Goal: Transaction & Acquisition: Book appointment/travel/reservation

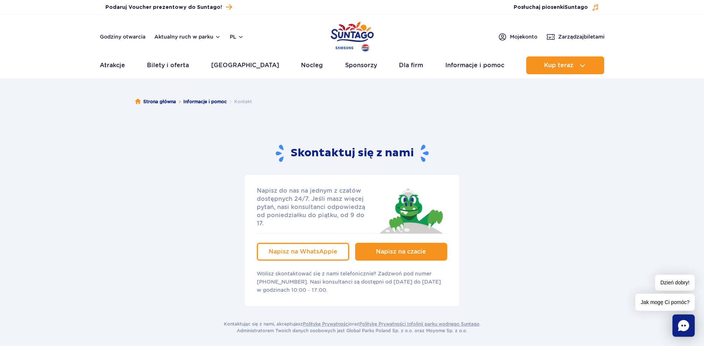
click at [373, 243] on link "Napisz na czacie" at bounding box center [401, 252] width 92 height 18
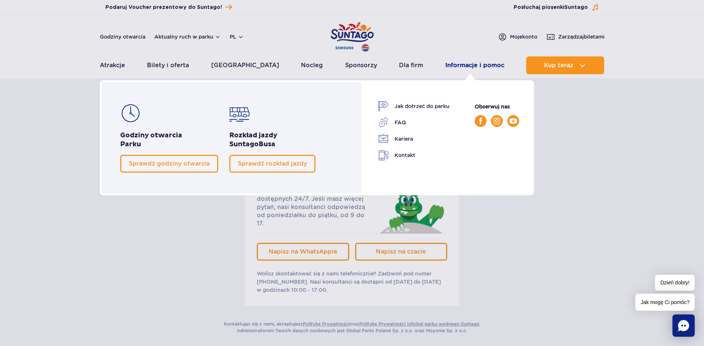
click at [456, 65] on link "Informacje i pomoc" at bounding box center [474, 65] width 59 height 18
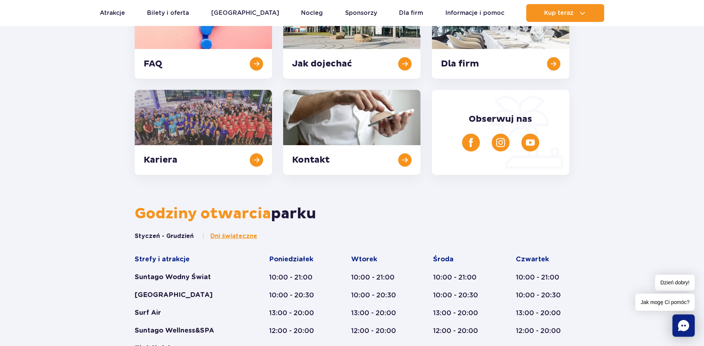
scroll to position [124, 0]
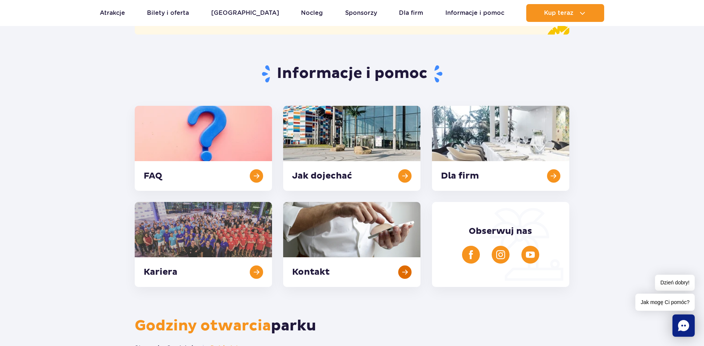
click at [370, 204] on link at bounding box center [351, 244] width 137 height 85
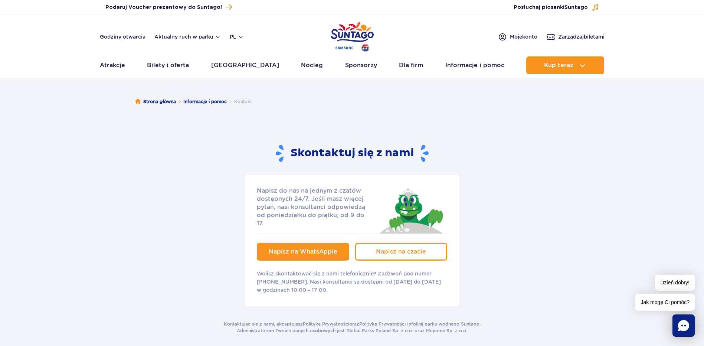
click at [304, 248] on span "Napisz na WhatsAppie" at bounding box center [303, 251] width 69 height 7
click at [516, 37] on span "Moje konto" at bounding box center [523, 36] width 27 height 7
click at [510, 35] on span "Moje konto" at bounding box center [523, 36] width 27 height 7
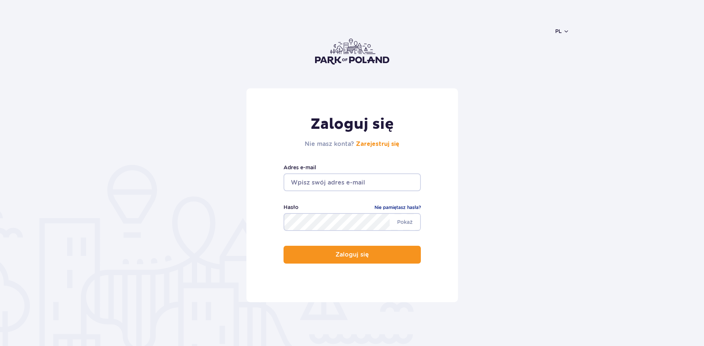
click at [328, 186] on input "email" at bounding box center [352, 182] width 137 height 18
click at [558, 36] on header "pl PL EN UA" at bounding box center [352, 51] width 435 height 73
click at [566, 30] on button "pl" at bounding box center [562, 30] width 14 height 7
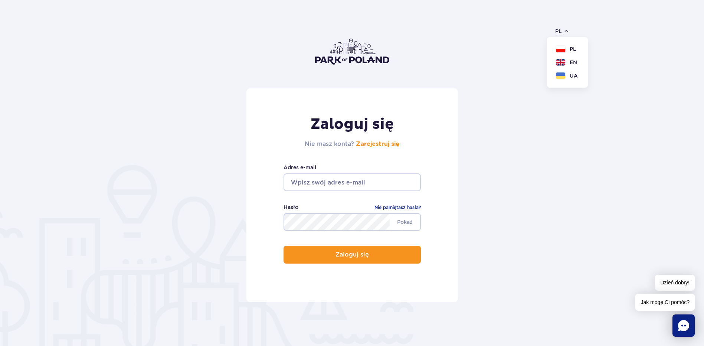
click at [522, 75] on header "pl PL EN UA" at bounding box center [352, 51] width 435 height 73
click at [386, 180] on input "email" at bounding box center [352, 182] width 137 height 18
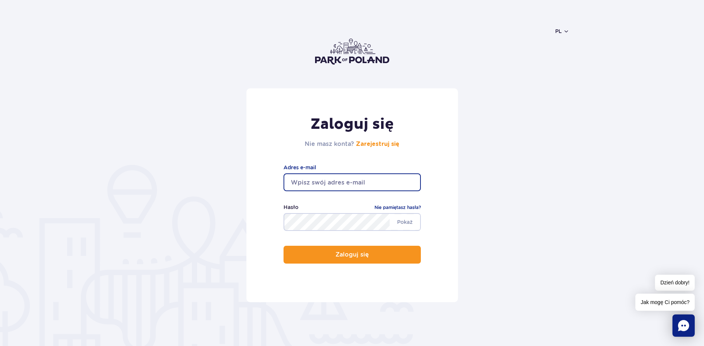
click at [311, 138] on div "Zaloguj się Nie masz konta? Zarejestruj się" at bounding box center [352, 133] width 95 height 36
click at [336, 183] on input "email" at bounding box center [352, 182] width 137 height 18
type input "fedorowic.ana@gmail.com"
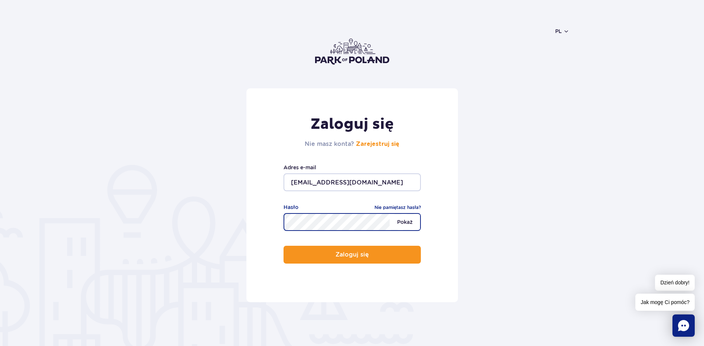
click at [413, 221] on span "Pokaż" at bounding box center [405, 222] width 30 height 16
click at [566, 120] on form "Zaloguj się Nie masz konta? Zarejestruj się fedorowic.ana@gmail.com Adres e-mai…" at bounding box center [352, 195] width 435 height 214
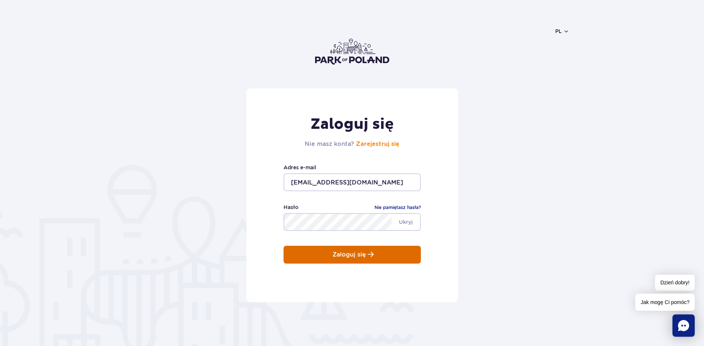
click at [392, 254] on button "Zaloguj się" at bounding box center [352, 255] width 137 height 18
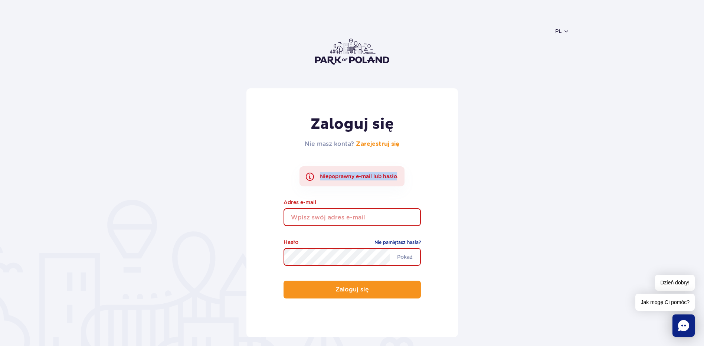
drag, startPoint x: 304, startPoint y: 177, endPoint x: 398, endPoint y: 178, distance: 93.6
click at [398, 178] on div "Niepoprawny e-mail lub hasło." at bounding box center [352, 176] width 105 height 20
drag, startPoint x: 398, startPoint y: 178, endPoint x: 407, endPoint y: 187, distance: 13.1
click at [408, 188] on div "Zaloguj się Nie masz konta? Zarejestruj się Niepoprawny e-mail lub hasło. Adres…" at bounding box center [352, 212] width 212 height 249
drag, startPoint x: 386, startPoint y: 151, endPoint x: 385, endPoint y: 147, distance: 4.2
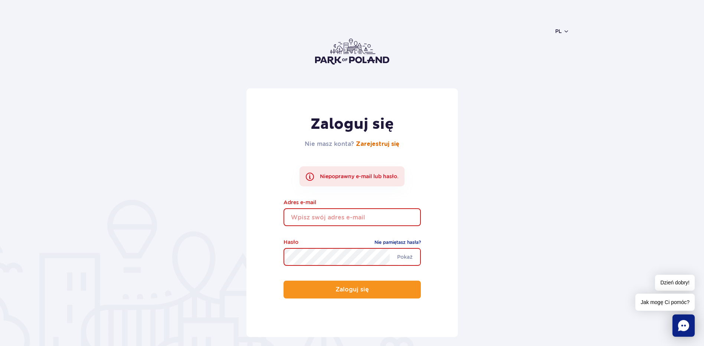
click at [386, 151] on div "Zaloguj się Nie masz konta? Zarejestruj się" at bounding box center [352, 133] width 95 height 36
click at [385, 147] on link "Zarejestruj się" at bounding box center [377, 144] width 43 height 6
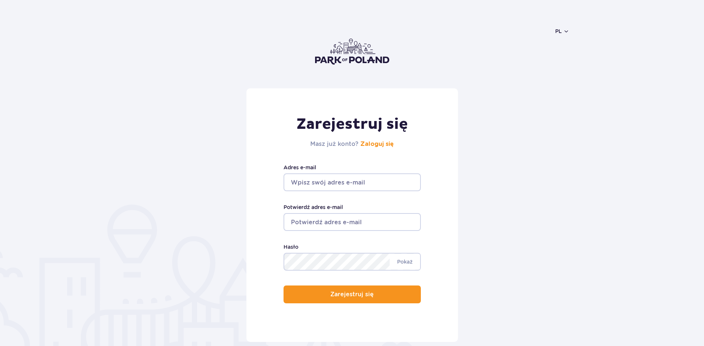
click at [363, 186] on input "Adres e-mail" at bounding box center [352, 182] width 137 height 18
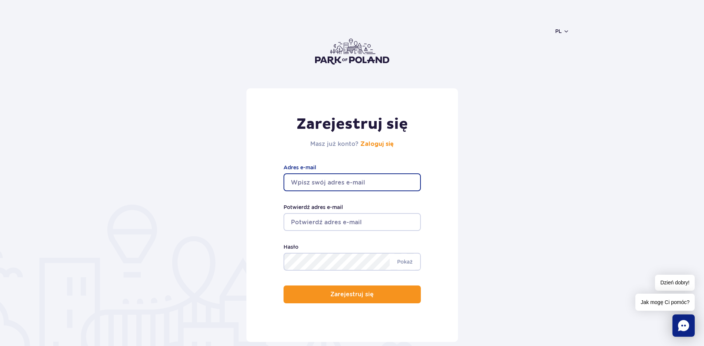
type input "fedorowic.ana@gmail.com"
click at [343, 219] on input "fedorowic.ana@gmail.com" at bounding box center [352, 222] width 137 height 18
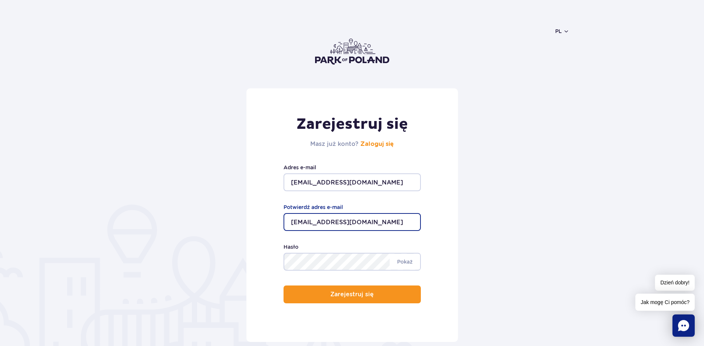
click at [375, 222] on input "fedorowic.ana@gmail.com" at bounding box center [352, 222] width 137 height 18
click at [364, 210] on label "Potwierdź adres e-mail" at bounding box center [352, 207] width 137 height 8
click at [364, 213] on input "fedorowic.ana@gmail.com" at bounding box center [352, 222] width 137 height 18
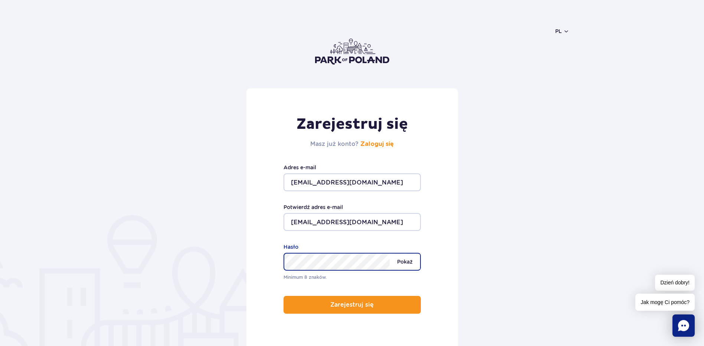
click at [412, 265] on span "Pokaż" at bounding box center [405, 262] width 30 height 16
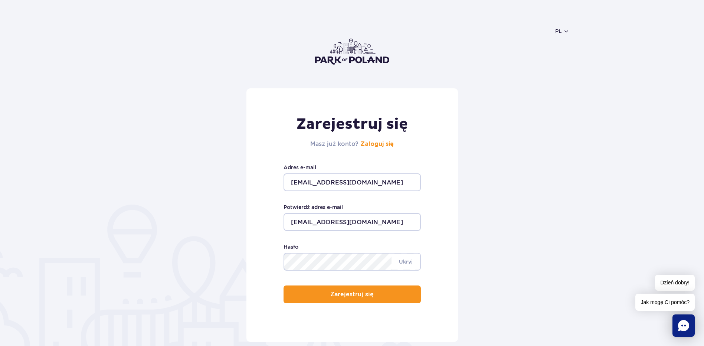
click at [532, 238] on form "Zarejestruj się Masz już konto? Zaloguj się fedorowic.ana@gmail.com Adres e-mai…" at bounding box center [352, 215] width 435 height 254
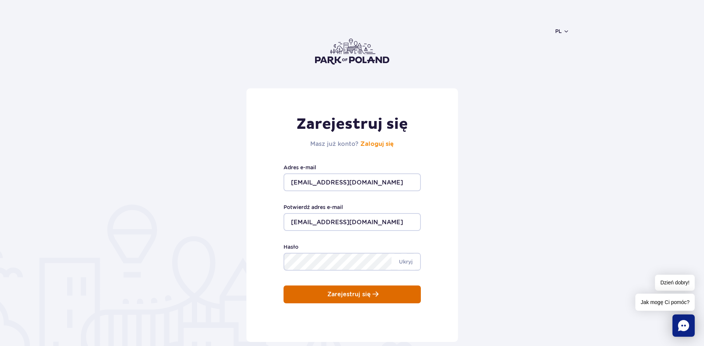
click at [356, 289] on button "Zarejestruj się" at bounding box center [352, 294] width 137 height 18
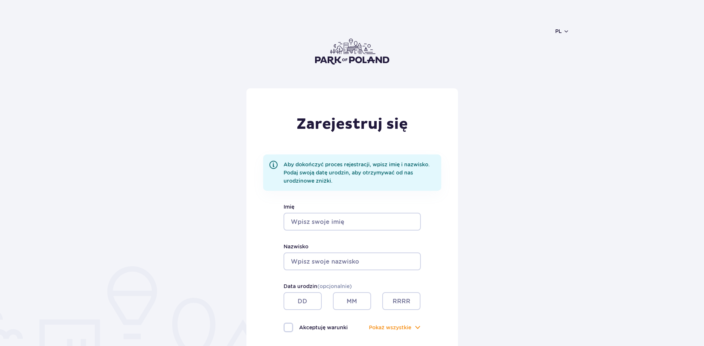
click at [372, 216] on input "Imię" at bounding box center [352, 222] width 137 height 18
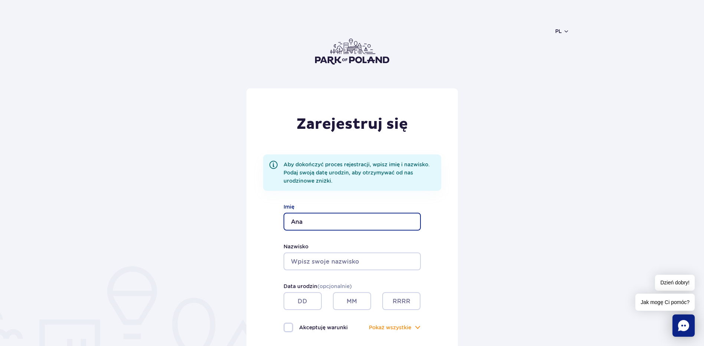
type input "Ana"
click at [362, 264] on input "Nazwisko" at bounding box center [352, 261] width 137 height 18
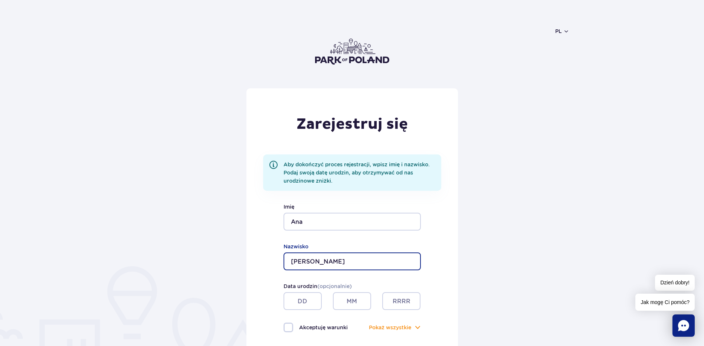
type input "Fedorowicz"
click at [576, 264] on div "Zarejestruj się Aby dokończyć proces rejestracji, wpisz imię i nazwisko. Podaj …" at bounding box center [352, 275] width 704 height 375
click at [393, 310] on input "text" at bounding box center [401, 301] width 38 height 18
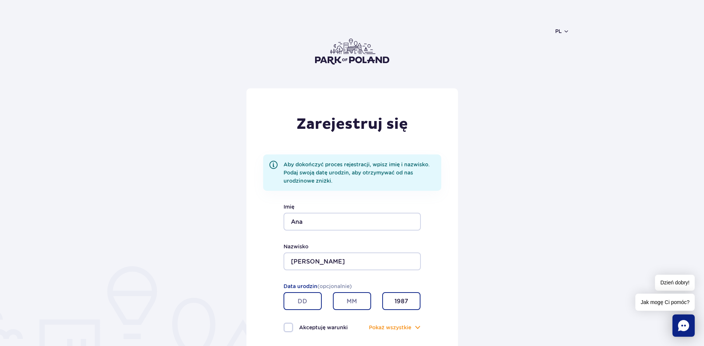
type input "1987"
click at [350, 302] on input "text" at bounding box center [352, 301] width 38 height 18
type input "07"
click at [304, 305] on input "text" at bounding box center [303, 301] width 38 height 18
type input "14"
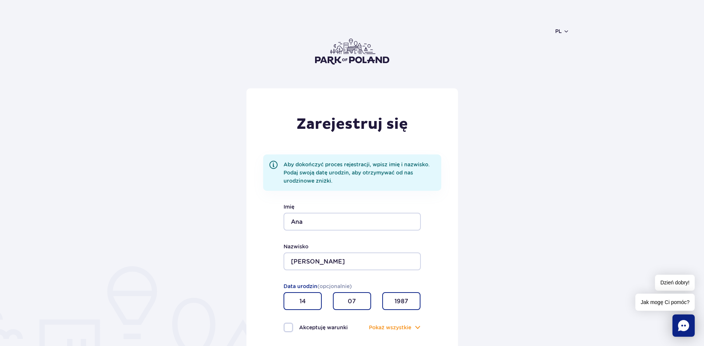
click at [477, 259] on form "Zarejestruj się Aby dokończyć proces rejestracji, wpisz imię i nazwisko. Podaj …" at bounding box center [352, 245] width 435 height 315
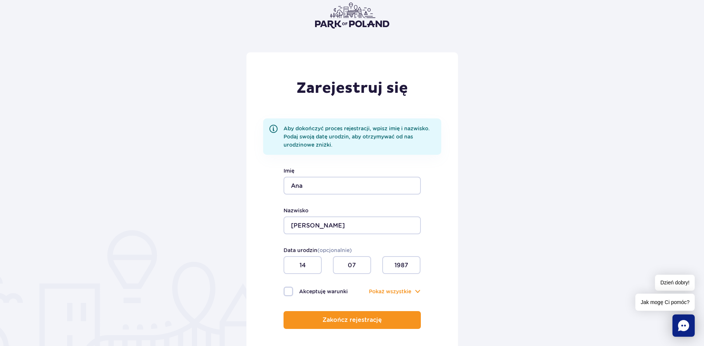
scroll to position [62, 0]
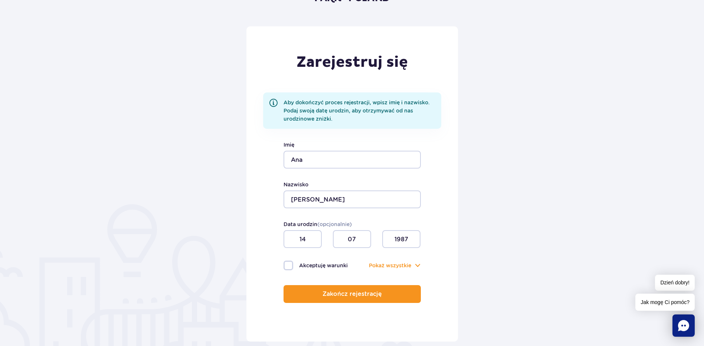
click at [328, 271] on div "Zarejestruj się Aby dokończyć proces rejestracji, wpisz imię i nazwisko. Podaj …" at bounding box center [352, 183] width 212 height 315
click at [325, 262] on label "Akceptuję warunki" at bounding box center [318, 266] width 69 height 10
click at [292, 262] on input "Akceptuję warunki" at bounding box center [288, 261] width 8 height 1
checkbox input "true"
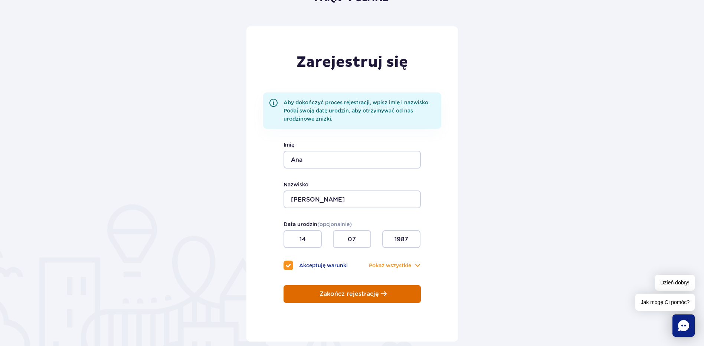
click at [356, 298] on button "Zakończ rejestrację" at bounding box center [352, 294] width 137 height 18
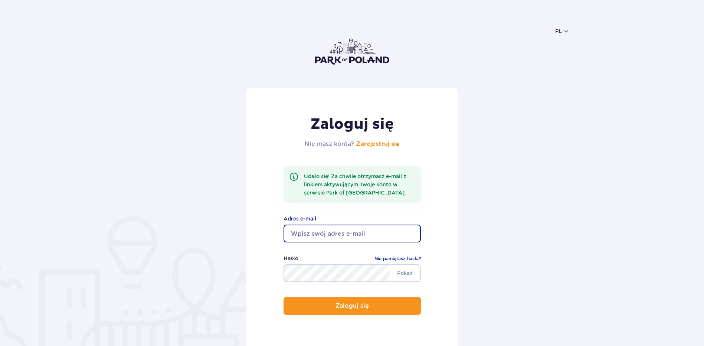
click at [359, 231] on input "email" at bounding box center [352, 234] width 137 height 18
type input "[EMAIL_ADDRESS][DOMAIN_NAME]"
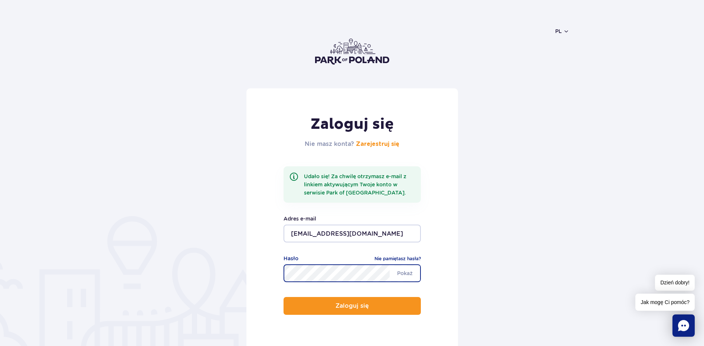
click at [284, 297] on button "Zaloguj się" at bounding box center [352, 306] width 137 height 18
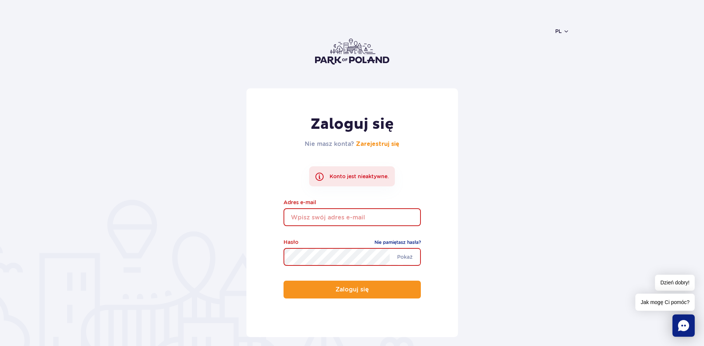
click at [359, 218] on input "email" at bounding box center [352, 217] width 137 height 18
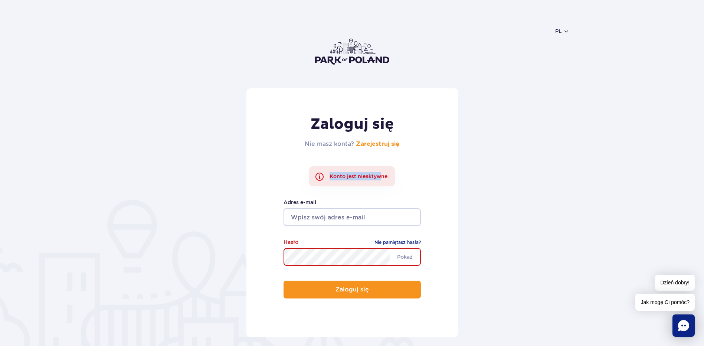
drag, startPoint x: 330, startPoint y: 177, endPoint x: 382, endPoint y: 177, distance: 51.6
click at [382, 177] on div "Konto jest nieaktywne." at bounding box center [352, 176] width 86 height 20
click at [339, 221] on input "email" at bounding box center [352, 217] width 137 height 18
type input "[EMAIL_ADDRESS][DOMAIN_NAME]"
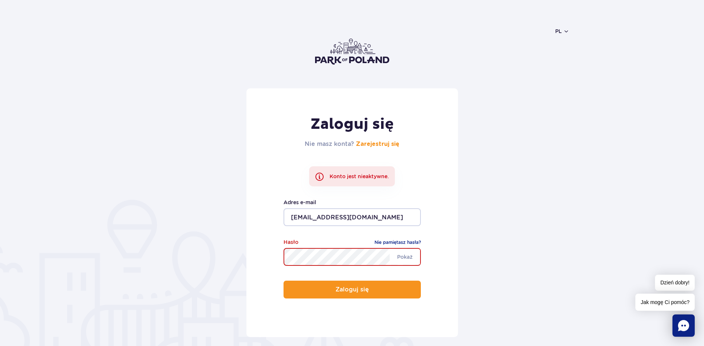
click at [284, 281] on button "Zaloguj się" at bounding box center [352, 290] width 137 height 18
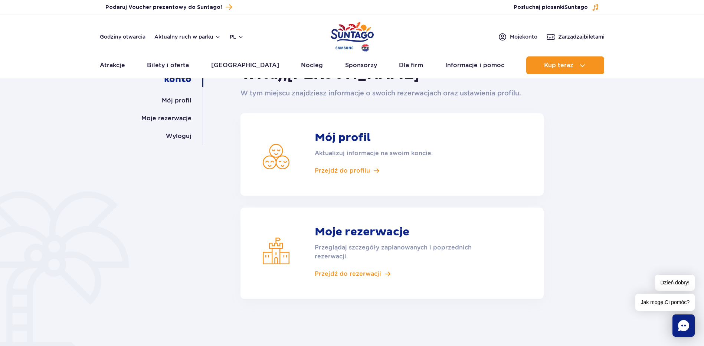
scroll to position [62, 0]
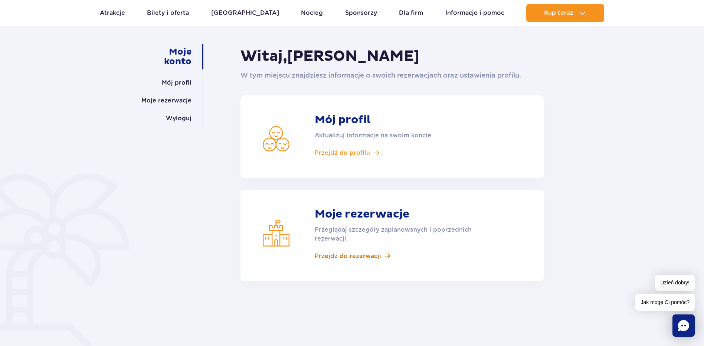
click at [363, 257] on span "Przejdź do rezerwacji" at bounding box center [348, 256] width 66 height 8
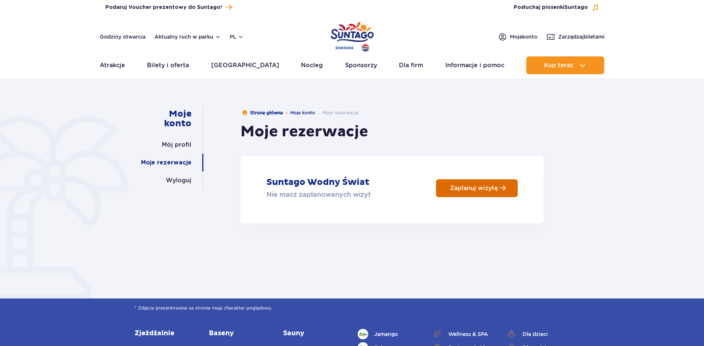
click at [484, 187] on p "Zaplanuj wizytę" at bounding box center [474, 187] width 48 height 7
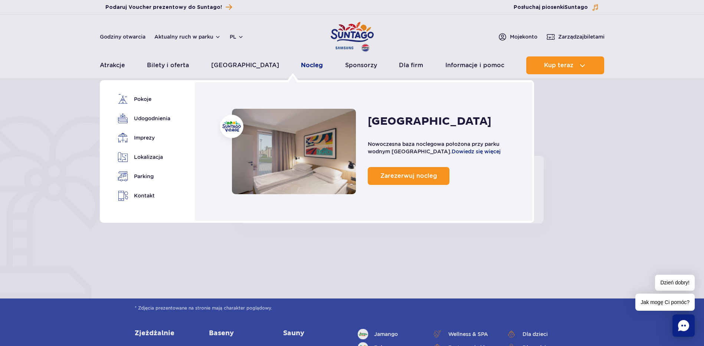
click at [301, 66] on link "Nocleg" at bounding box center [312, 65] width 22 height 18
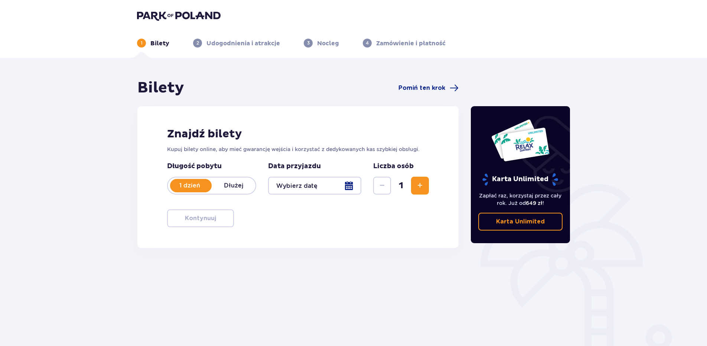
click at [244, 182] on p "Dłużej" at bounding box center [234, 186] width 44 height 8
click at [304, 191] on div at bounding box center [314, 186] width 93 height 18
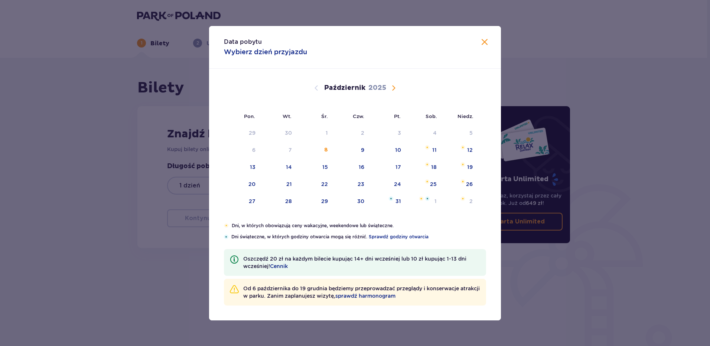
click at [394, 88] on span "Następny miesiąc" at bounding box center [393, 88] width 9 height 9
click at [401, 187] on div "26" at bounding box center [387, 184] width 36 height 16
click at [461, 187] on div "28" at bounding box center [460, 184] width 36 height 16
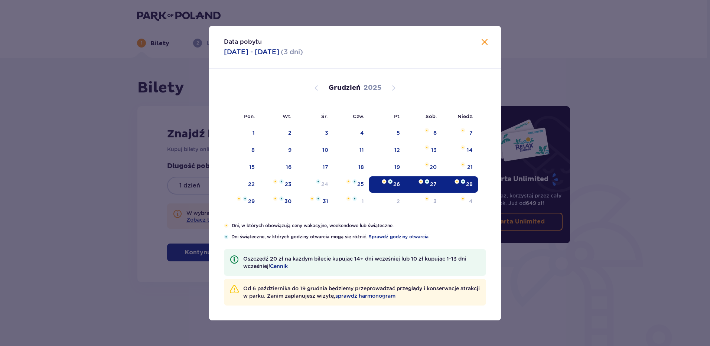
type input "26.12.25 - 28.12.25"
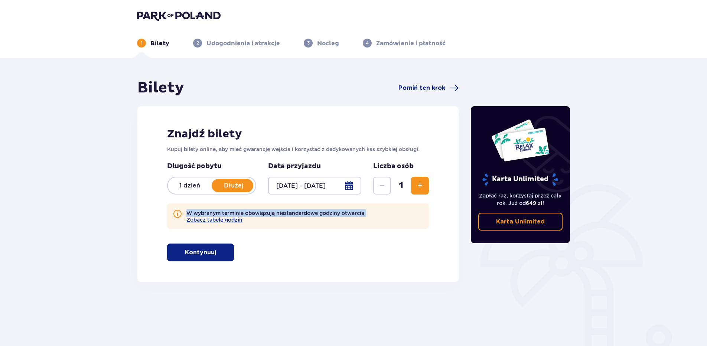
drag, startPoint x: 376, startPoint y: 214, endPoint x: 184, endPoint y: 216, distance: 191.2
click at [184, 216] on div "W wybranym terminie obowiązują niestandardowe godziny otwarcia. Zobacz tabelę g…" at bounding box center [298, 215] width 262 height 25
drag, startPoint x: 184, startPoint y: 216, endPoint x: 200, endPoint y: 213, distance: 15.6
click at [200, 213] on p "W wybranym terminie obowiązują niestandardowe godziny otwarcia. Zobacz tabelę g…" at bounding box center [275, 215] width 179 height 13
drag, startPoint x: 407, startPoint y: 183, endPoint x: 414, endPoint y: 183, distance: 6.7
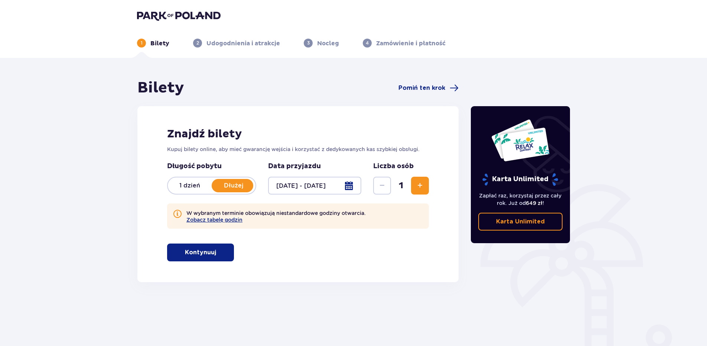
click at [408, 183] on span "1" at bounding box center [400, 185] width 17 height 11
click at [414, 183] on button "Zwiększ" at bounding box center [420, 186] width 18 height 18
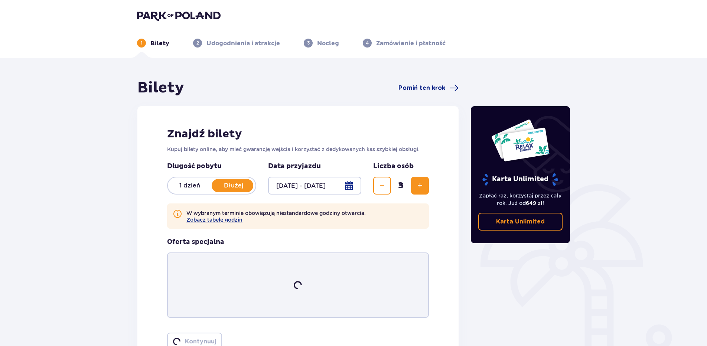
click at [414, 183] on button "Zwiększ" at bounding box center [420, 186] width 18 height 18
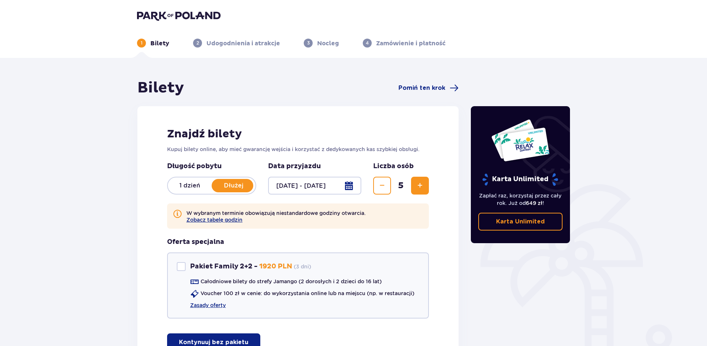
click at [414, 183] on button "Zwiększ" at bounding box center [420, 186] width 18 height 18
click at [387, 185] on button "Zmniejsz" at bounding box center [382, 186] width 18 height 18
click at [364, 227] on div "W wybranym terminie obowiązują niestandardowe godziny otwarcia. Zobacz tabelę g…" at bounding box center [298, 215] width 262 height 25
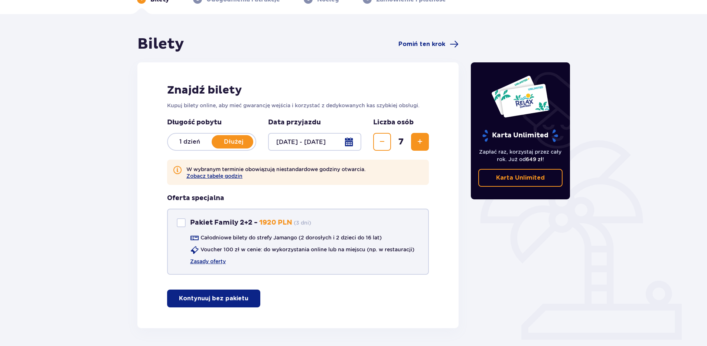
scroll to position [62, 0]
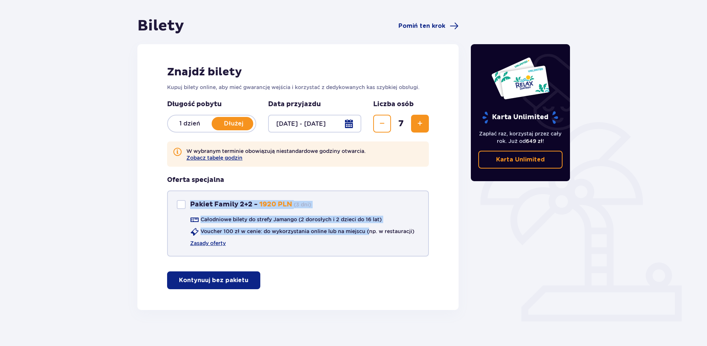
drag, startPoint x: 232, startPoint y: 210, endPoint x: 373, endPoint y: 253, distance: 146.8
click at [372, 252] on div "Znajdź bilety Kupuj bilety online, aby mieć gwarancję wejścia i korzystać z ded…" at bounding box center [297, 177] width 321 height 266
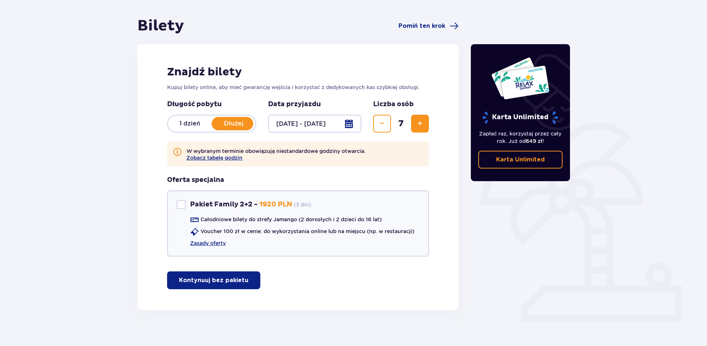
drag, startPoint x: 373, startPoint y: 253, endPoint x: 381, endPoint y: 282, distance: 29.8
click at [388, 282] on div "Znajdź bilety Kupuj bilety online, aby mieć gwarancję wejścia i korzystać z ded…" at bounding box center [297, 177] width 321 height 266
click at [366, 121] on div "Długość pobytu 1 dzień Dłużej Pobyt powyżej 1 dnia Data przyjazdu 26.12.25 - 28…" at bounding box center [298, 116] width 262 height 33
click at [373, 121] on button "Zmniejsz" at bounding box center [382, 124] width 18 height 18
click at [376, 122] on button "Zmniejsz" at bounding box center [382, 124] width 18 height 18
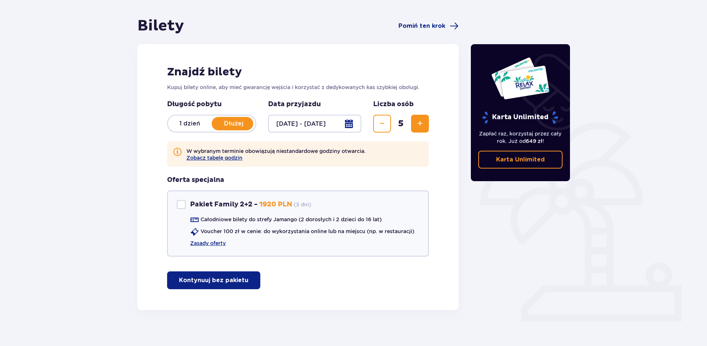
click at [387, 127] on button "Zmniejsz" at bounding box center [382, 124] width 18 height 18
click at [385, 128] on span "Zmniejsz" at bounding box center [382, 123] width 9 height 9
click at [382, 127] on span "Zmniejsz" at bounding box center [382, 123] width 9 height 9
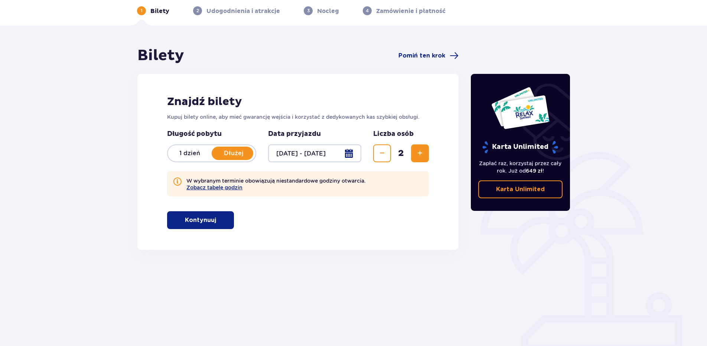
scroll to position [32, 0]
click at [413, 148] on button "Zwiększ" at bounding box center [420, 153] width 18 height 18
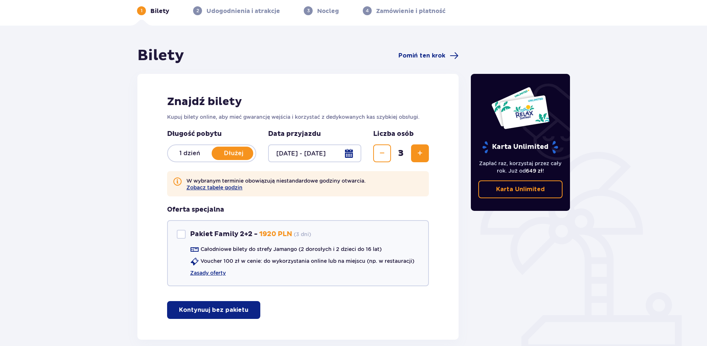
click at [416, 158] on span "Zwiększ" at bounding box center [419, 153] width 9 height 9
drag, startPoint x: 202, startPoint y: 231, endPoint x: 300, endPoint y: 232, distance: 97.6
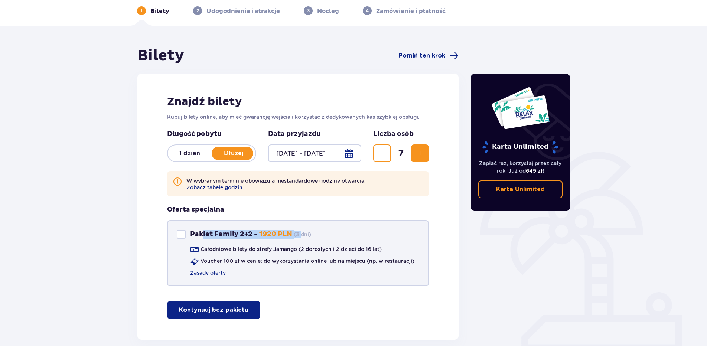
click at [300, 232] on div "Pakiet Family 2+2 - 1920 PLN ( 3 dni )" at bounding box center [250, 234] width 121 height 9
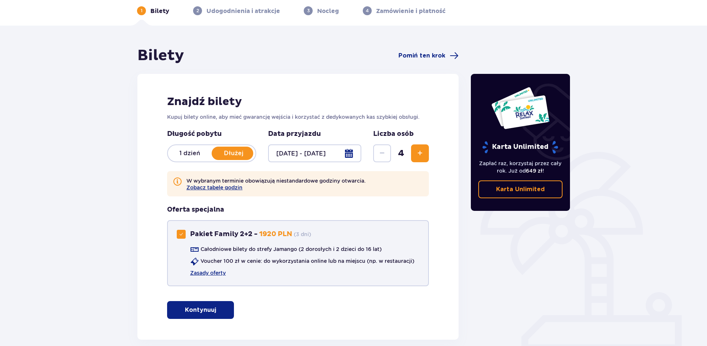
drag, startPoint x: 301, startPoint y: 232, endPoint x: 345, endPoint y: 231, distance: 44.6
click at [345, 231] on div "Pakiet Family 2+2 Pakiet Family 2+2 - 1920 PLN ( 3 dni ) Całodniowe bilety do s…" at bounding box center [298, 253] width 262 height 66
click at [342, 233] on div "Pakiet Family 2+2 Pakiet Family 2+2 - 1920 PLN ( 3 dni ) Całodniowe bilety do s…" at bounding box center [298, 253] width 262 height 66
click at [177, 238] on div "Pakiet Family 2+2" at bounding box center [181, 234] width 9 height 9
click at [180, 236] on div "Pakiet Family 2+2" at bounding box center [181, 234] width 9 height 9
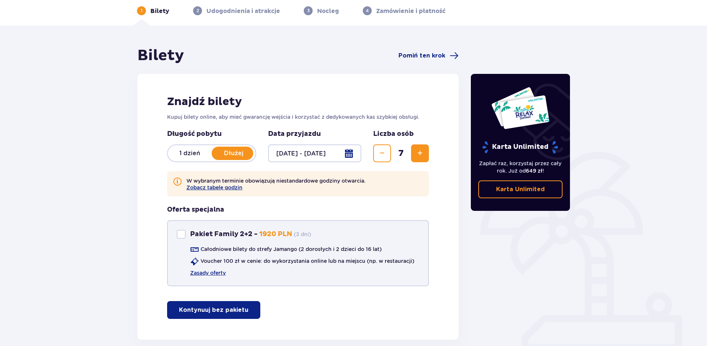
checkbox input "true"
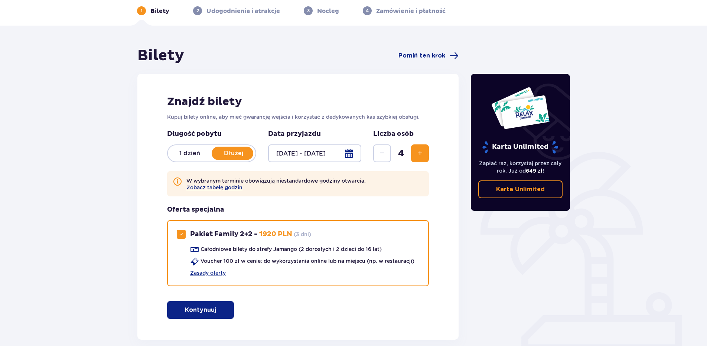
click at [425, 156] on button "Zwiększ" at bounding box center [420, 153] width 18 height 18
click at [421, 155] on span "Zwiększ" at bounding box center [419, 153] width 9 height 9
click at [385, 158] on span "Zmniejsz" at bounding box center [382, 153] width 9 height 9
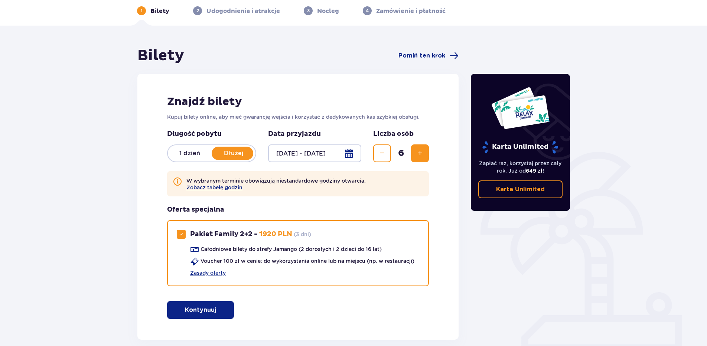
click at [385, 158] on span "Zmniejsz" at bounding box center [382, 153] width 9 height 9
click at [420, 153] on span "Zwiększ" at bounding box center [419, 153] width 9 height 9
click at [248, 151] on p "Dłużej" at bounding box center [234, 153] width 44 height 8
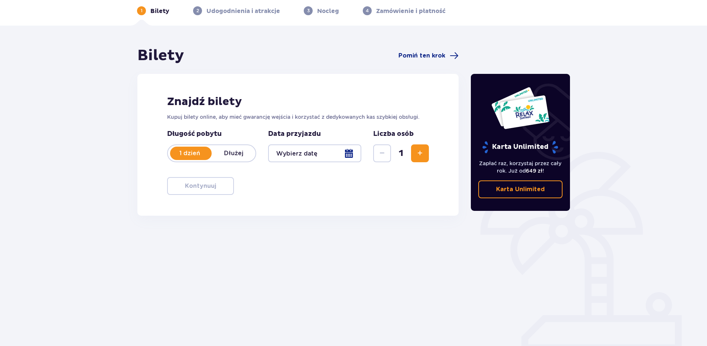
click at [223, 156] on p "Dłużej" at bounding box center [234, 153] width 44 height 8
drag, startPoint x: 339, startPoint y: 152, endPoint x: 348, endPoint y: 152, distance: 8.5
click at [348, 152] on div at bounding box center [314, 153] width 93 height 18
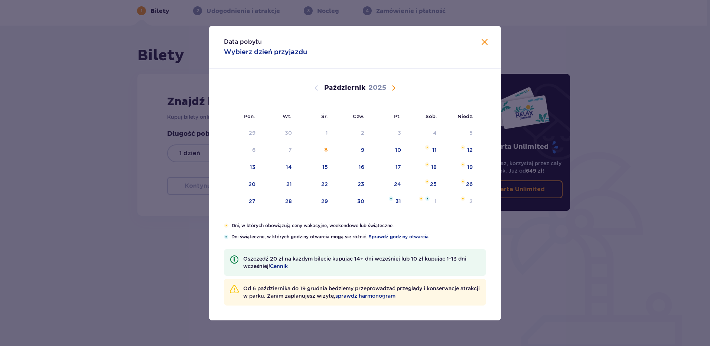
click at [395, 92] on button "Następny miesiąc" at bounding box center [393, 88] width 9 height 9
click at [395, 87] on span "Następny miesiąc" at bounding box center [393, 88] width 9 height 9
click at [393, 176] on table "1 2 3 4 5 6 7 8 9 10 11 12 13 14 15 16 17 18 19 20 21 22 23 24 25 26 27 28 29 3…" at bounding box center [351, 167] width 254 height 86
click at [398, 183] on div "26" at bounding box center [396, 183] width 7 height 7
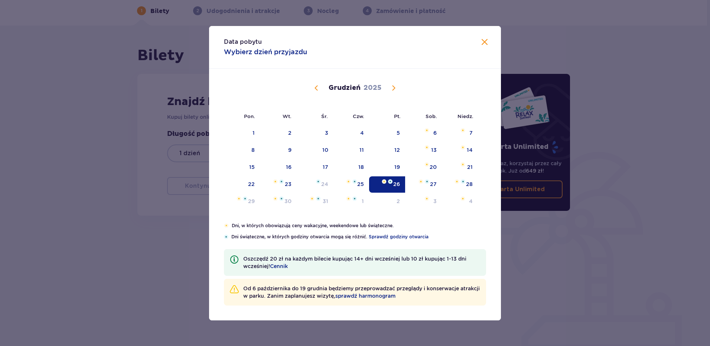
type input "26.12.25"
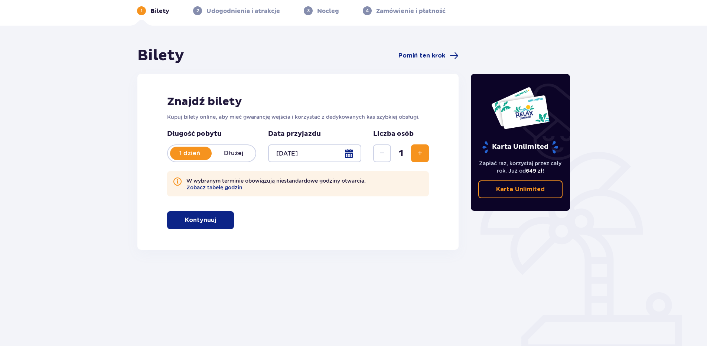
drag, startPoint x: 326, startPoint y: 153, endPoint x: 320, endPoint y: 152, distance: 6.0
drag, startPoint x: 320, startPoint y: 152, endPoint x: 209, endPoint y: 154, distance: 110.6
click at [208, 154] on p "1 dzień" at bounding box center [190, 153] width 44 height 8
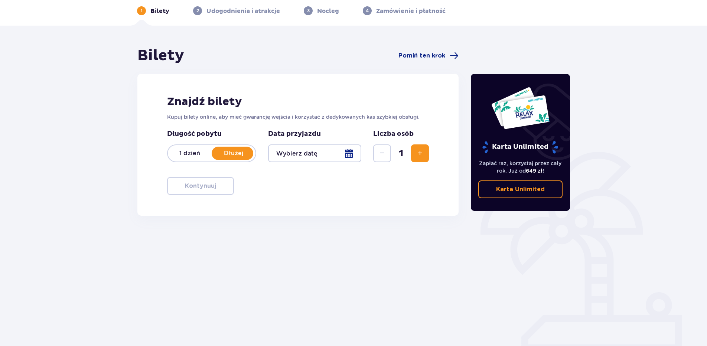
click at [335, 151] on div at bounding box center [314, 153] width 93 height 18
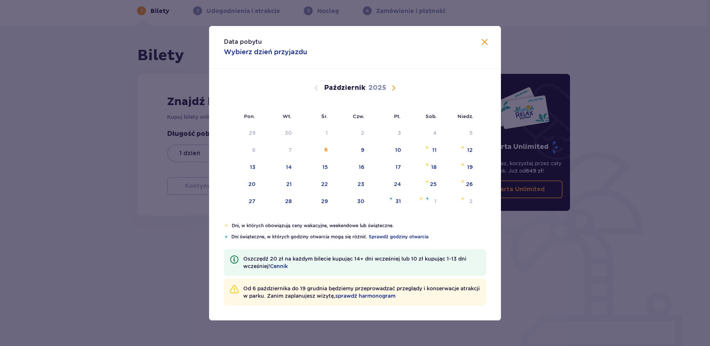
click at [399, 82] on div "Październik 2025" at bounding box center [355, 97] width 246 height 56
click at [391, 89] on span "Następny miesiąc" at bounding box center [393, 88] width 9 height 9
click at [396, 89] on span "Następny miesiąc" at bounding box center [393, 88] width 9 height 9
click at [313, 87] on span "Poprzedni miesiąc" at bounding box center [316, 88] width 9 height 9
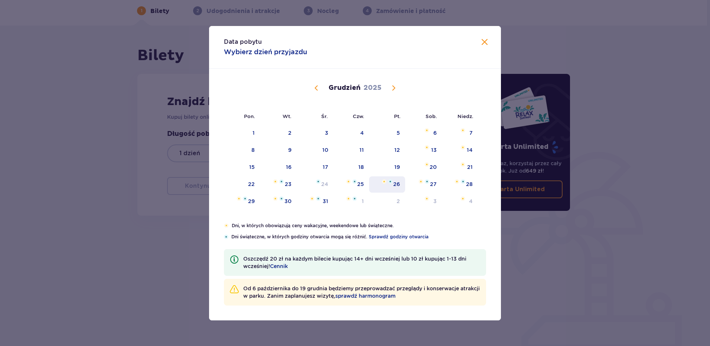
click at [402, 190] on div "26" at bounding box center [387, 184] width 36 height 16
click at [486, 189] on div "Listopad 2025 27 28 29 30 31 1 2 3 4 5 6 7 8 9 10 11 12 13 14 15 16 17 18 19 20…" at bounding box center [355, 211] width 292 height 284
click at [474, 188] on div "28" at bounding box center [460, 184] width 36 height 16
type input "26.12.25 - 28.12.25"
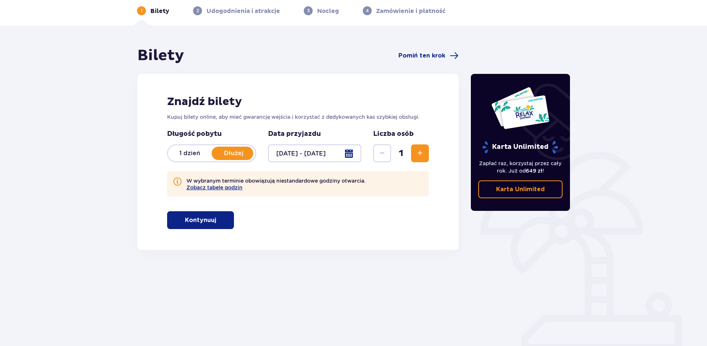
click at [417, 155] on span "Zwiększ" at bounding box center [419, 153] width 9 height 9
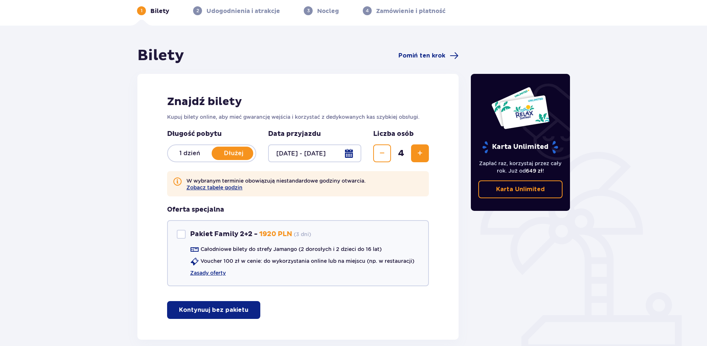
click at [385, 159] on button "Zmniejsz" at bounding box center [382, 153] width 18 height 18
click at [409, 194] on div "W wybranym terminie obowiązują niestandardowe godziny otwarcia. Zobacz tabelę g…" at bounding box center [298, 183] width 262 height 25
click at [384, 160] on button "Zmniejsz" at bounding box center [382, 153] width 18 height 18
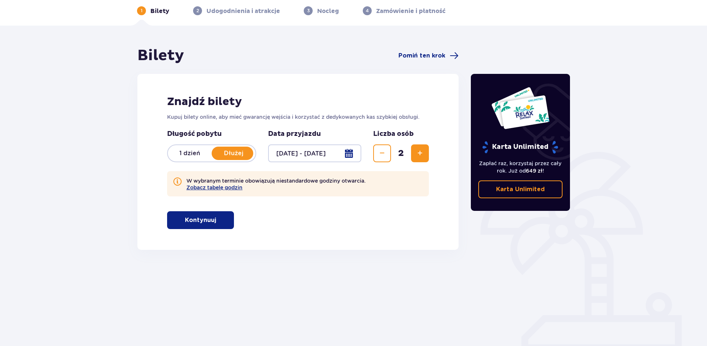
click at [421, 159] on button "Zwiększ" at bounding box center [420, 153] width 18 height 18
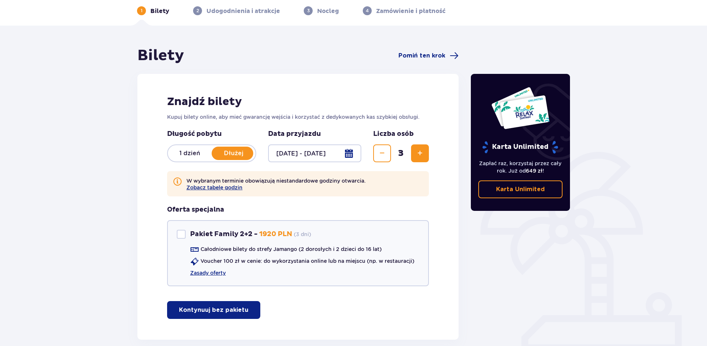
click at [419, 155] on span "Zwiększ" at bounding box center [419, 153] width 9 height 9
click at [419, 154] on span "Zwiększ" at bounding box center [419, 153] width 9 height 9
click at [420, 154] on span "Zwiększ" at bounding box center [419, 153] width 9 height 9
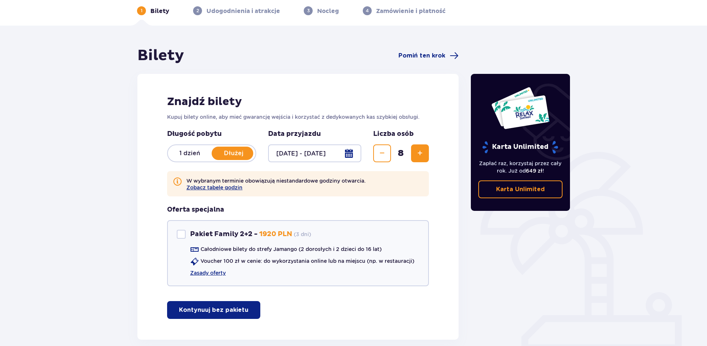
click at [420, 154] on span "Zwiększ" at bounding box center [419, 153] width 9 height 9
click at [391, 160] on div "12" at bounding box center [401, 153] width 56 height 18
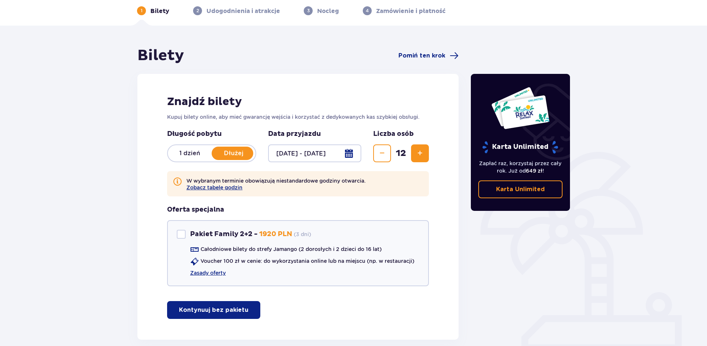
click at [386, 158] on button "Zmniejsz" at bounding box center [382, 153] width 18 height 18
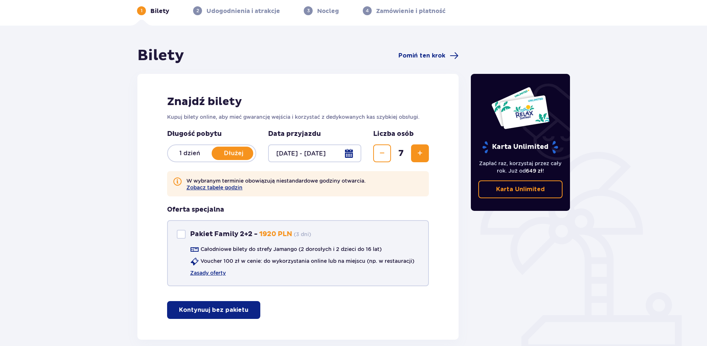
click at [181, 241] on div "Pakiet Family 2+2 Pakiet Family 2+2 - 1920 PLN ( 3 dni ) Całodniowe bilety do s…" at bounding box center [298, 253] width 262 height 66
click at [171, 233] on div "Pakiet Family 2+2 Pakiet Family 2+2 - 1920 PLN ( 3 dni ) Całodniowe bilety do s…" at bounding box center [298, 253] width 262 height 66
click at [182, 234] on div "Pakiet Family 2+2" at bounding box center [181, 234] width 9 height 9
click at [187, 235] on div "Pakiet Family 2+2 Pakiet Family 2+2 - 1920 PLN ( 3 dni )" at bounding box center [244, 234] width 134 height 9
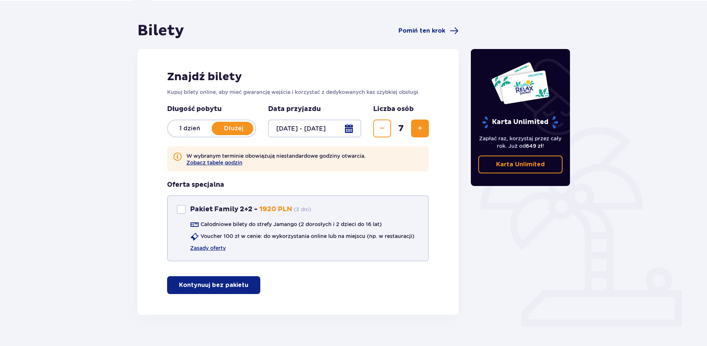
scroll to position [71, 0]
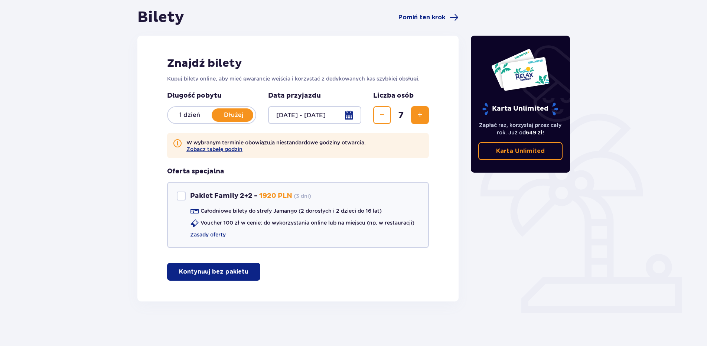
click at [379, 122] on button "Zmniejsz" at bounding box center [382, 115] width 18 height 18
click at [379, 121] on button "Zmniejsz" at bounding box center [382, 115] width 18 height 18
click at [420, 112] on span "Zwiększ" at bounding box center [419, 115] width 9 height 9
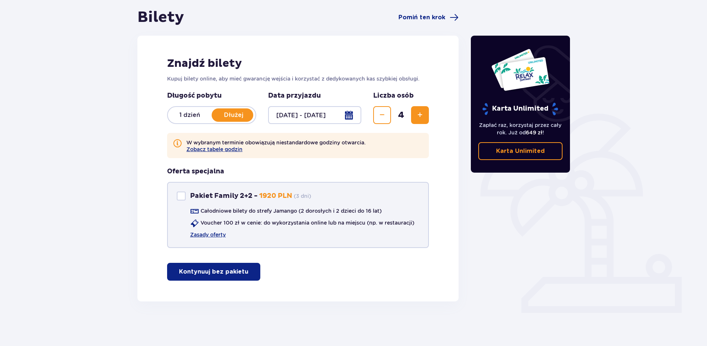
click at [181, 197] on div "Pakiet Family 2+2" at bounding box center [181, 196] width 9 height 9
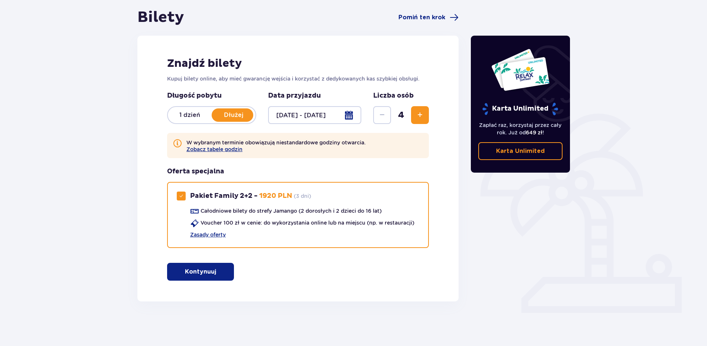
click at [416, 117] on span "Zwiększ" at bounding box center [419, 115] width 9 height 9
click at [417, 117] on span "Zwiększ" at bounding box center [419, 115] width 9 height 9
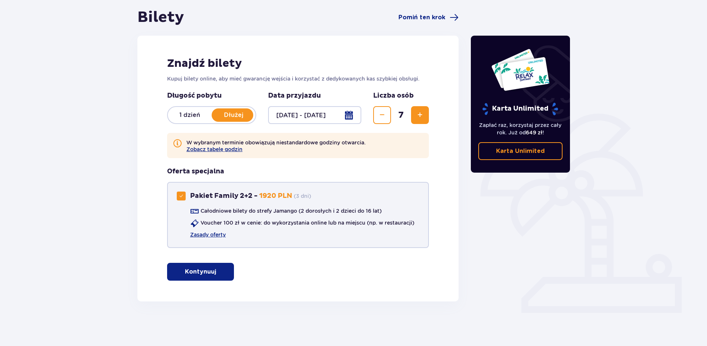
click at [183, 196] on span at bounding box center [181, 196] width 4 height 4
drag, startPoint x: 183, startPoint y: 200, endPoint x: 185, endPoint y: 204, distance: 4.3
click at [183, 200] on div "Pakiet Family 2+2" at bounding box center [181, 196] width 9 height 9
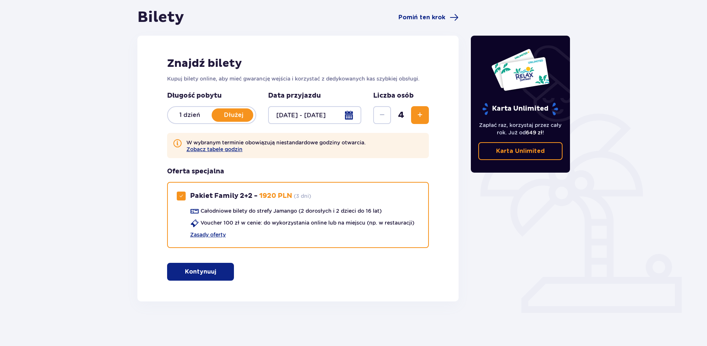
click at [417, 118] on span "Zwiększ" at bounding box center [419, 115] width 9 height 9
click at [158, 200] on div "Znajdź bilety Kupuj bilety online, aby mieć gwarancję wejścia i korzystać z ded…" at bounding box center [297, 169] width 321 height 266
click at [192, 198] on p "Pakiet Family 2+2 -" at bounding box center [224, 196] width 68 height 9
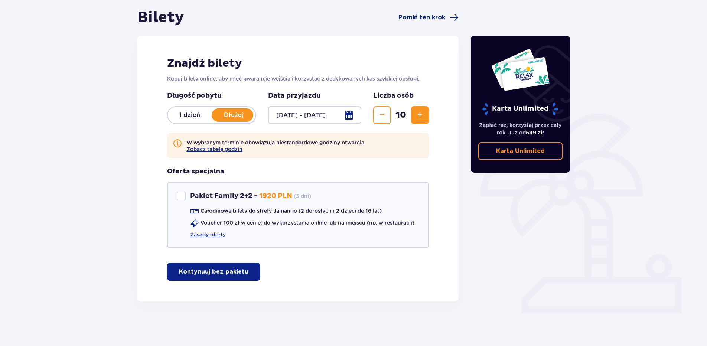
click at [188, 196] on div "Pakiet Family 2+2 Pakiet Family 2+2 - 1920 PLN ( 3 dni )" at bounding box center [244, 196] width 134 height 9
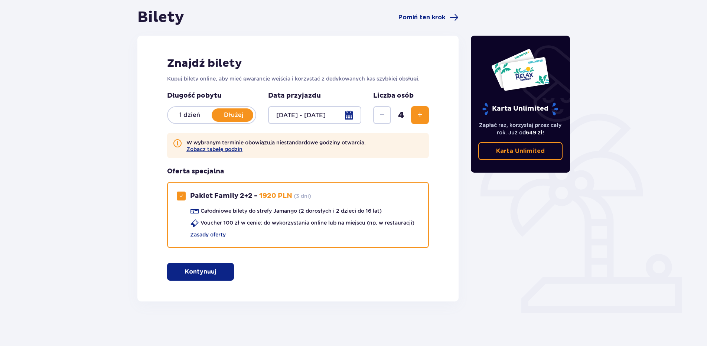
click at [215, 195] on p "Pakiet Family 2+2 -" at bounding box center [224, 196] width 68 height 9
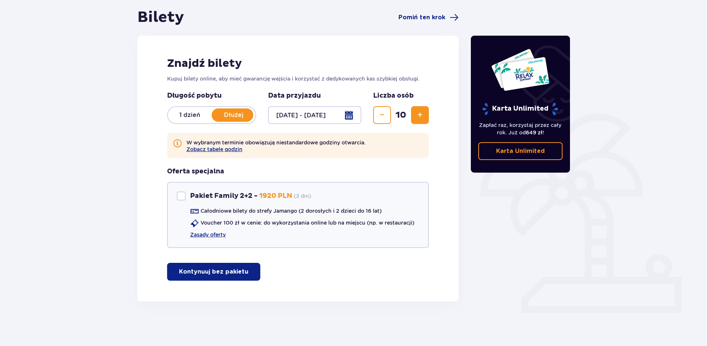
click at [219, 187] on div "Pakiet Family 2+2 Pakiet Family 2+2 - 1920 PLN ( 3 dni ) Całodniowe bilety do s…" at bounding box center [298, 215] width 262 height 66
click at [232, 205] on div "Pakiet Family 2+2 Pakiet Family 2+2 - 1920 PLN ( 3 dni ) Całodniowe bilety do s…" at bounding box center [298, 215] width 262 height 66
click at [181, 193] on div "Pakiet Family 2+2" at bounding box center [181, 196] width 9 height 9
checkbox input "true"
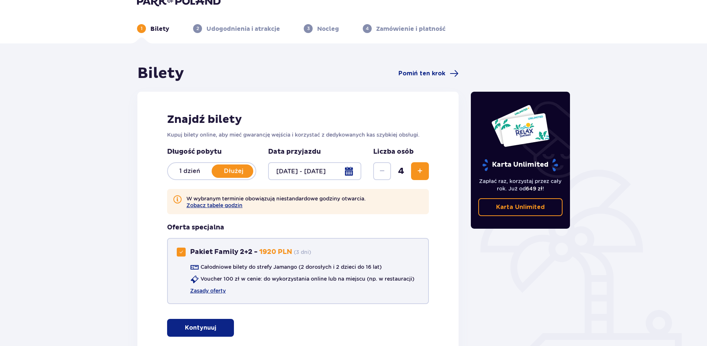
scroll to position [0, 0]
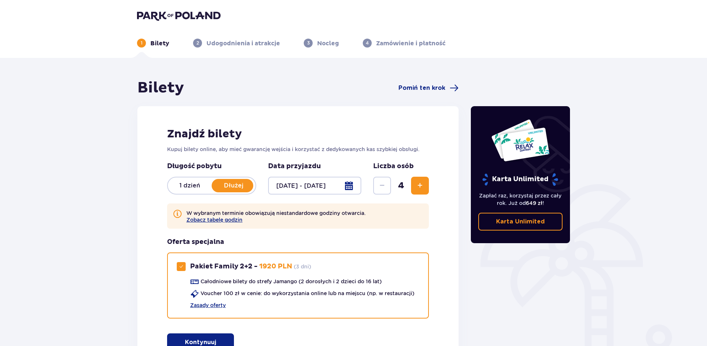
drag, startPoint x: 330, startPoint y: 55, endPoint x: 515, endPoint y: 41, distance: 185.0
click at [515, 41] on ul "1 Bilety 2 Udogodnienia i atrakcje 3 Nocleg 4 Zamówienie i płatność" at bounding box center [353, 43] width 433 height 9
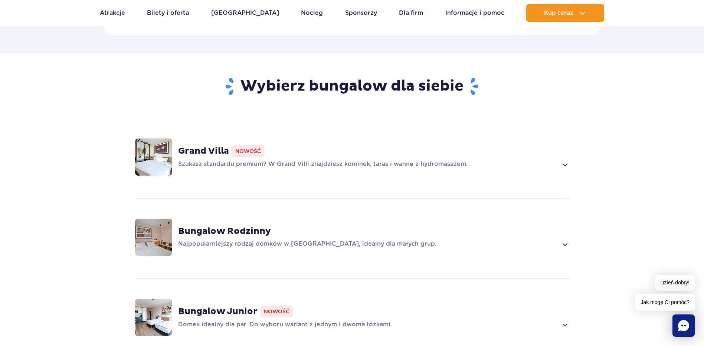
scroll to position [495, 0]
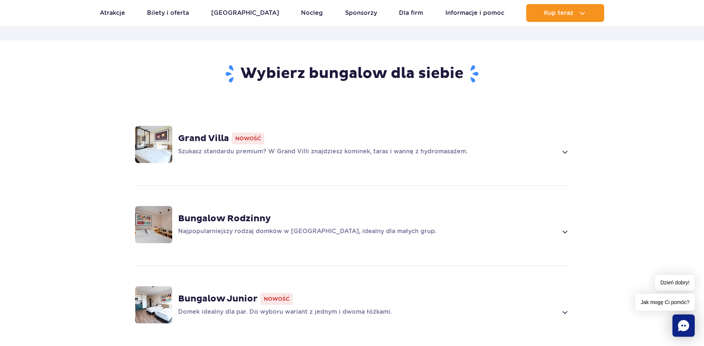
click at [252, 133] on span "Nowość" at bounding box center [248, 139] width 32 height 12
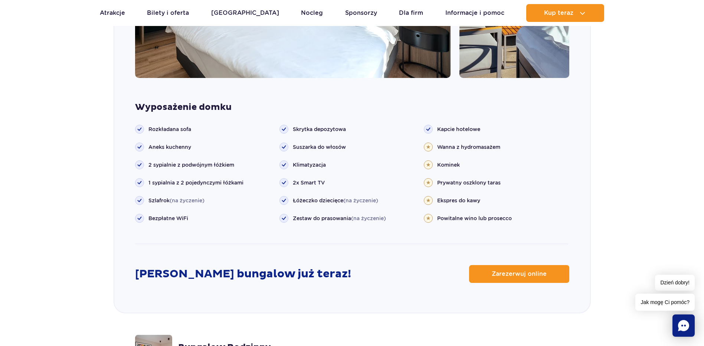
scroll to position [863, 0]
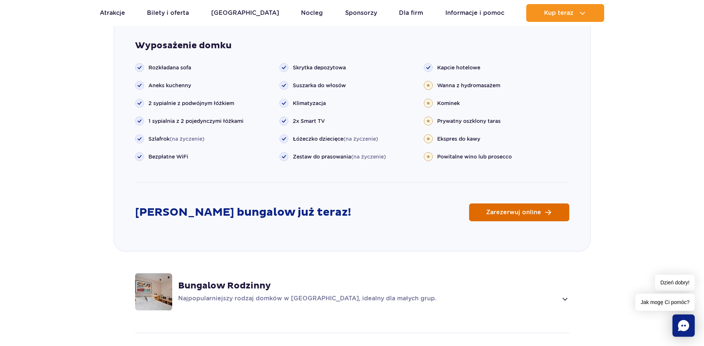
click at [478, 203] on link "Zarezerwuj online" at bounding box center [519, 212] width 100 height 18
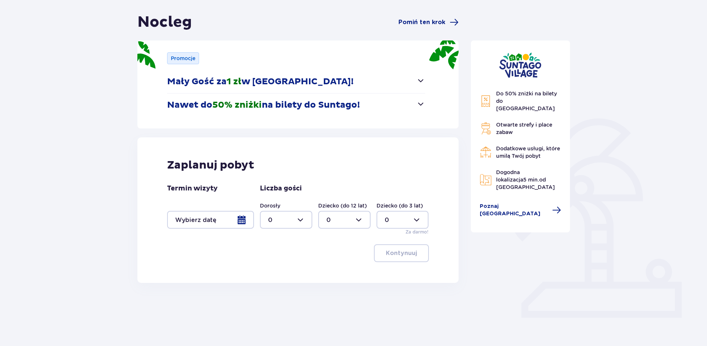
scroll to position [66, 0]
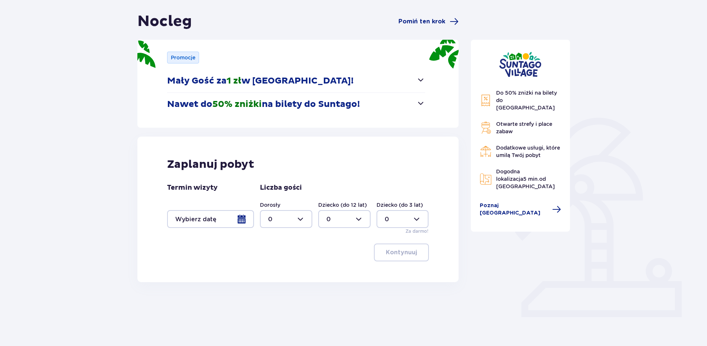
click at [239, 217] on div at bounding box center [210, 219] width 87 height 18
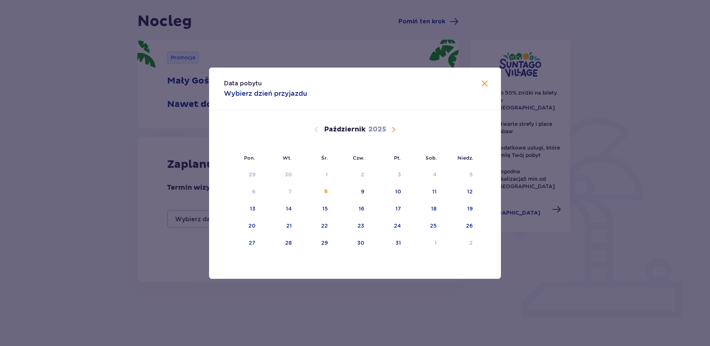
click at [393, 130] on span "Następny miesiąc" at bounding box center [393, 129] width 9 height 9
click at [321, 128] on div "Styczeń 2026" at bounding box center [355, 129] width 246 height 9
click at [313, 130] on span "Poprzedni miesiąc" at bounding box center [316, 129] width 9 height 9
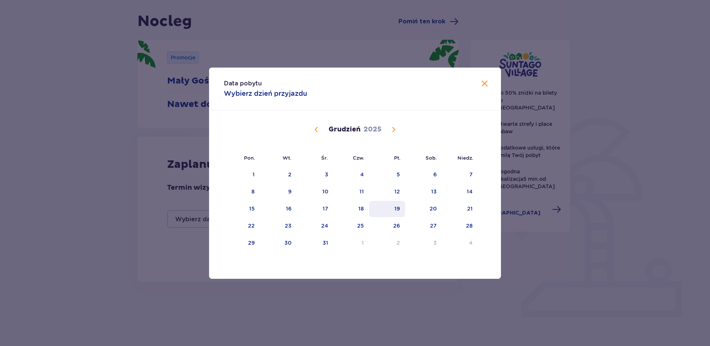
click at [391, 215] on div "19" at bounding box center [387, 209] width 36 height 16
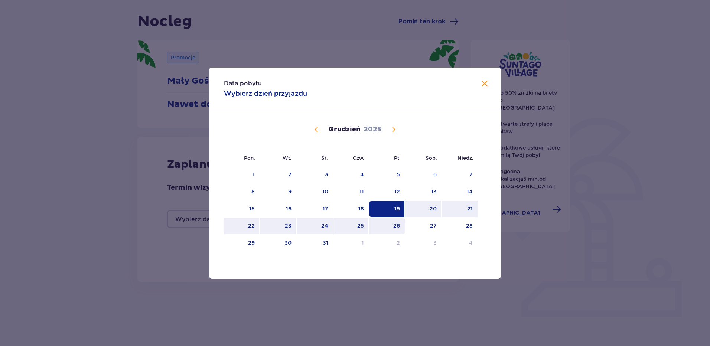
click at [396, 224] on div "26" at bounding box center [396, 225] width 7 height 7
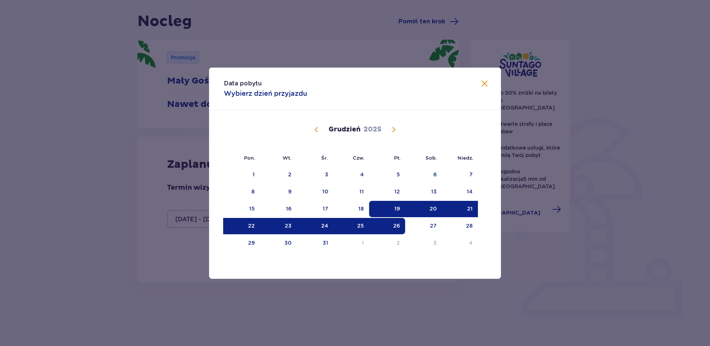
click at [396, 224] on div "26" at bounding box center [396, 225] width 7 height 7
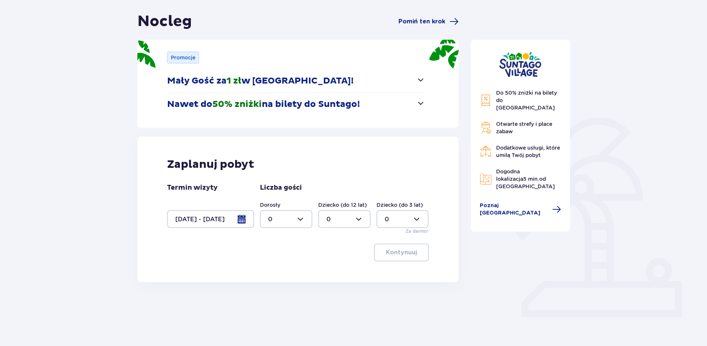
click at [396, 224] on div at bounding box center [402, 219] width 52 height 18
click at [245, 220] on div at bounding box center [210, 219] width 87 height 18
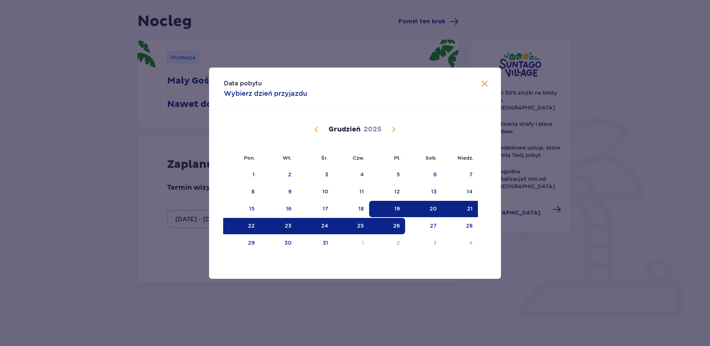
click at [401, 225] on div "26" at bounding box center [387, 226] width 36 height 16
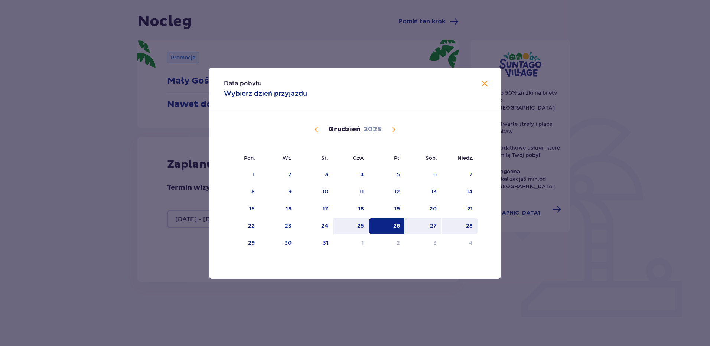
click at [467, 226] on div "28" at bounding box center [469, 225] width 7 height 7
type input "26.12.25 - 28.12.25"
click at [467, 226] on div "28" at bounding box center [469, 225] width 7 height 7
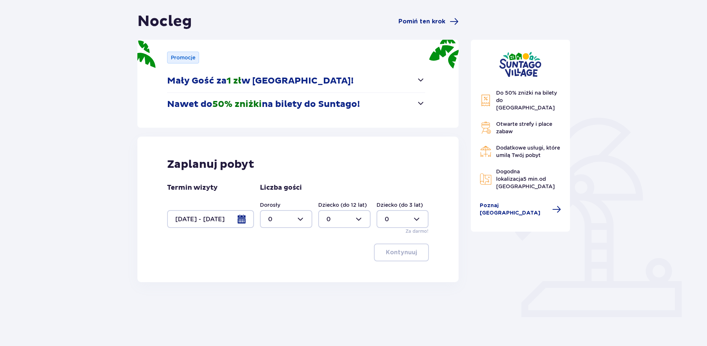
click at [229, 220] on div at bounding box center [210, 219] width 87 height 18
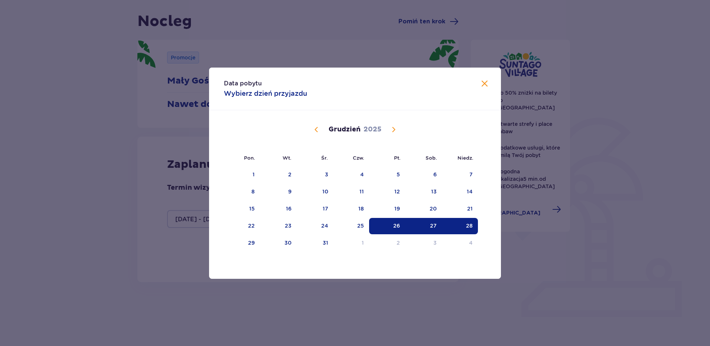
click at [388, 226] on div "26" at bounding box center [387, 226] width 36 height 16
drag, startPoint x: 392, startPoint y: 223, endPoint x: 461, endPoint y: 223, distance: 69.8
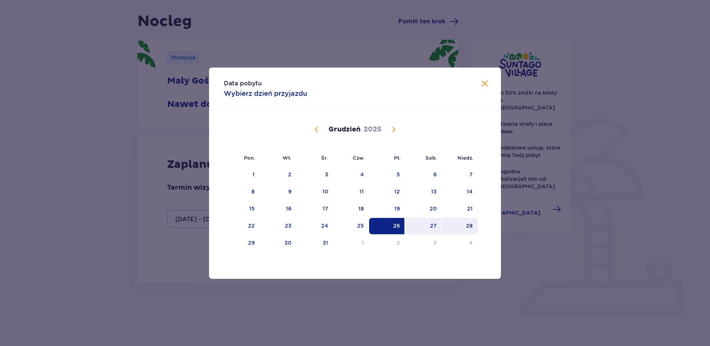
click at [461, 223] on tr "22 23 24 25 26 27 28" at bounding box center [351, 226] width 254 height 16
click at [461, 223] on div "28" at bounding box center [460, 226] width 36 height 16
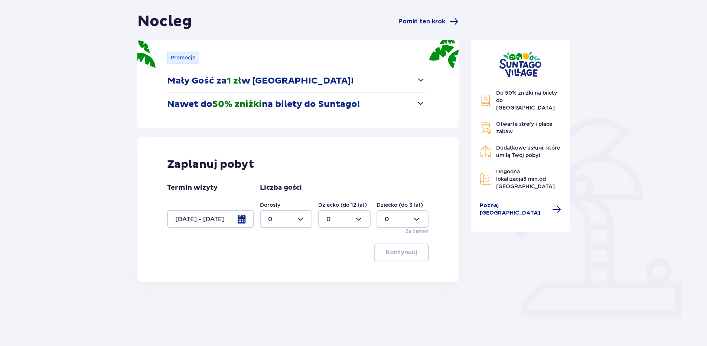
click at [506, 233] on div "Do 50% zniżki na bilety do parku Suntago Otwarte strefy i place zabaw Dodatkowe…" at bounding box center [520, 167] width 111 height 310
click at [240, 220] on div at bounding box center [210, 219] width 87 height 18
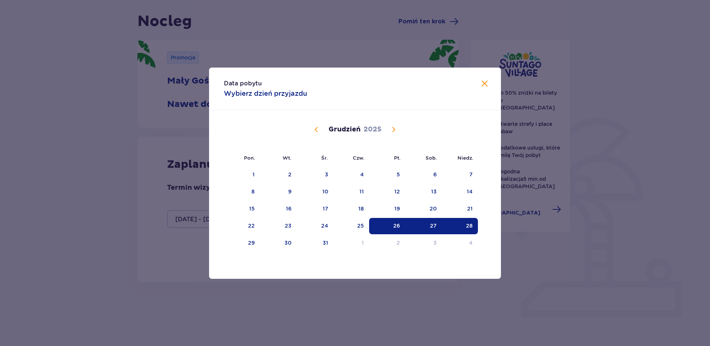
click at [383, 227] on div "26" at bounding box center [387, 226] width 36 height 16
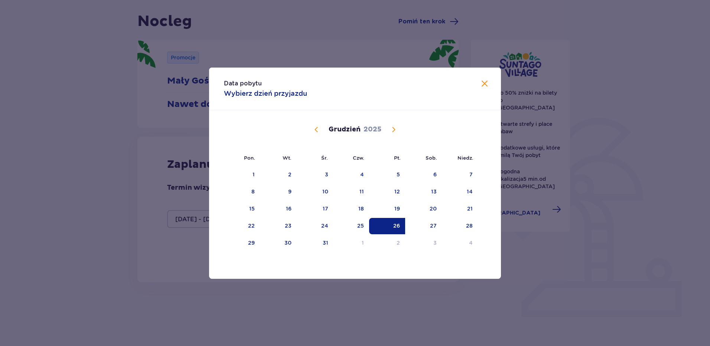
click at [482, 81] on span "Zamknij" at bounding box center [484, 83] width 9 height 9
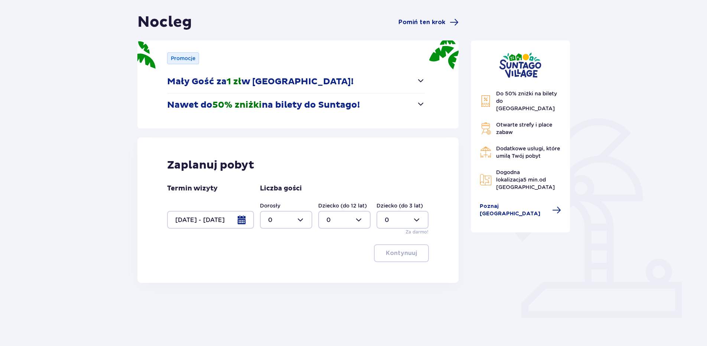
scroll to position [66, 0]
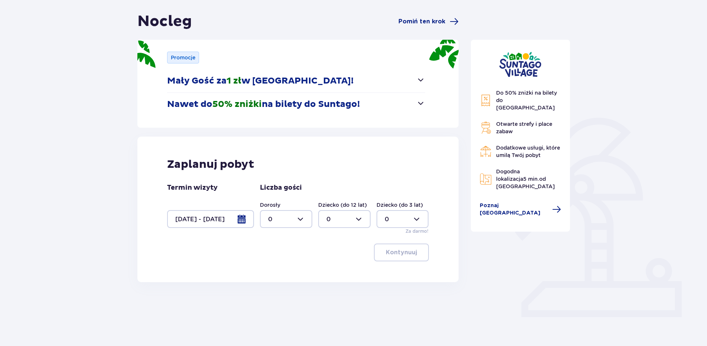
click at [292, 215] on div at bounding box center [286, 219] width 52 height 18
click at [202, 218] on div at bounding box center [210, 219] width 87 height 18
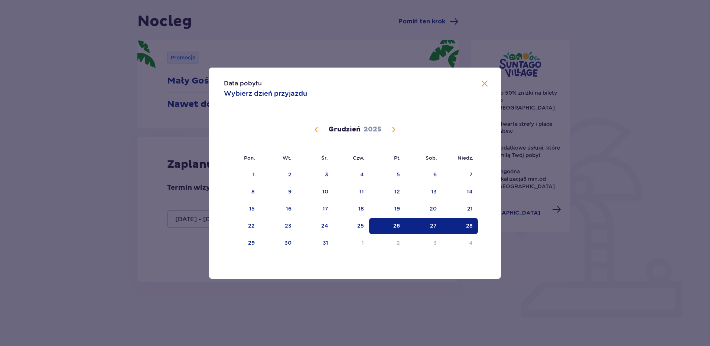
click at [187, 234] on div "Data pobytu Wybierz dzień przyjazdu Pon. Wt. Śr. Czw. Pt. Sob. Niedz. Listopad …" at bounding box center [355, 173] width 710 height 346
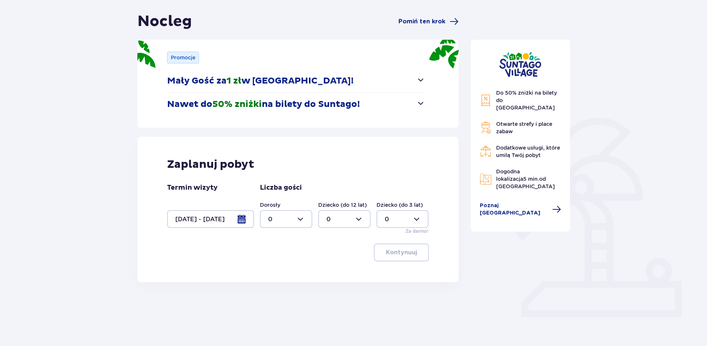
click at [293, 217] on div at bounding box center [286, 219] width 52 height 18
drag, startPoint x: 267, startPoint y: 270, endPoint x: 267, endPoint y: 288, distance: 18.6
click at [267, 288] on span "7" at bounding box center [286, 289] width 51 height 16
type input "7"
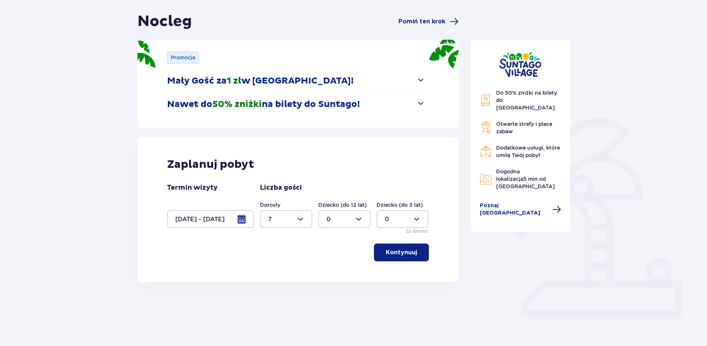
click at [337, 216] on div at bounding box center [344, 219] width 52 height 18
click at [329, 254] on p "1" at bounding box center [327, 257] width 2 height 8
type input "1"
click at [398, 249] on p "Kontynuuj" at bounding box center [401, 252] width 31 height 8
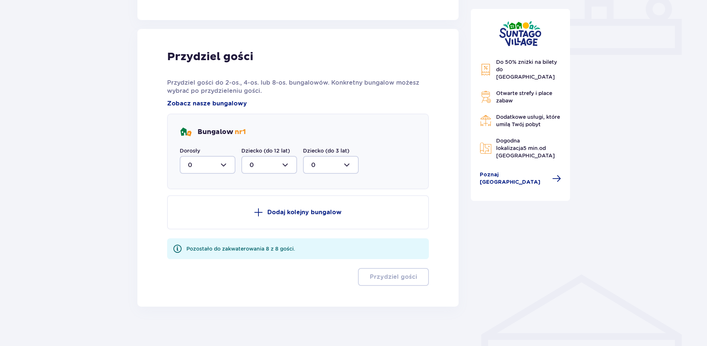
scroll to position [334, 0]
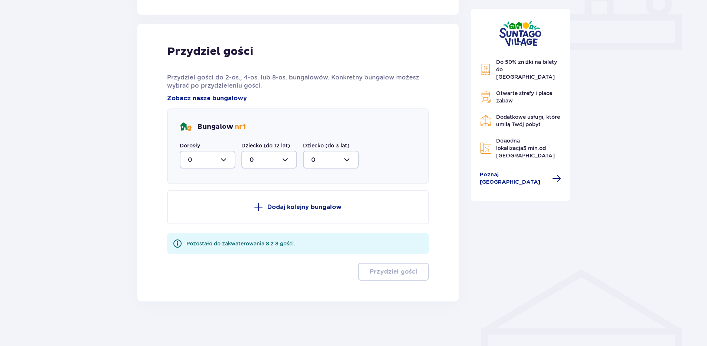
click at [208, 161] on div at bounding box center [208, 160] width 56 height 18
click at [193, 228] on div "3" at bounding box center [207, 229] width 39 height 8
type input "3"
click at [282, 209] on p "Dodaj kolejny bungalow" at bounding box center [304, 207] width 74 height 8
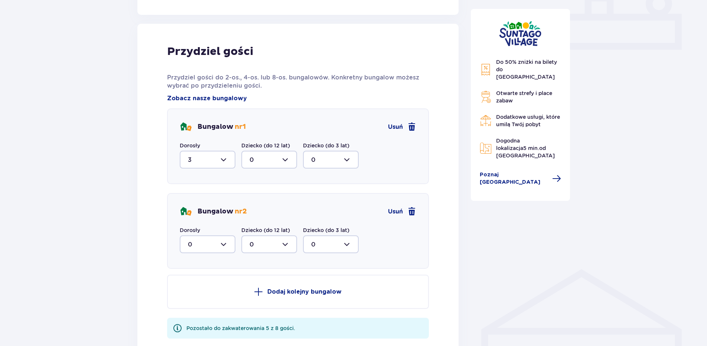
click at [225, 239] on div at bounding box center [208, 244] width 56 height 18
click at [194, 318] on div "4" at bounding box center [207, 317] width 39 height 8
type input "4"
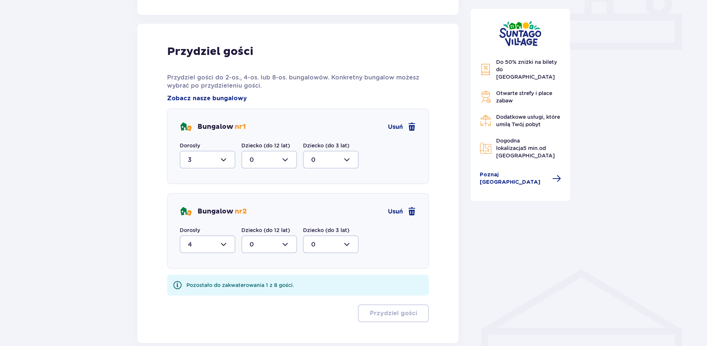
click at [280, 241] on div at bounding box center [269, 244] width 56 height 18
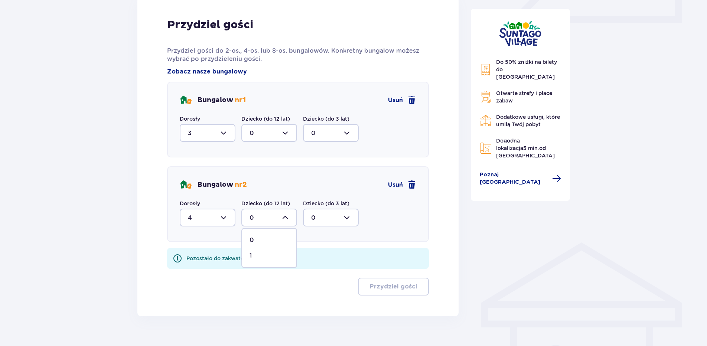
scroll to position [375, 0]
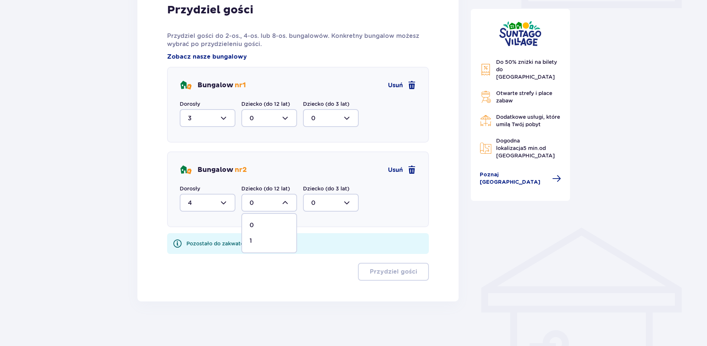
click at [257, 239] on div "1" at bounding box center [268, 241] width 39 height 8
type input "1"
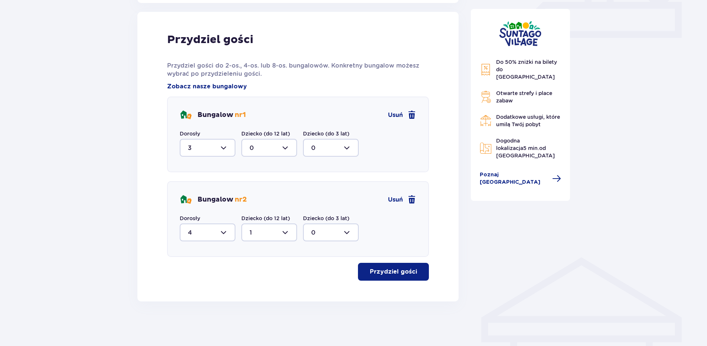
scroll to position [346, 0]
click at [386, 272] on p "Przydziel gości" at bounding box center [393, 272] width 47 height 8
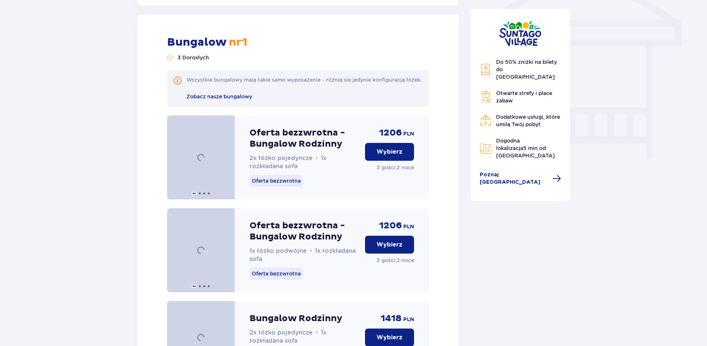
scroll to position [647, 0]
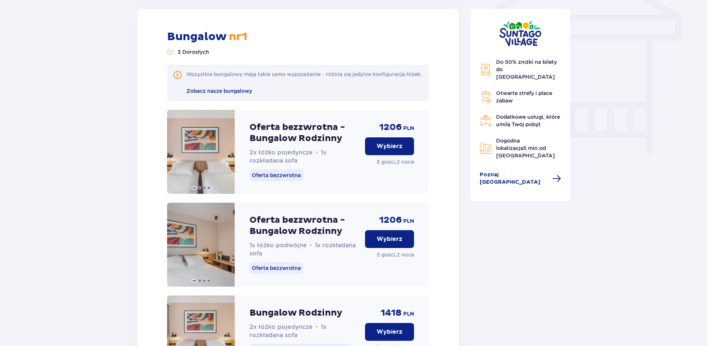
click at [383, 150] on p "Wybierz" at bounding box center [389, 146] width 26 height 8
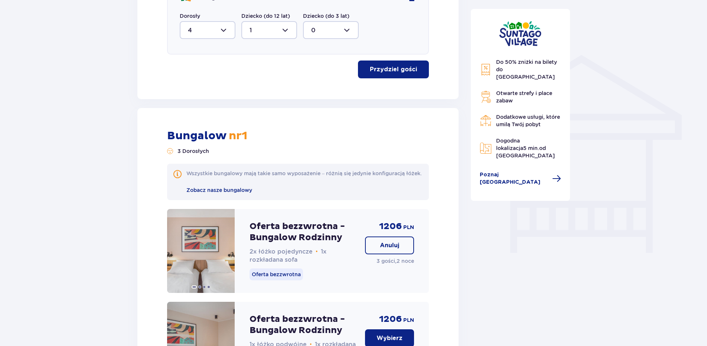
scroll to position [301, 0]
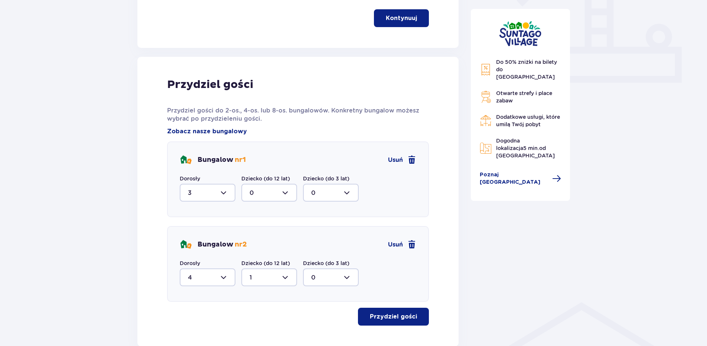
click at [223, 192] on div at bounding box center [208, 193] width 56 height 18
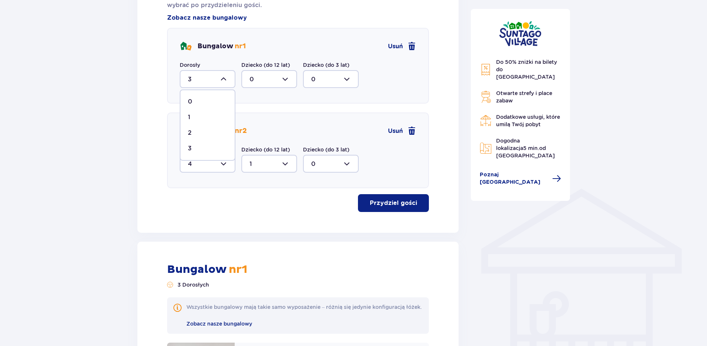
scroll to position [424, 0]
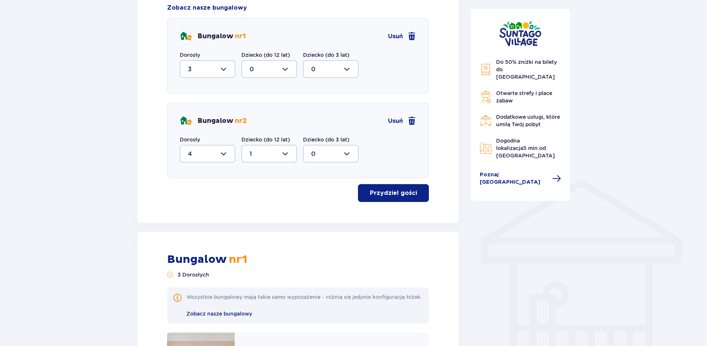
click at [164, 157] on div "Przydziel gości Przydziel gości do 2-os., 4-os. lub 8-os. bungalowów. Konkretny…" at bounding box center [297, 78] width 321 height 290
click at [223, 70] on div at bounding box center [208, 69] width 56 height 18
click at [392, 121] on span "Usuń" at bounding box center [395, 121] width 15 height 8
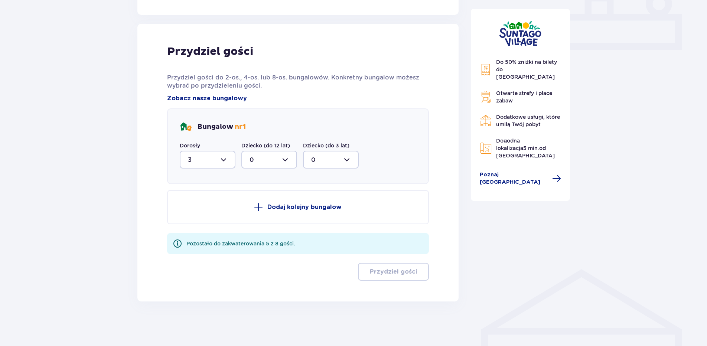
scroll to position [334, 0]
click at [232, 156] on div at bounding box center [208, 160] width 56 height 18
click at [200, 216] on div "6" at bounding box center [207, 216] width 39 height 8
type input "6"
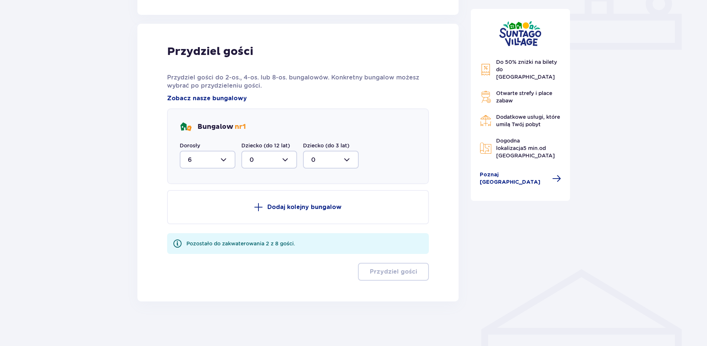
click at [257, 161] on div at bounding box center [269, 160] width 56 height 18
click at [258, 197] on div "1" at bounding box center [268, 198] width 39 height 8
type input "1"
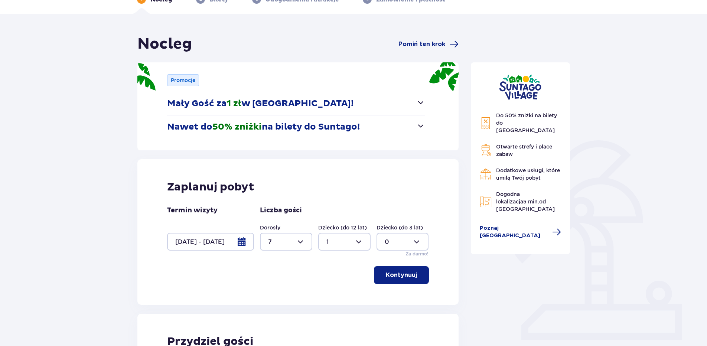
scroll to position [124, 0]
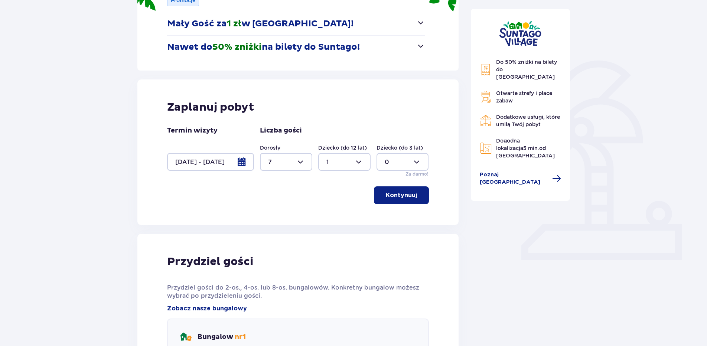
click at [295, 163] on div at bounding box center [286, 162] width 52 height 18
click at [294, 162] on div at bounding box center [286, 162] width 52 height 18
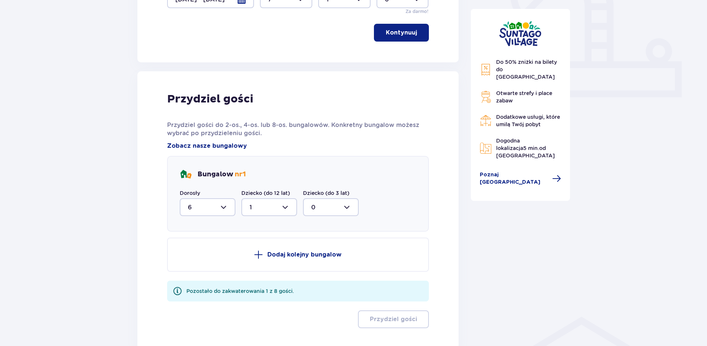
scroll to position [334, 0]
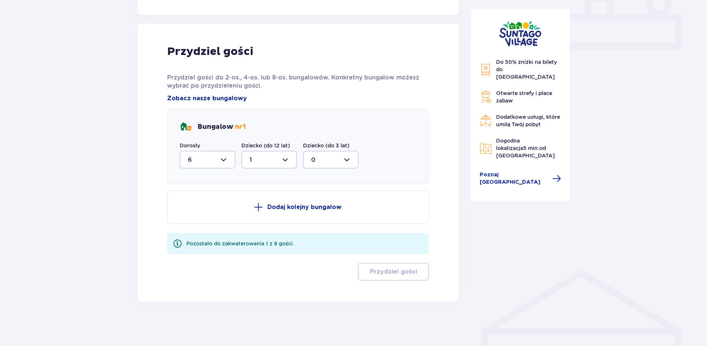
click at [209, 152] on div at bounding box center [208, 160] width 56 height 18
click at [359, 186] on div "Przydziel gości Przydziel gości do 2-os., 4-os. lub 8-os. bungalowów. Konkretny…" at bounding box center [298, 163] width 262 height 236
click at [348, 199] on button "Dodaj kolejny bungalow" at bounding box center [298, 207] width 262 height 34
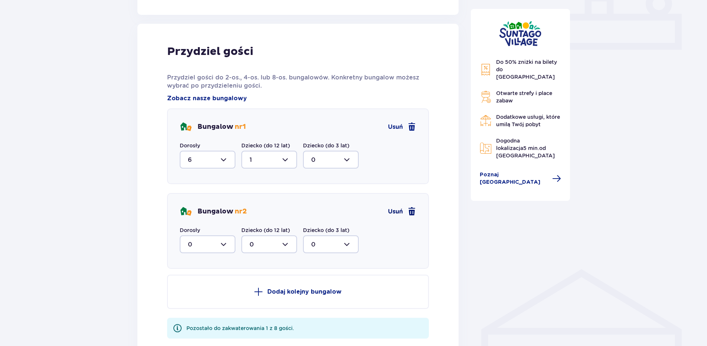
click at [412, 215] on span at bounding box center [411, 211] width 9 height 9
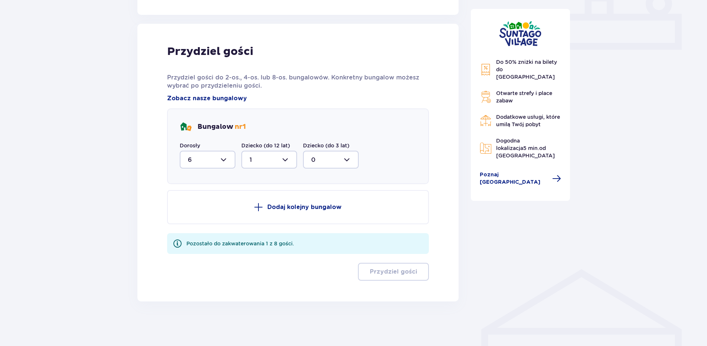
click at [308, 208] on p "Dodaj kolejny bungalow" at bounding box center [304, 207] width 74 height 8
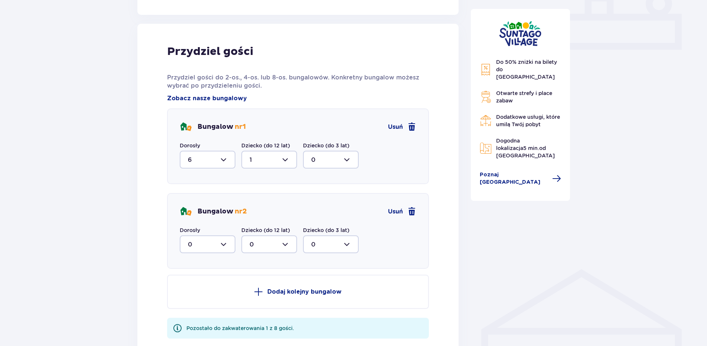
click at [215, 161] on div at bounding box center [208, 160] width 56 height 18
click at [209, 212] on div "2" at bounding box center [207, 213] width 39 height 8
type input "2"
click at [276, 160] on div at bounding box center [269, 160] width 56 height 18
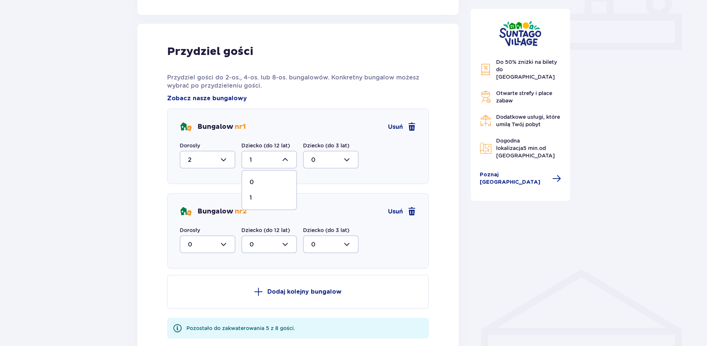
click at [266, 202] on div "1" at bounding box center [268, 198] width 39 height 8
click at [211, 247] on div at bounding box center [208, 244] width 56 height 18
click at [189, 297] on p "2" at bounding box center [190, 298] width 4 height 8
type input "2"
click at [269, 242] on div at bounding box center [269, 244] width 56 height 18
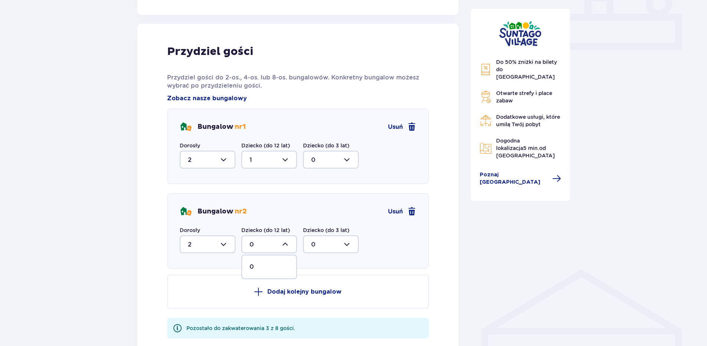
click at [281, 245] on div at bounding box center [269, 244] width 56 height 18
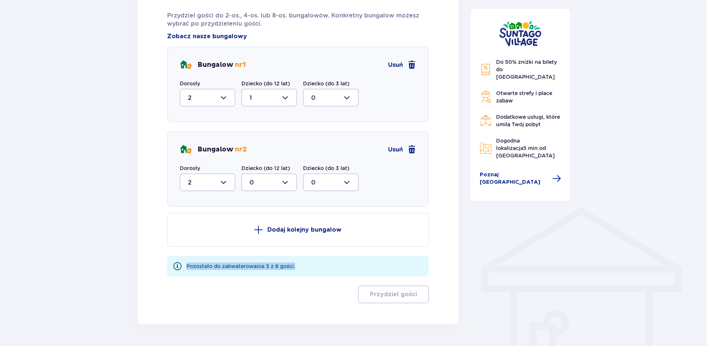
drag, startPoint x: 311, startPoint y: 269, endPoint x: 190, endPoint y: 272, distance: 121.0
click at [189, 271] on div "Pozostało do zakwaterowania 3 z 8 gości." at bounding box center [298, 266] width 262 height 21
drag, startPoint x: 190, startPoint y: 272, endPoint x: 225, endPoint y: 285, distance: 38.1
click at [225, 285] on div "Dodaj kolejny bungalow Pozostało do zakwaterowania 3 z 8 gości. Przydziel gości" at bounding box center [298, 258] width 262 height 91
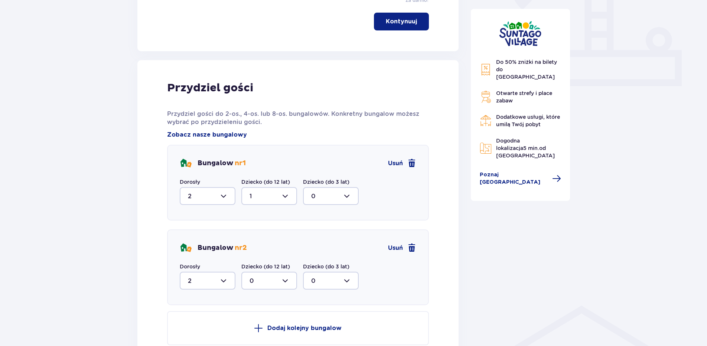
scroll to position [272, 0]
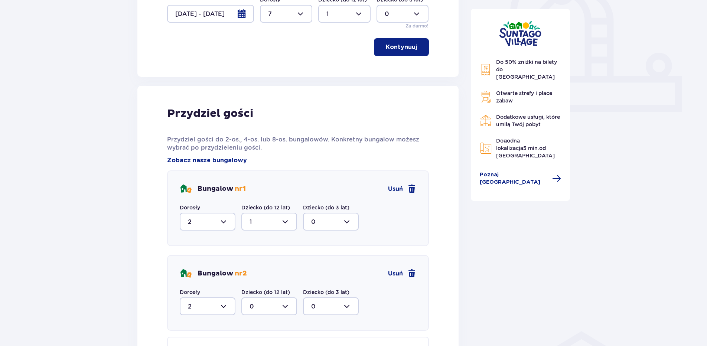
click at [288, 18] on div at bounding box center [286, 14] width 52 height 18
click at [288, 98] on span "0 1 2 3 4 5 6 7 8 9 10 11 12 13 14 15 16 17 18" at bounding box center [286, 61] width 52 height 74
click at [289, 92] on span "4" at bounding box center [286, 99] width 51 height 16
type input "4"
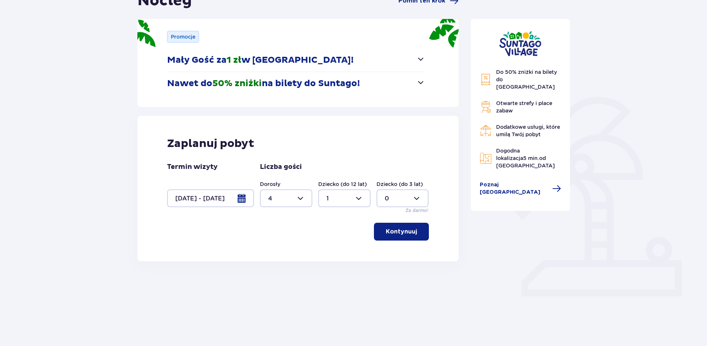
scroll to position [66, 0]
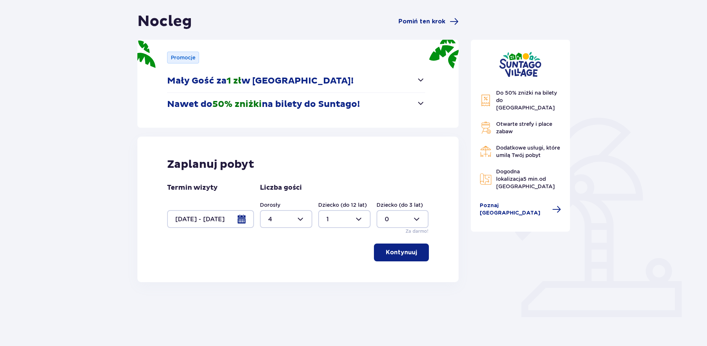
click at [360, 220] on div at bounding box center [344, 219] width 52 height 18
click at [339, 286] on div "3" at bounding box center [344, 288] width 36 height 8
type input "3"
click at [400, 255] on p "Kontynuuj" at bounding box center [401, 252] width 31 height 8
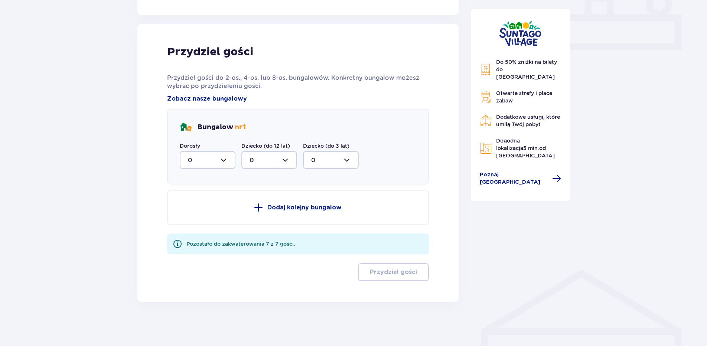
scroll to position [334, 0]
click at [216, 157] on div at bounding box center [208, 160] width 56 height 18
click at [206, 212] on div "2" at bounding box center [207, 213] width 39 height 8
type input "2"
click at [257, 166] on div at bounding box center [269, 160] width 56 height 18
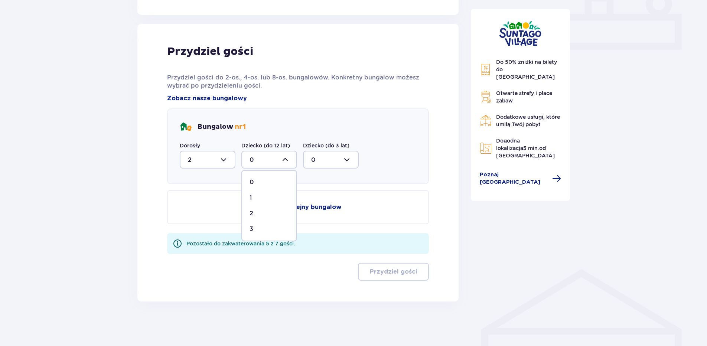
click at [265, 200] on div "1" at bounding box center [268, 198] width 39 height 8
type input "1"
click at [299, 212] on button "Dodaj kolejny bungalow" at bounding box center [298, 207] width 262 height 34
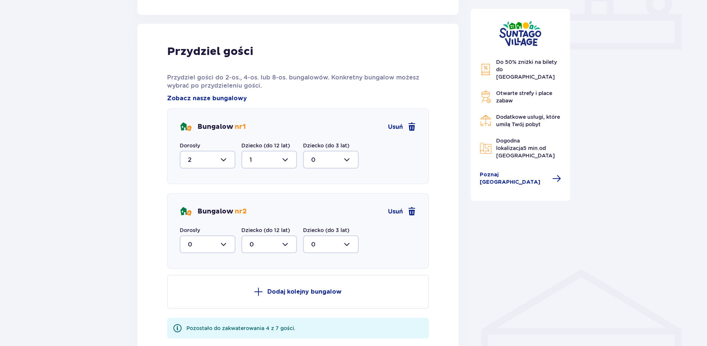
drag, startPoint x: 193, startPoint y: 246, endPoint x: 206, endPoint y: 236, distance: 16.2
click at [193, 244] on div at bounding box center [208, 244] width 56 height 18
click at [200, 303] on span "2" at bounding box center [207, 298] width 54 height 16
type input "2"
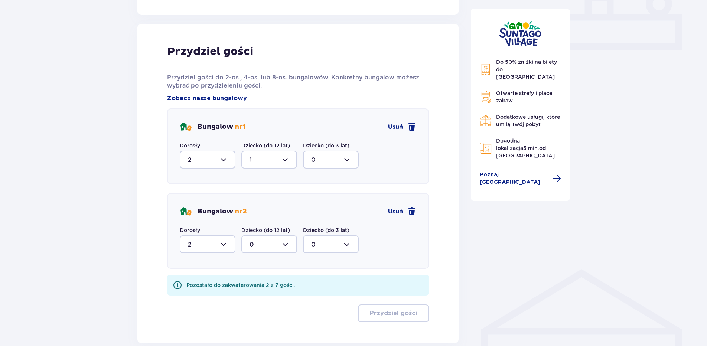
click at [256, 248] on div at bounding box center [269, 244] width 56 height 18
click at [254, 297] on div "2" at bounding box center [268, 298] width 39 height 8
type input "2"
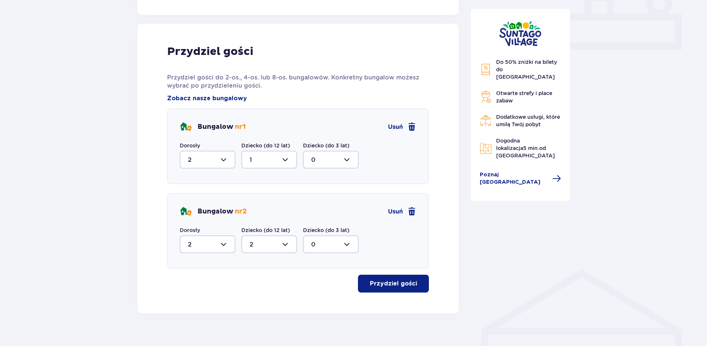
click at [380, 288] on button "Przydziel gości" at bounding box center [393, 284] width 71 height 18
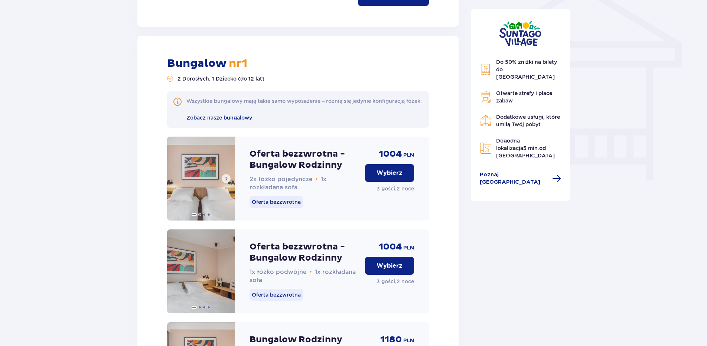
scroll to position [647, 0]
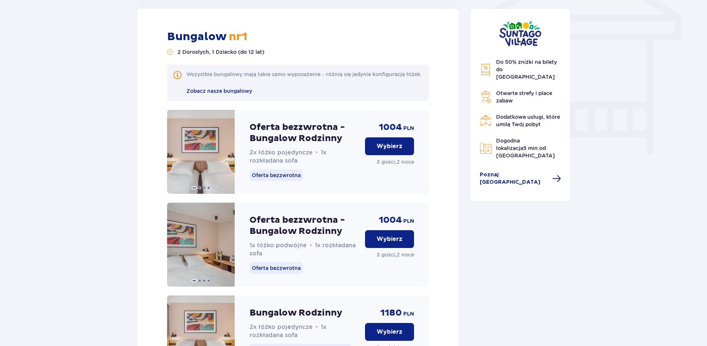
click at [397, 150] on p "Wybierz" at bounding box center [389, 146] width 26 height 8
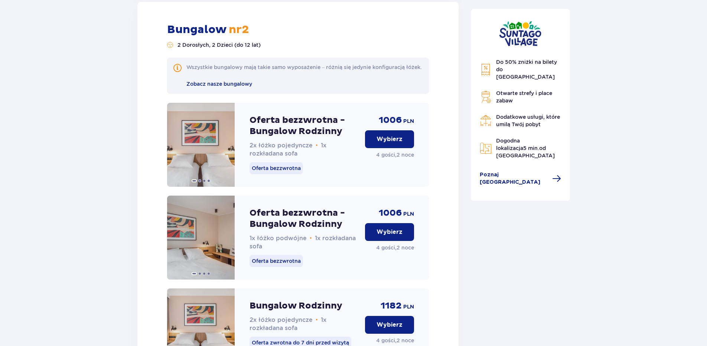
scroll to position [1533, 0]
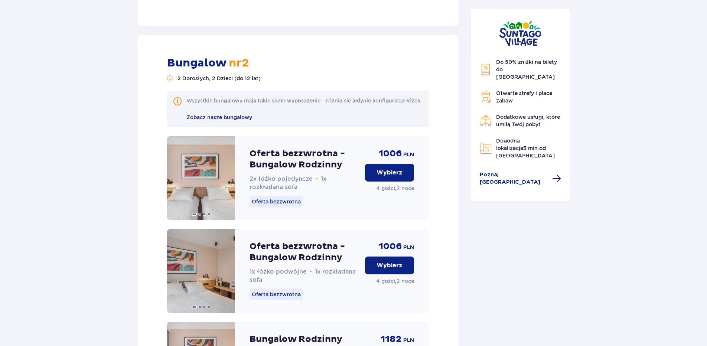
click at [385, 177] on p "Wybierz" at bounding box center [389, 173] width 26 height 8
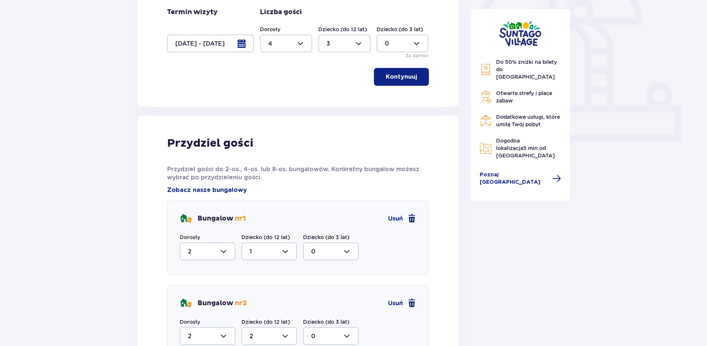
scroll to position [166, 0]
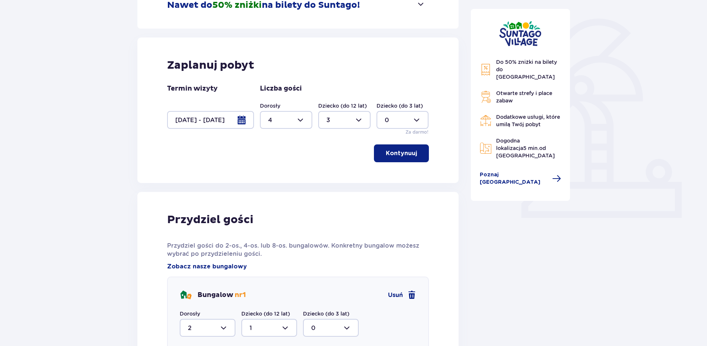
click at [293, 122] on div at bounding box center [286, 120] width 52 height 18
click at [279, 175] on div "6" at bounding box center [286, 174] width 36 height 8
type input "6"
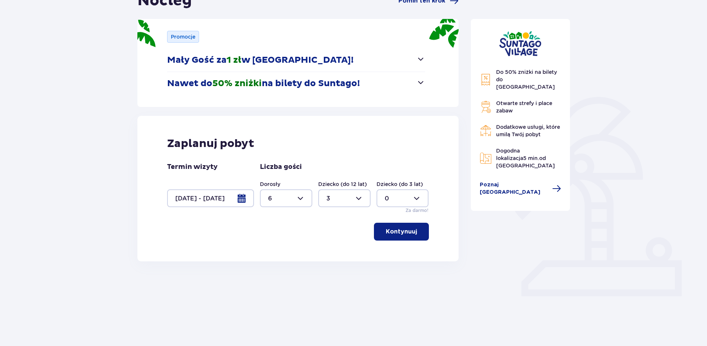
scroll to position [66, 0]
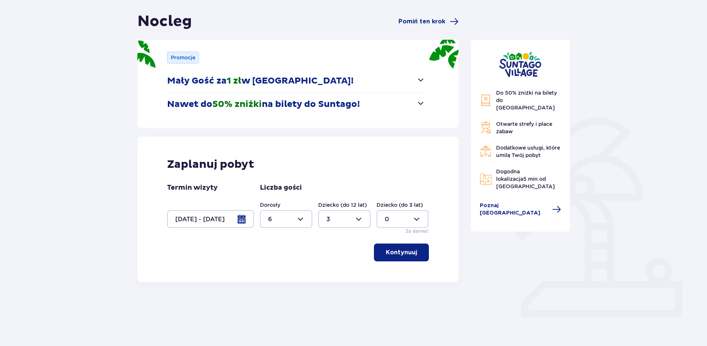
click at [343, 218] on div at bounding box center [344, 219] width 52 height 18
click at [339, 257] on div "1" at bounding box center [344, 257] width 36 height 8
type input "1"
click at [394, 251] on p "Kontynuuj" at bounding box center [401, 252] width 31 height 8
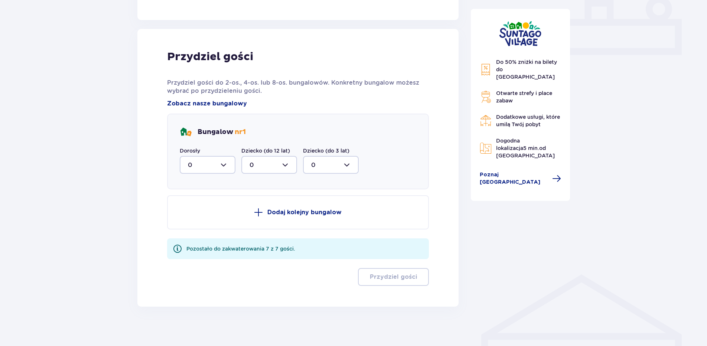
scroll to position [334, 0]
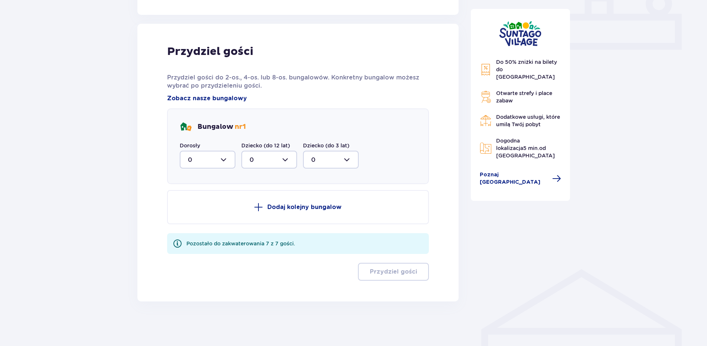
click at [212, 160] on div at bounding box center [208, 160] width 56 height 18
click at [210, 213] on div "2" at bounding box center [207, 213] width 39 height 8
type input "2"
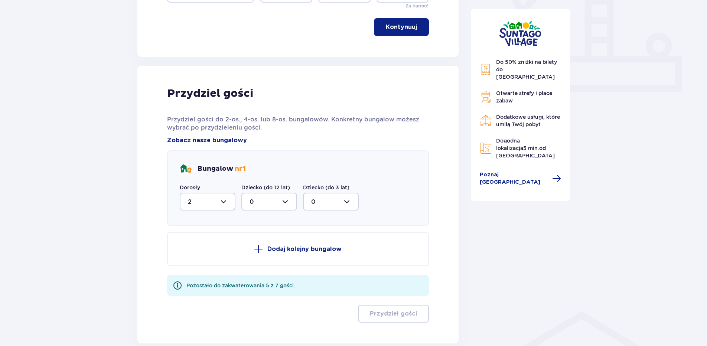
scroll to position [210, 0]
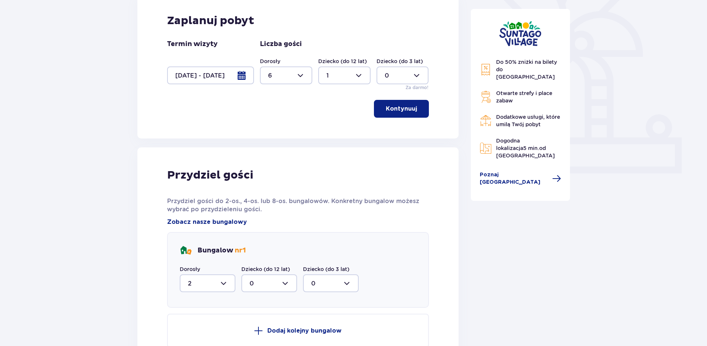
click at [277, 282] on div at bounding box center [269, 283] width 56 height 18
click at [264, 320] on div "1" at bounding box center [268, 321] width 39 height 8
click at [275, 286] on div at bounding box center [269, 283] width 56 height 18
click at [272, 303] on div "0" at bounding box center [268, 306] width 39 height 8
type input "0"
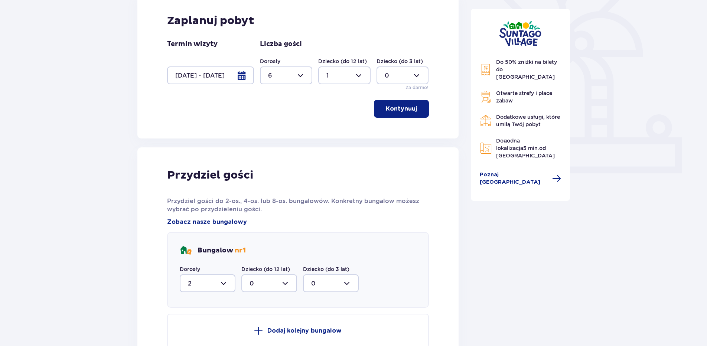
click at [210, 281] on div at bounding box center [208, 283] width 56 height 18
click at [201, 258] on div "3" at bounding box center [207, 258] width 39 height 8
type input "3"
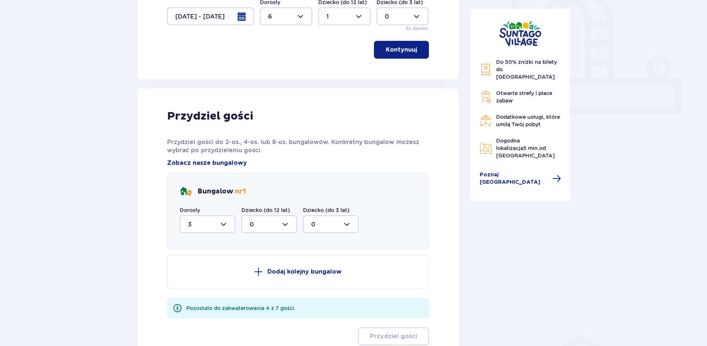
scroll to position [272, 0]
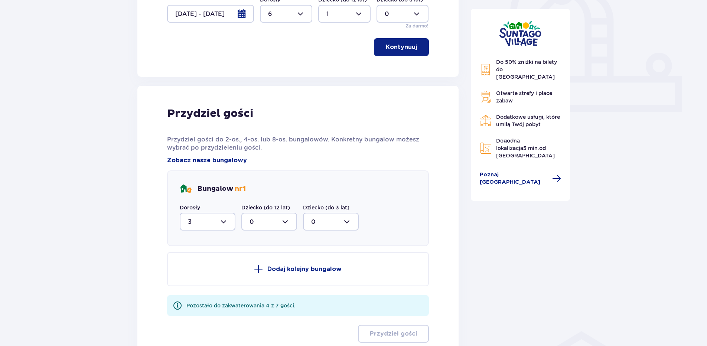
click at [284, 272] on p "Dodaj kolejny bungalow" at bounding box center [304, 269] width 74 height 8
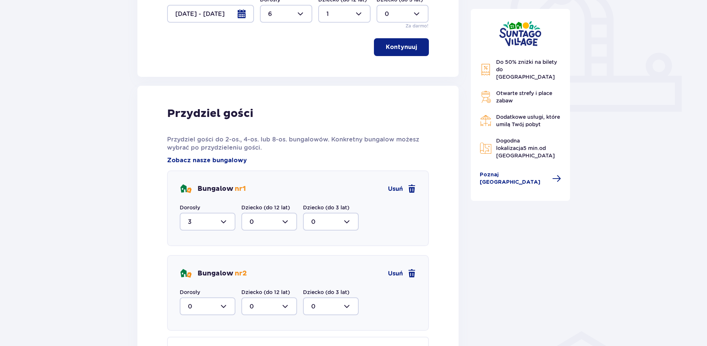
click at [208, 316] on div "Bungalow nr 2 Usuń Dorosły 0 Dziecko (do 12 lat) 0 Dziecko (do 3 lat) 0" at bounding box center [298, 293] width 262 height 76
click at [223, 312] on div at bounding box center [208, 306] width 56 height 18
click at [203, 281] on div "3" at bounding box center [207, 284] width 39 height 8
type input "3"
click at [263, 307] on div at bounding box center [269, 306] width 56 height 18
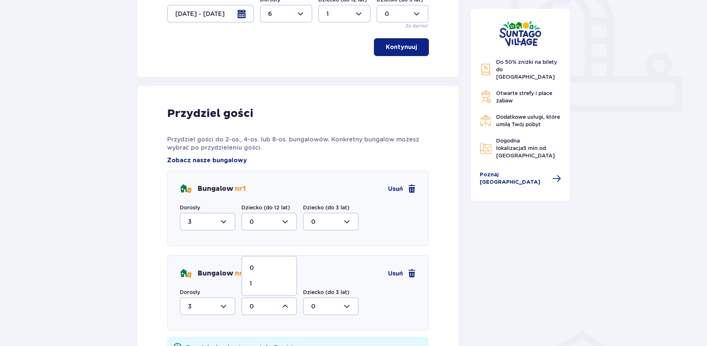
click at [256, 285] on div "1" at bounding box center [268, 284] width 39 height 8
type input "1"
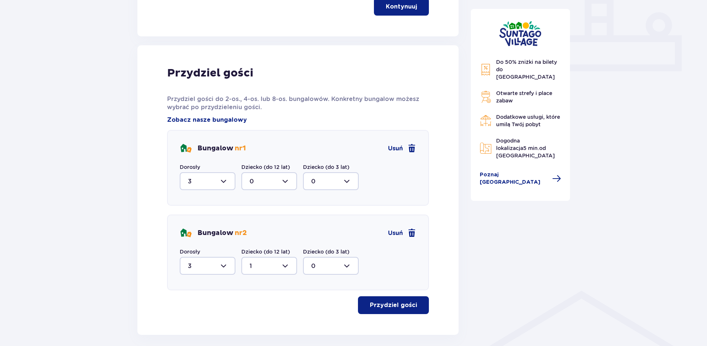
scroll to position [346, 0]
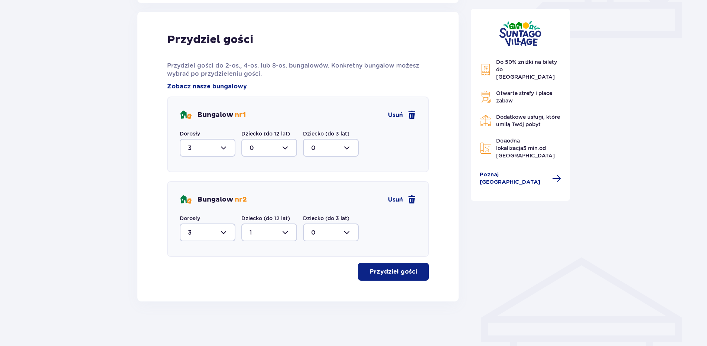
click at [392, 264] on div "Przydziel gości Przydziel gości do 2-os., 4-os. lub 8-os. bungalowów. Konkretny…" at bounding box center [298, 157] width 262 height 248
click at [395, 270] on p "Przydziel gości" at bounding box center [393, 272] width 47 height 8
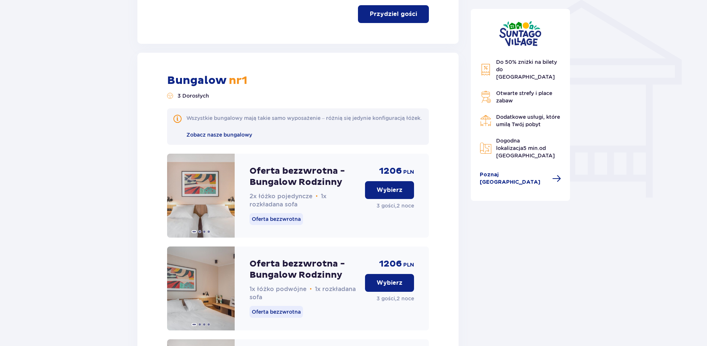
scroll to position [585, 0]
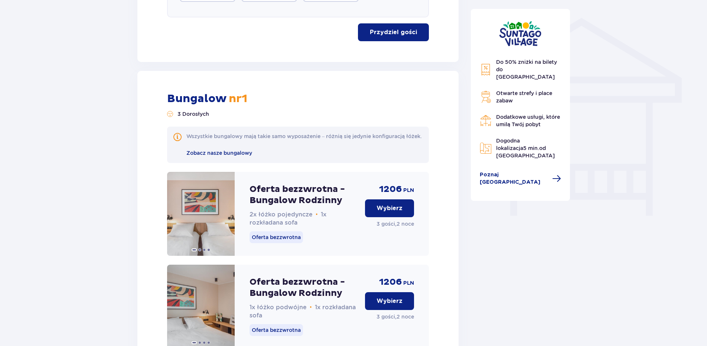
click at [386, 212] on p "Wybierz" at bounding box center [389, 208] width 26 height 8
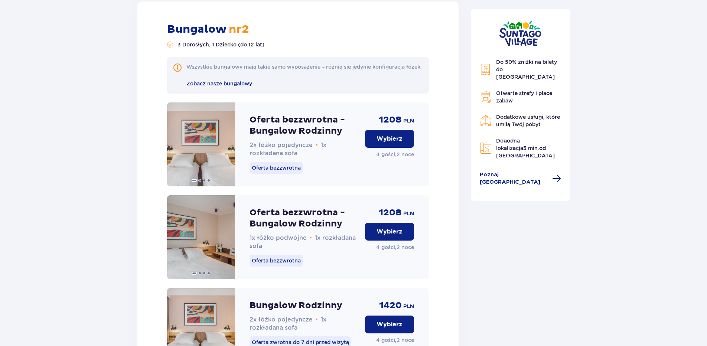
click at [390, 143] on p "Wybierz" at bounding box center [389, 139] width 26 height 8
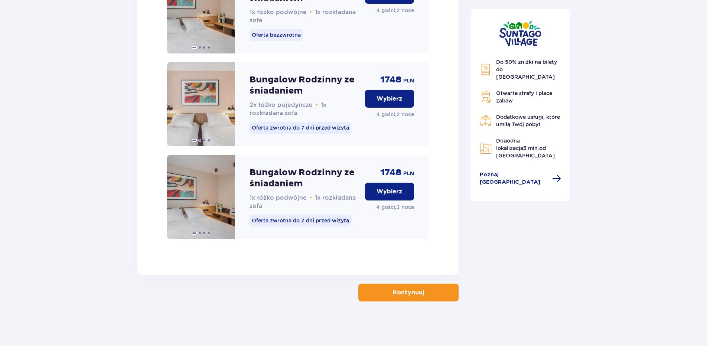
click at [435, 292] on button "Kontynuuj" at bounding box center [408, 293] width 100 height 18
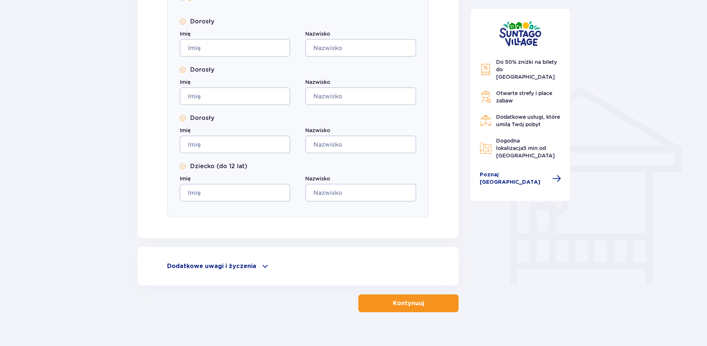
scroll to position [526, 0]
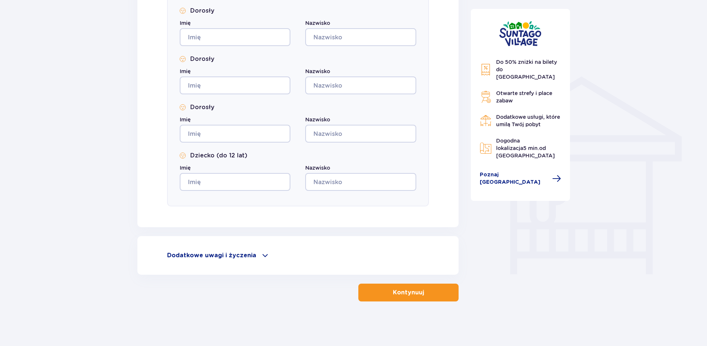
click at [267, 256] on div "Dodatkowe uwagi i życzenia" at bounding box center [298, 255] width 262 height 9
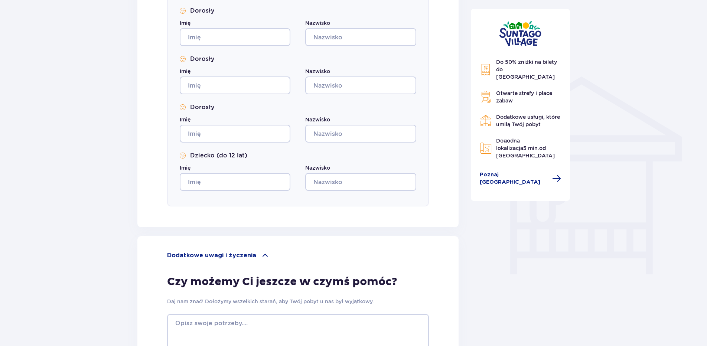
click at [261, 256] on span at bounding box center [265, 255] width 9 height 9
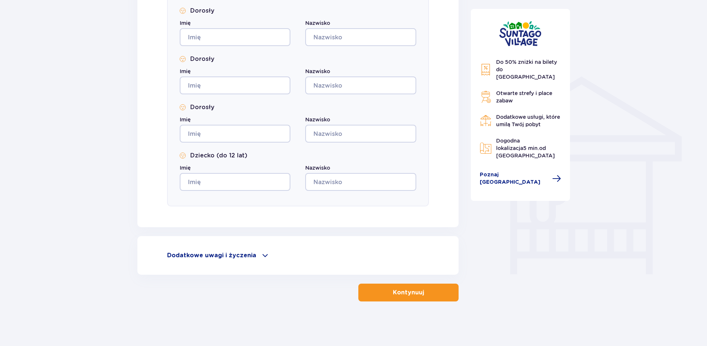
scroll to position [217, 0]
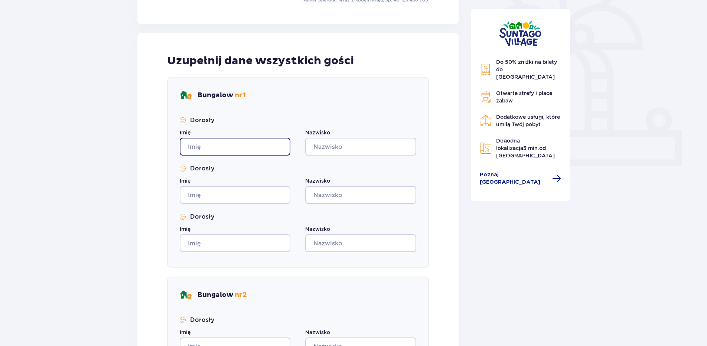
click at [254, 153] on input "Imię" at bounding box center [235, 147] width 111 height 18
click at [255, 150] on input "Imię" at bounding box center [235, 147] width 111 height 18
type input "Dewid"
click at [352, 156] on div "Dorosły Imię Dewid Nazwisko Dorosły Imię Nazwisko Dorosły Imię Nazwisko" at bounding box center [298, 184] width 236 height 136
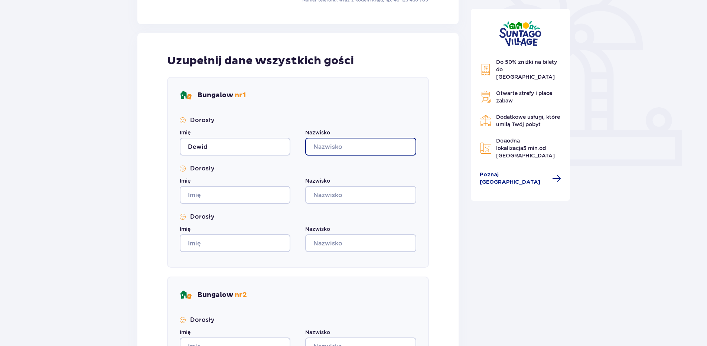
click at [353, 146] on input "Nazwisko" at bounding box center [360, 147] width 111 height 18
type input "Fedorowicz"
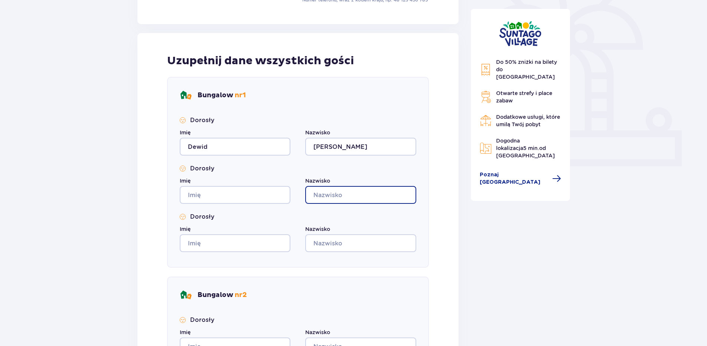
click at [371, 195] on input "Nazwisko" at bounding box center [360, 195] width 111 height 18
paste input "Fedorowicz"
type input "Fedorowicz"
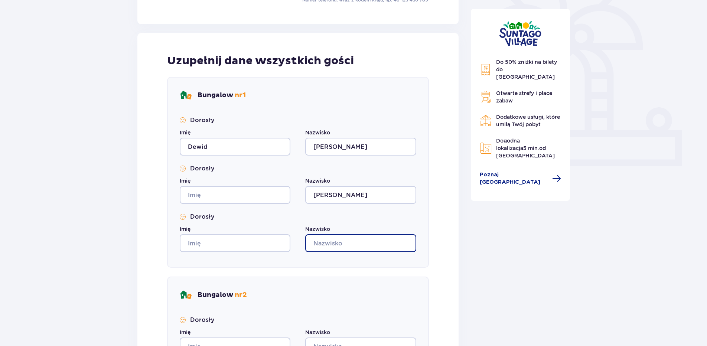
click at [370, 246] on input "Nazwisko" at bounding box center [360, 243] width 111 height 18
paste input "Fedorowicz"
type input "Fedorowicz"
drag, startPoint x: 252, startPoint y: 178, endPoint x: 250, endPoint y: 186, distance: 8.4
click at [252, 179] on div "Imię" at bounding box center [235, 190] width 111 height 27
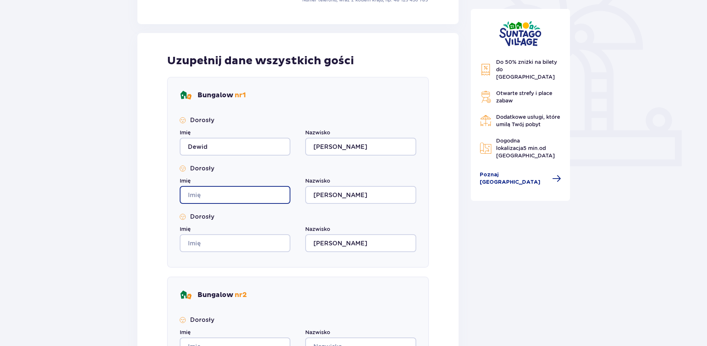
click at [246, 191] on input "Imię" at bounding box center [235, 195] width 111 height 18
type input "Pavel"
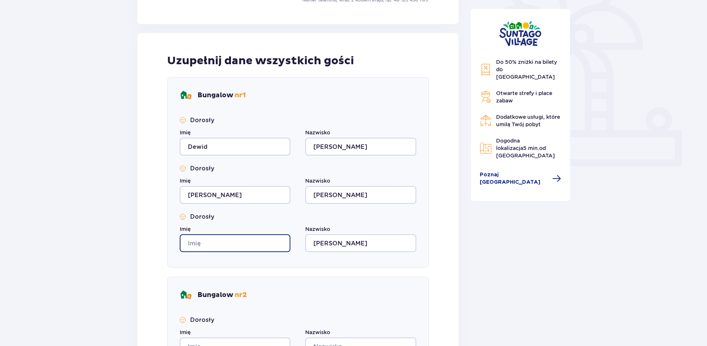
click at [246, 249] on input "Imię" at bounding box center [235, 243] width 111 height 18
type input "Ana"
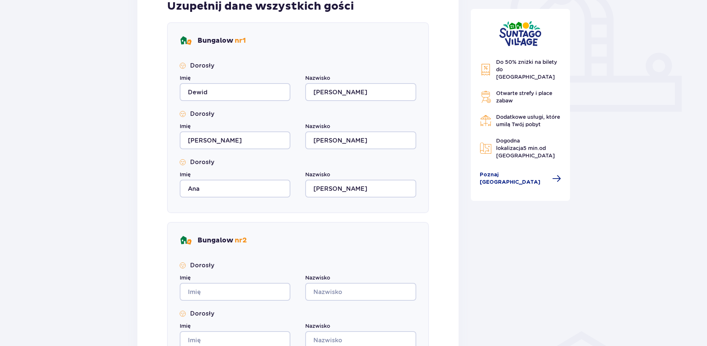
scroll to position [403, 0]
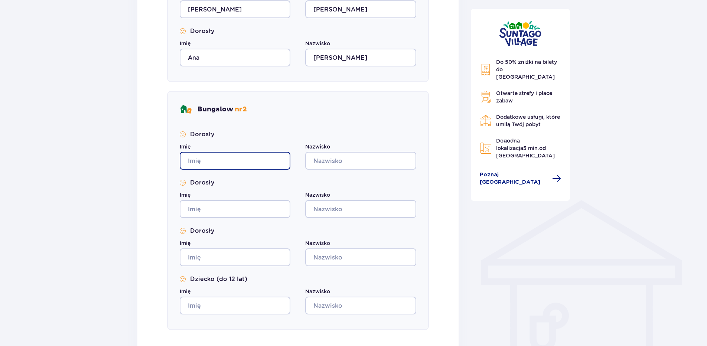
click at [232, 162] on input "Imię" at bounding box center [235, 161] width 111 height 18
type input "Gabriel"
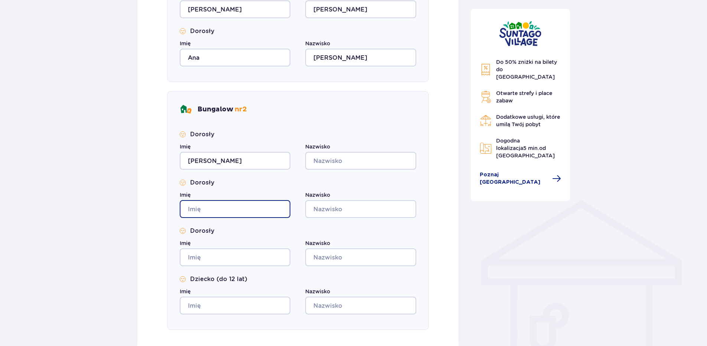
click at [241, 208] on input "Imię" at bounding box center [235, 209] width 111 height 18
type input "Andrzej"
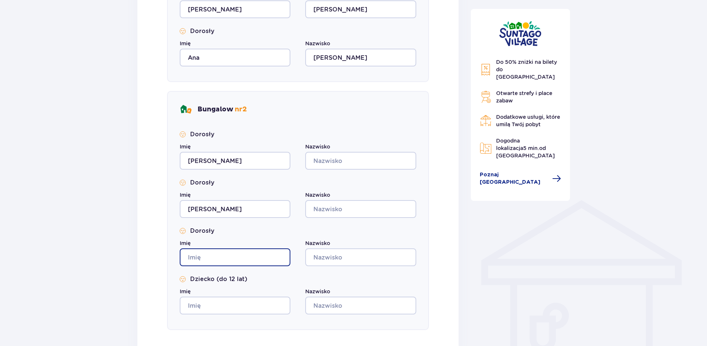
click at [254, 258] on input "Imię" at bounding box center [235, 257] width 111 height 18
type input "Aliona"
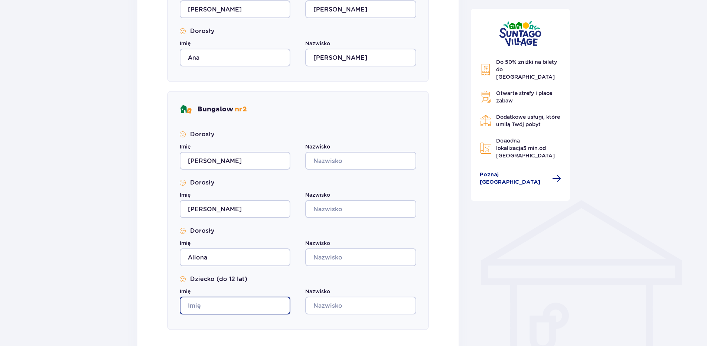
click at [228, 308] on input "Imię" at bounding box center [235, 306] width 111 height 18
type input "Vova"
click at [372, 192] on div "Nazwisko" at bounding box center [360, 204] width 111 height 27
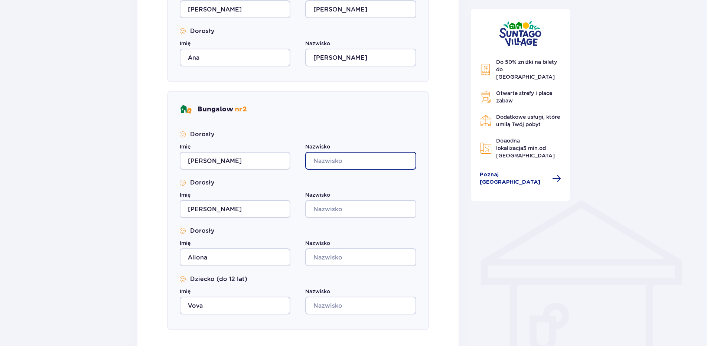
click at [369, 162] on input "Nazwisko" at bounding box center [360, 161] width 111 height 18
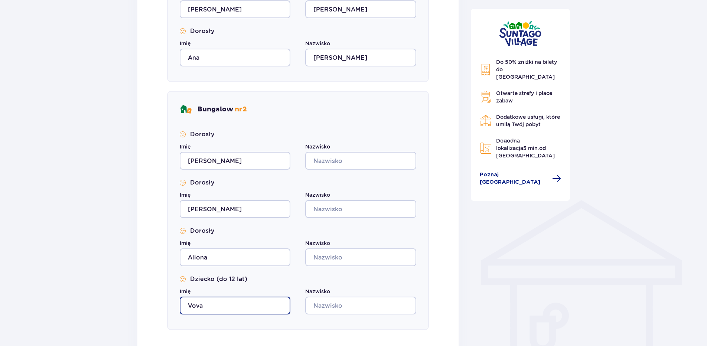
drag, startPoint x: 209, startPoint y: 310, endPoint x: 149, endPoint y: 310, distance: 60.1
click at [151, 310] on div "Uzupełnij dane wszystkich gości Bungalow nr 1 Dorosły Imię Dewid Nazwisko Fedor…" at bounding box center [297, 98] width 321 height 503
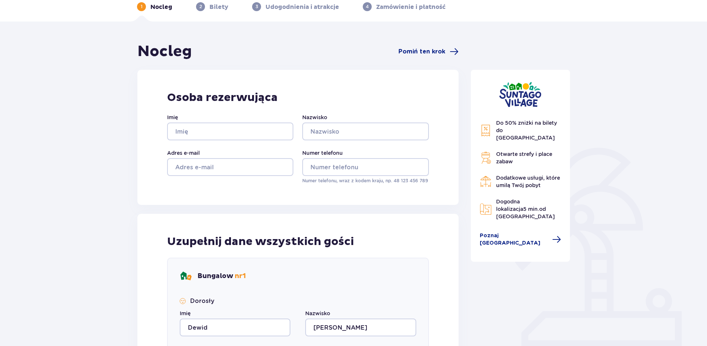
scroll to position [0, 0]
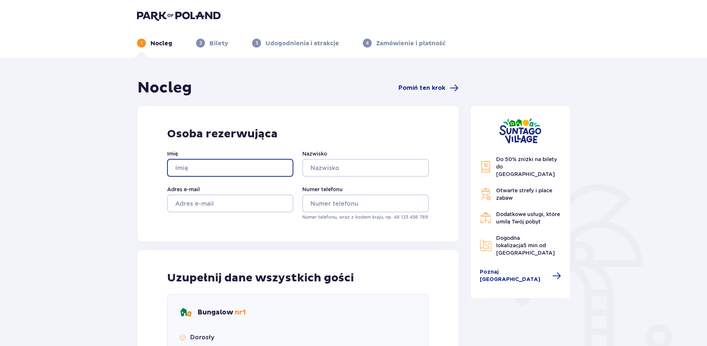
click at [216, 168] on input "Imię" at bounding box center [230, 168] width 126 height 18
click at [236, 143] on div "Osoba rezerwująca Imię Nazwisko Adres e-mail Numer telefonu Numer telefonu, wra…" at bounding box center [297, 173] width 321 height 135
click at [228, 180] on div "Imię Nazwisko Adres e-mail Numer telefonu Numer telefonu, wraz z kodem kraju, n…" at bounding box center [298, 185] width 262 height 71
click at [221, 170] on input "Imię" at bounding box center [230, 168] width 126 height 18
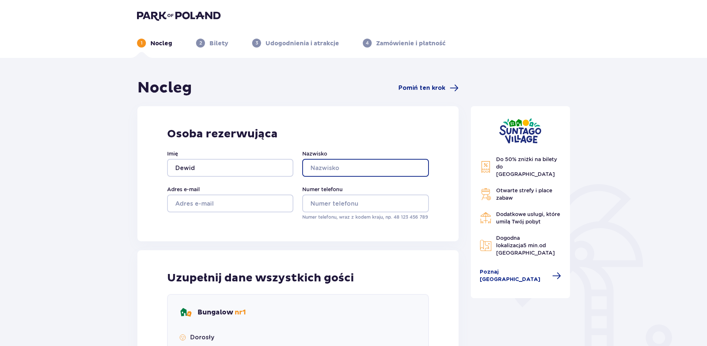
click at [390, 168] on input "Nazwisko" at bounding box center [365, 168] width 126 height 18
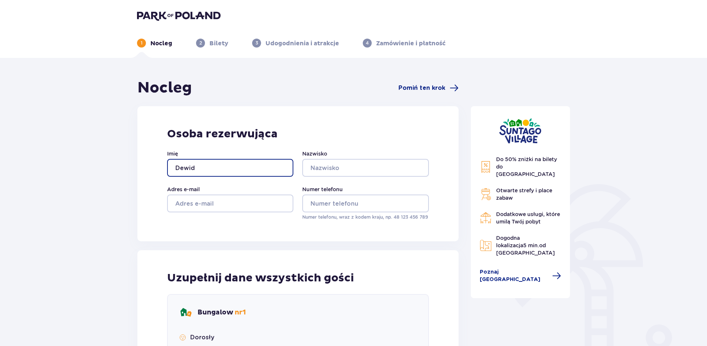
drag, startPoint x: 193, startPoint y: 175, endPoint x: 115, endPoint y: 182, distance: 78.2
type input "Ana"
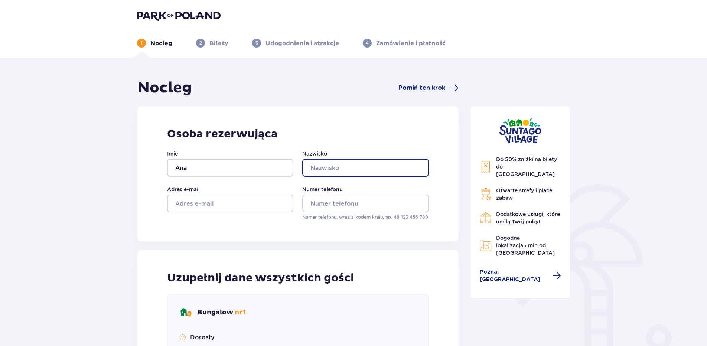
click at [375, 164] on input "Nazwisko" at bounding box center [365, 168] width 126 height 18
paste input "Fedorowicz"
type input "Fedorowicz"
click at [231, 213] on div "Adres e-mail" at bounding box center [230, 203] width 126 height 35
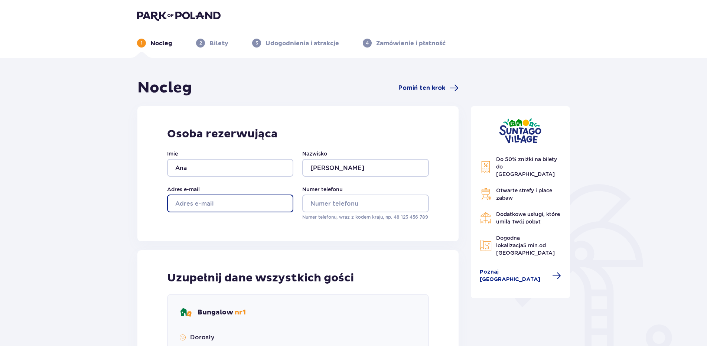
click at [233, 208] on input "Adres e-mail" at bounding box center [230, 204] width 126 height 18
type input "fedorowic.ana@gmail.com"
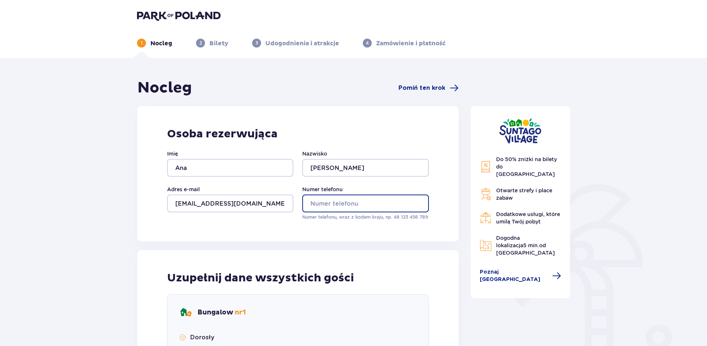
click at [344, 197] on input "Numer telefonu" at bounding box center [365, 204] width 126 height 18
type input "061226118"
click at [439, 183] on div "Osoba rezerwująca Imię Ana Nazwisko Fedorowicz Adres e-mail fedorowic.ana@gmail…" at bounding box center [297, 173] width 321 height 135
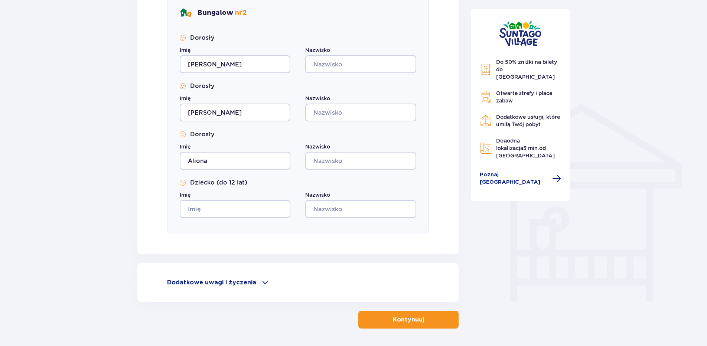
scroll to position [526, 0]
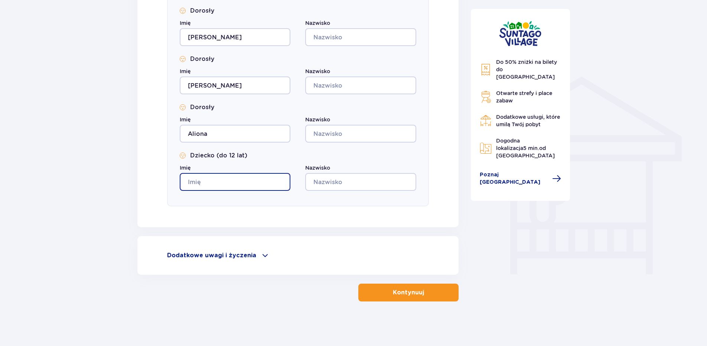
click at [244, 184] on input "Imię" at bounding box center [235, 182] width 111 height 18
type input "Sebastian"
click at [305, 193] on div "Bungalow nr 2 Dorosły Imię Gabriel Nazwisko Dorosły Imię Andrzej Nazwisko Doros…" at bounding box center [298, 86] width 262 height 239
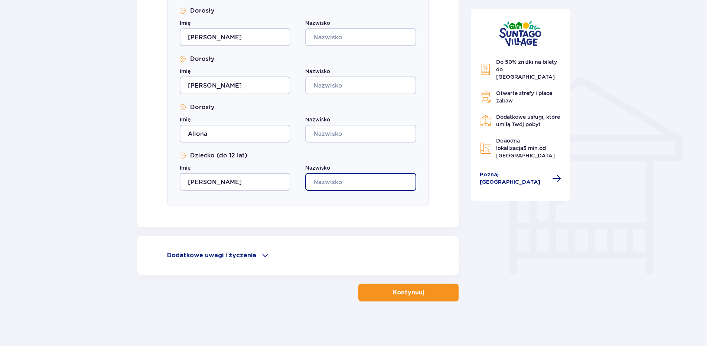
click at [335, 184] on input "Nazwisko" at bounding box center [360, 182] width 111 height 18
click at [328, 183] on input "Bartusewicziuc" at bounding box center [360, 182] width 111 height 18
click at [329, 182] on input "Bartusewicziuc" at bounding box center [360, 182] width 111 height 18
click at [330, 182] on input "Bartusewicziuc" at bounding box center [360, 182] width 111 height 18
click at [331, 182] on input "Bartusewicziuc" at bounding box center [360, 182] width 111 height 18
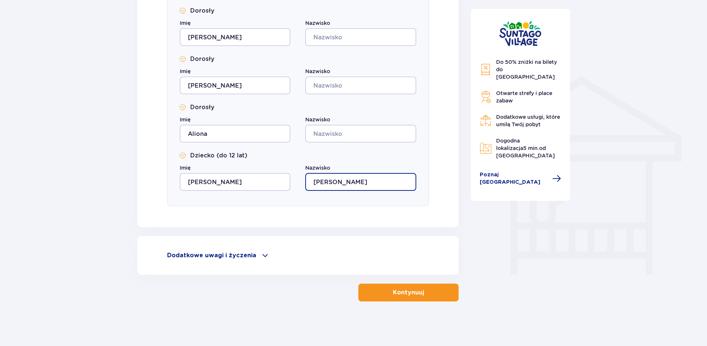
click at [333, 183] on input "Bartusewicziuc" at bounding box center [360, 182] width 111 height 18
click at [394, 184] on input "Bartusewicziuc" at bounding box center [360, 182] width 111 height 18
click at [327, 184] on input "Bartusewicziuc" at bounding box center [360, 182] width 111 height 18
type input "Bartosewicziuc"
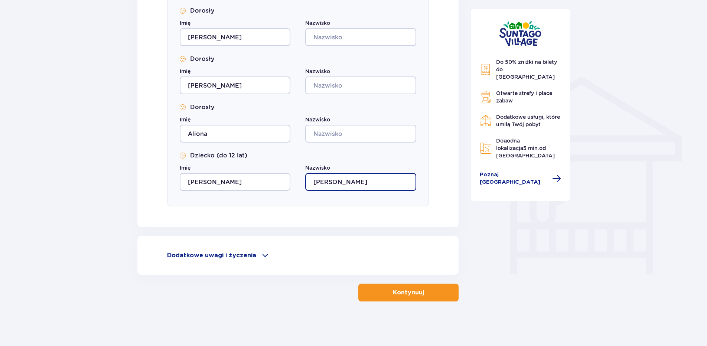
click at [379, 180] on input "Bartosewicziuc" at bounding box center [360, 182] width 111 height 18
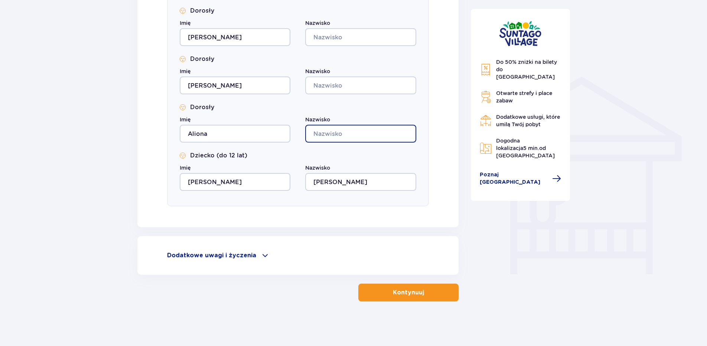
click at [353, 137] on input "Nazwisko" at bounding box center [360, 134] width 111 height 18
paste input "Bartosewicziuc"
type input "Bartosewicziuc"
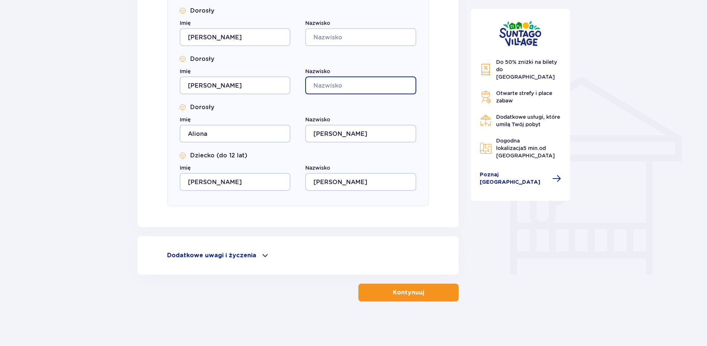
click at [354, 83] on input "Nazwisko" at bounding box center [360, 85] width 111 height 18
paste input "Bartosewicziuc"
type input "Bartosewicziuc"
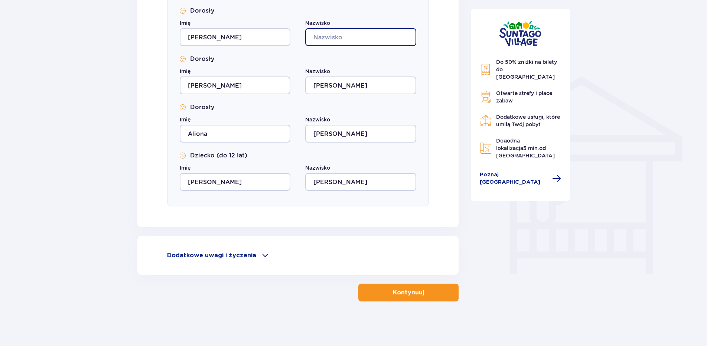
click at [354, 37] on input "Nazwisko" at bounding box center [360, 37] width 111 height 18
paste input "Bartosewicziuc"
type input "Bartosewicziuc"
click at [426, 287] on button "Kontynuuj" at bounding box center [408, 293] width 100 height 18
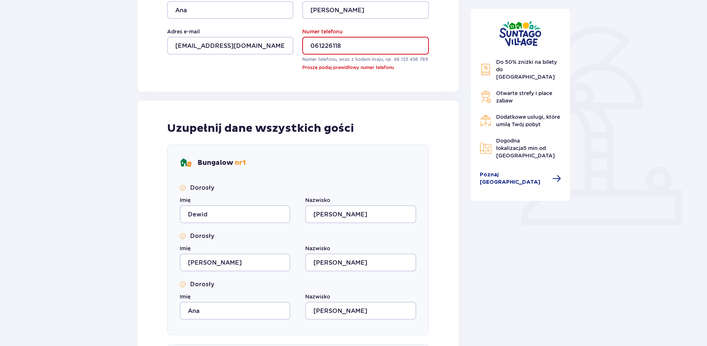
scroll to position [157, 0]
drag, startPoint x: 300, startPoint y: 71, endPoint x: 408, endPoint y: 71, distance: 108.0
click at [408, 71] on div "Imię Ana Nazwisko Fedorowicz Adres e-mail fedorowic.ana@gmail.com Numer telefon…" at bounding box center [298, 32] width 262 height 79
drag, startPoint x: 408, startPoint y: 71, endPoint x: 412, endPoint y: 91, distance: 21.3
click at [412, 91] on div "Osoba rezerwująca Imię Ana Nazwisko Fedorowicz Adres e-mail fedorowic.ana@gmail…" at bounding box center [297, 20] width 321 height 143
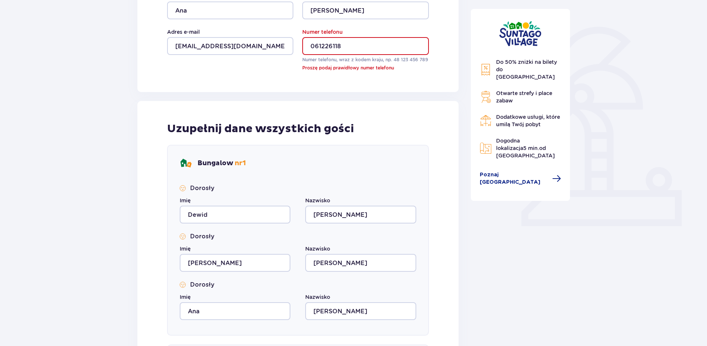
scroll to position [95, 0]
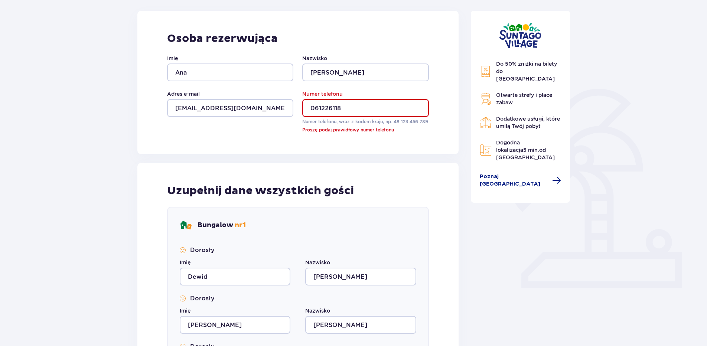
drag, startPoint x: 316, startPoint y: 107, endPoint x: 298, endPoint y: 107, distance: 17.8
click at [298, 107] on div "Imię Ana Nazwisko Fedorowicz Adres e-mail fedorowic.ana@gmail.com Numer telefon…" at bounding box center [298, 94] width 262 height 79
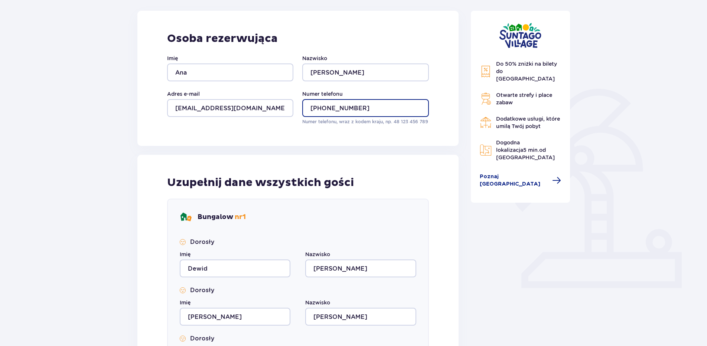
type input "+37061226118"
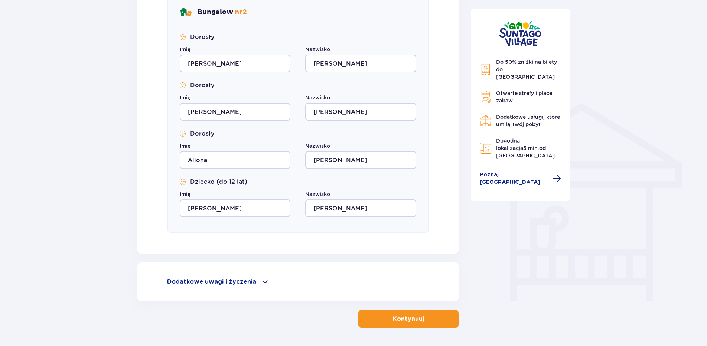
scroll to position [526, 0]
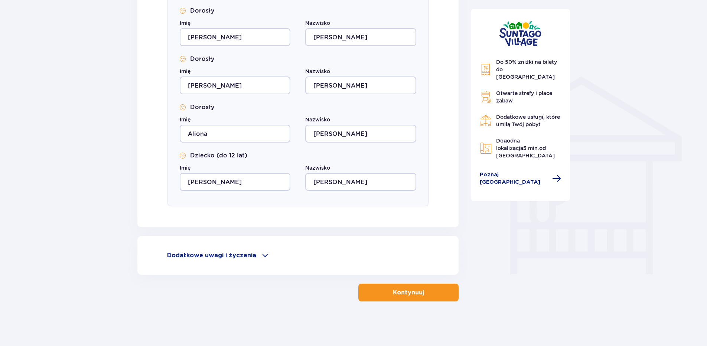
click at [407, 295] on p "Kontynuuj" at bounding box center [408, 292] width 31 height 8
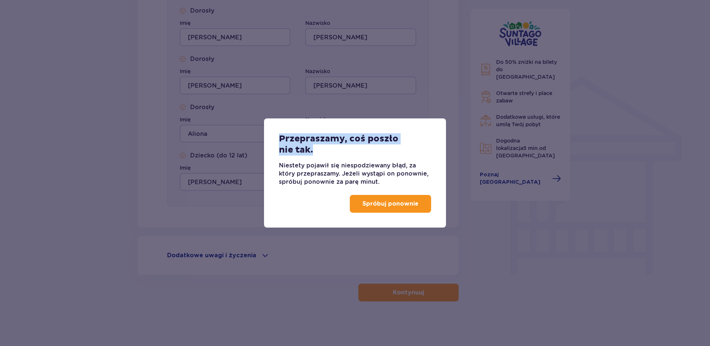
drag, startPoint x: 318, startPoint y: 146, endPoint x: 270, endPoint y: 135, distance: 49.6
click at [270, 135] on div "Przepraszamy, coś poszło nie tak. Niestety pojawił się niespodziewany błąd, za …" at bounding box center [355, 152] width 182 height 68
drag, startPoint x: 270, startPoint y: 135, endPoint x: 296, endPoint y: 169, distance: 42.9
click at [296, 169] on p "Niestety pojawił się niespodziewany błąd, za który przepraszamy. Jeżeli wystąpi…" at bounding box center [355, 173] width 152 height 24
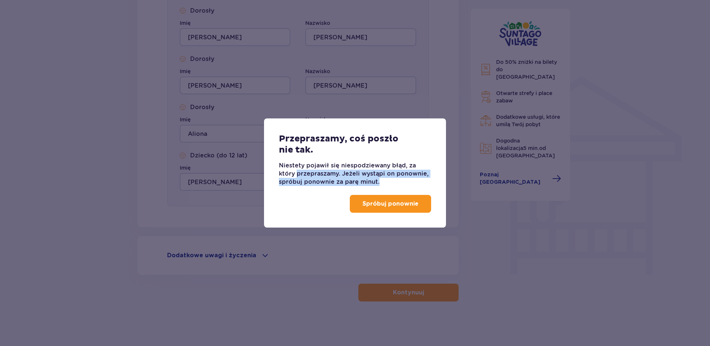
drag, startPoint x: 267, startPoint y: 172, endPoint x: 415, endPoint y: 183, distance: 148.9
click at [416, 183] on div "Przepraszamy, coś poszło nie tak. Niestety pojawił się niespodziewany błąd, za …" at bounding box center [355, 152] width 182 height 68
drag, startPoint x: 415, startPoint y: 183, endPoint x: 392, endPoint y: 183, distance: 23.8
click at [392, 183] on p "Niestety pojawił się niespodziewany błąd, za który przepraszamy. Jeżeli wystąpi…" at bounding box center [355, 173] width 152 height 24
click at [398, 206] on p "Spróbuj ponownie" at bounding box center [390, 204] width 56 height 8
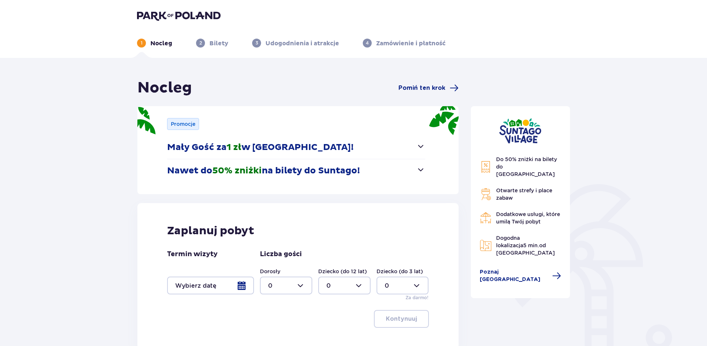
scroll to position [66, 0]
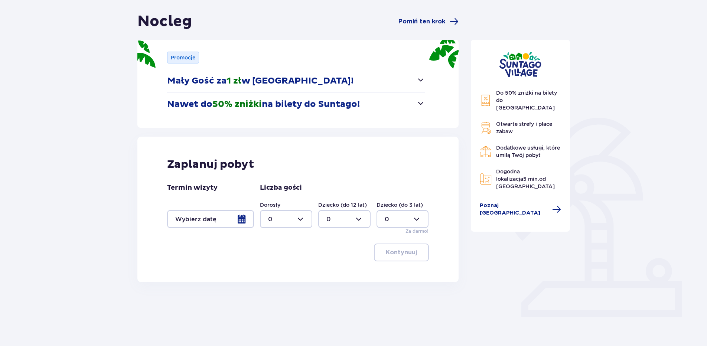
click at [272, 206] on label "Dorosły" at bounding box center [270, 204] width 20 height 7
click at [283, 213] on div at bounding box center [286, 219] width 52 height 18
click at [275, 271] on div "6" at bounding box center [286, 273] width 36 height 8
type input "6"
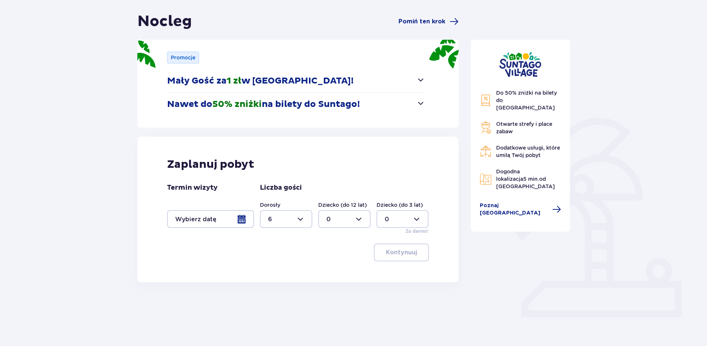
click at [342, 219] on div at bounding box center [344, 219] width 52 height 18
click at [331, 253] on div "1" at bounding box center [344, 257] width 36 height 8
type input "1"
click at [232, 217] on div at bounding box center [210, 219] width 87 height 18
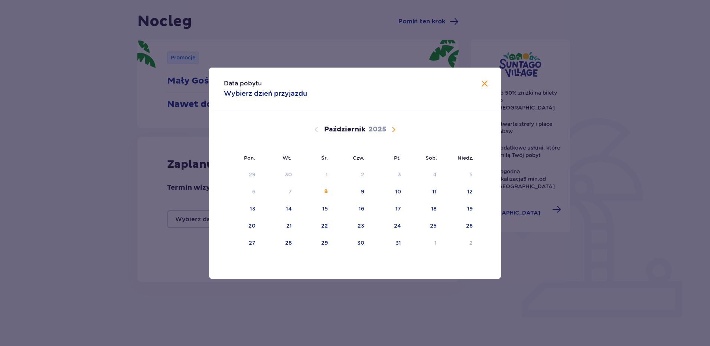
click at [367, 129] on div "Październik 2025" at bounding box center [355, 129] width 246 height 9
click at [383, 129] on p "2025" at bounding box center [377, 129] width 18 height 9
click at [392, 128] on span "Następny miesiąc" at bounding box center [393, 129] width 9 height 9
click at [398, 228] on div "26" at bounding box center [396, 225] width 7 height 7
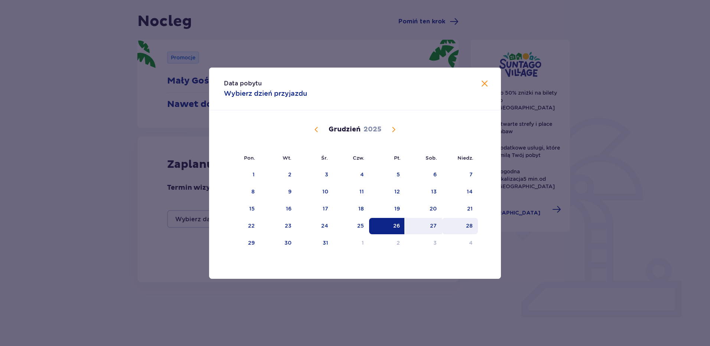
click at [474, 226] on div "28" at bounding box center [460, 226] width 36 height 16
type input "26.12.25 - 28.12.25"
type input "0"
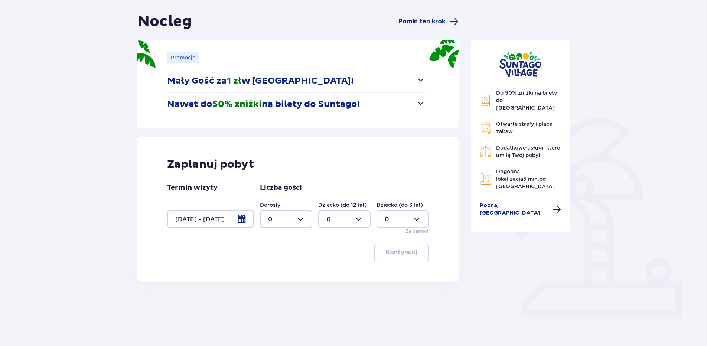
click at [312, 218] on div "Dorosły 0 Dziecko (do 12 lat) 0 Dziecko (do 3 lat) 0 Za darmo!" at bounding box center [344, 217] width 169 height 33
click at [295, 217] on div at bounding box center [286, 219] width 52 height 18
click at [287, 269] on div "6" at bounding box center [286, 273] width 36 height 8
type input "6"
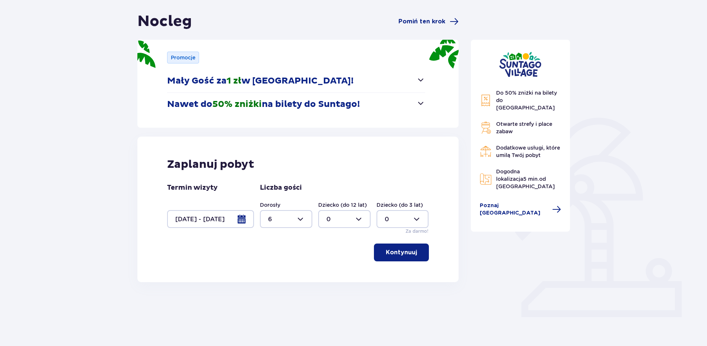
click at [350, 222] on div at bounding box center [344, 219] width 52 height 18
click at [332, 257] on div "1" at bounding box center [344, 257] width 36 height 8
type input "1"
click at [412, 251] on button "Kontynuuj" at bounding box center [401, 253] width 55 height 18
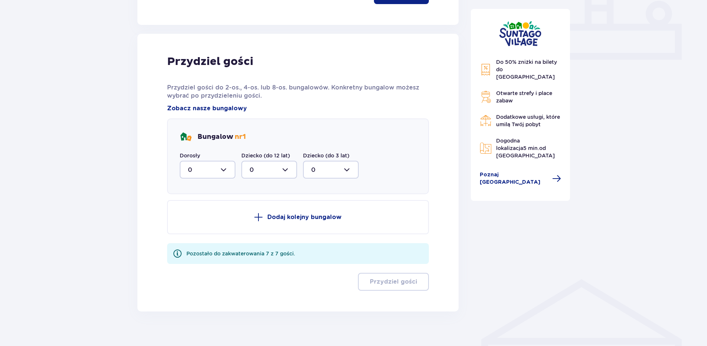
scroll to position [334, 0]
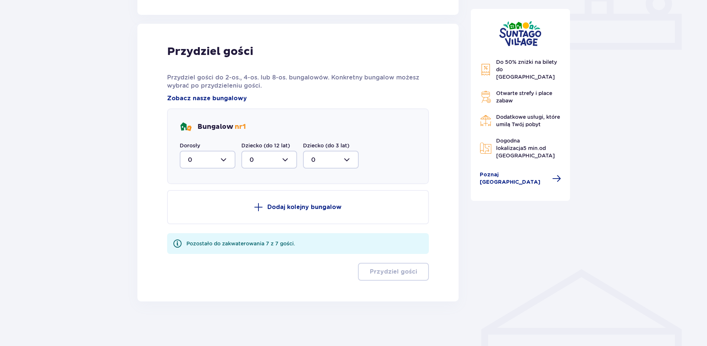
click at [208, 166] on div at bounding box center [208, 160] width 56 height 18
click at [208, 211] on div "2" at bounding box center [207, 213] width 39 height 8
click at [267, 160] on div at bounding box center [269, 160] width 56 height 18
click at [219, 155] on div at bounding box center [208, 160] width 56 height 18
click at [203, 227] on div "3" at bounding box center [207, 229] width 39 height 8
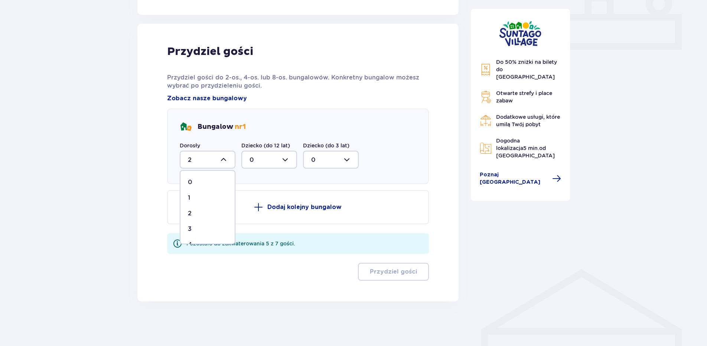
type input "3"
click at [319, 211] on p "Dodaj kolejny bungalow" at bounding box center [304, 207] width 74 height 8
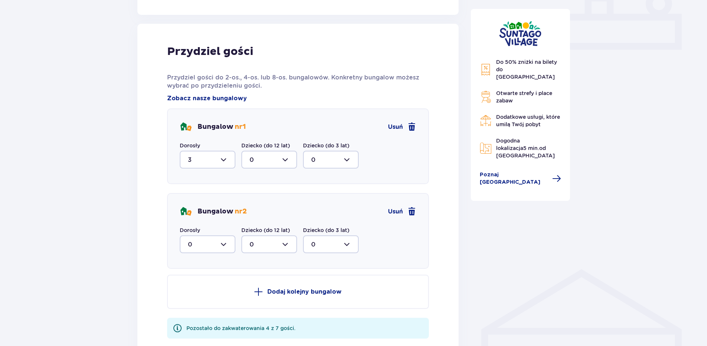
click at [198, 243] on div at bounding box center [208, 244] width 56 height 18
click at [193, 301] on div "2" at bounding box center [207, 298] width 39 height 8
drag, startPoint x: 193, startPoint y: 301, endPoint x: 214, endPoint y: 259, distance: 47.0
click at [198, 301] on button "Dodaj kolejny bungalow" at bounding box center [298, 292] width 262 height 34
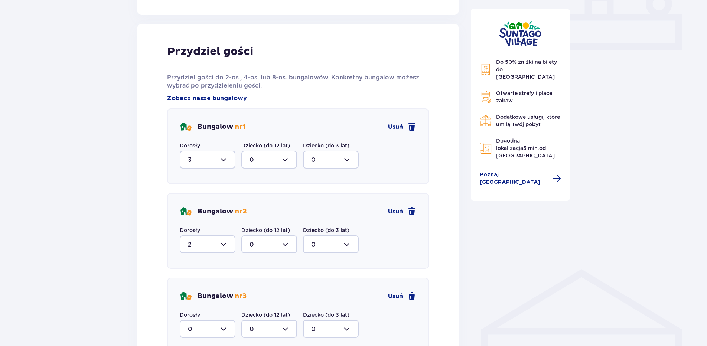
click at [213, 252] on div at bounding box center [208, 244] width 56 height 18
click at [210, 315] on div "3" at bounding box center [207, 314] width 39 height 8
type input "3"
click at [269, 250] on div at bounding box center [269, 244] width 56 height 18
drag, startPoint x: 261, startPoint y: 277, endPoint x: 267, endPoint y: 272, distance: 7.1
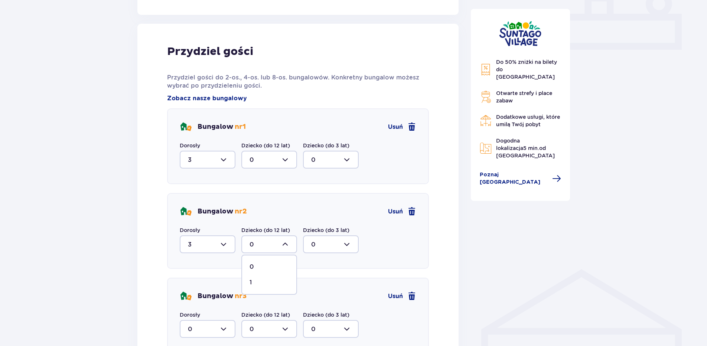
click at [261, 278] on span "1" at bounding box center [269, 283] width 54 height 16
type input "1"
click at [399, 299] on span "Usuń" at bounding box center [395, 296] width 15 height 8
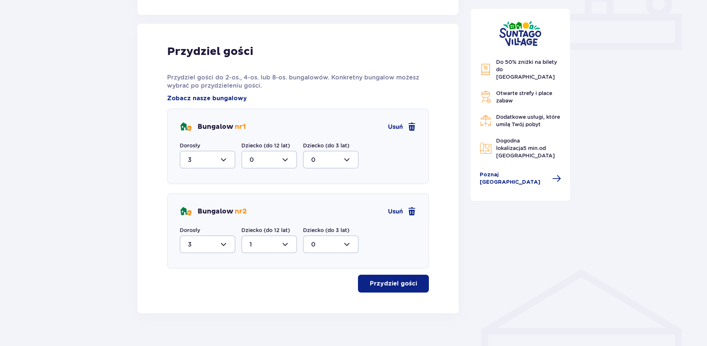
click at [406, 293] on div "Przydziel gości Przydziel gości do 2-os., 4-os. lub 8-os. bungalowów. Konkretny…" at bounding box center [297, 169] width 321 height 290
click at [404, 288] on button "Przydziel gości" at bounding box center [393, 284] width 71 height 18
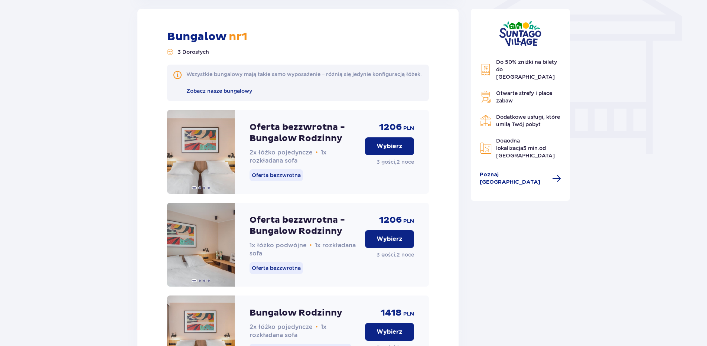
click at [382, 150] on p "Wybierz" at bounding box center [389, 146] width 26 height 8
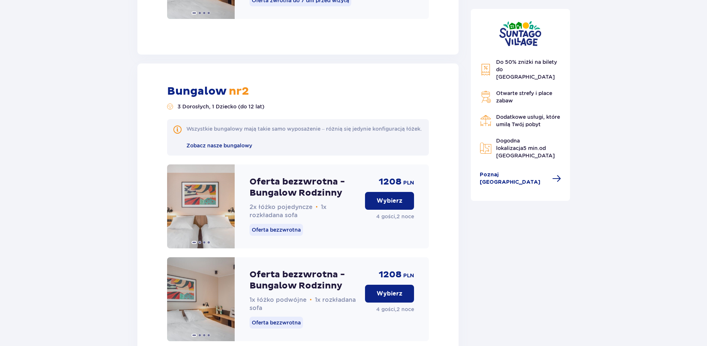
click at [401, 210] on button "Wybierz" at bounding box center [389, 201] width 49 height 18
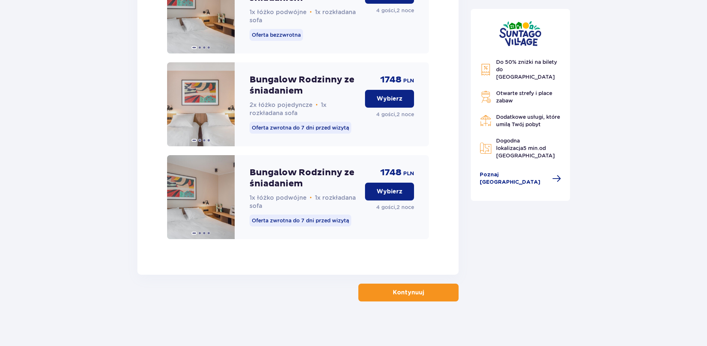
click at [438, 294] on button "Kontynuuj" at bounding box center [408, 293] width 100 height 18
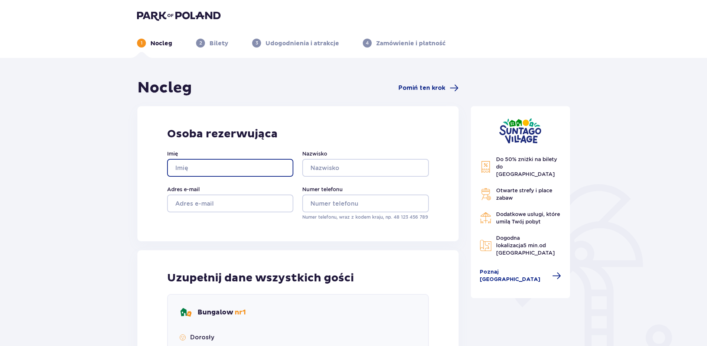
click at [219, 171] on input "Imię" at bounding box center [230, 168] width 126 height 18
type input "Ana"
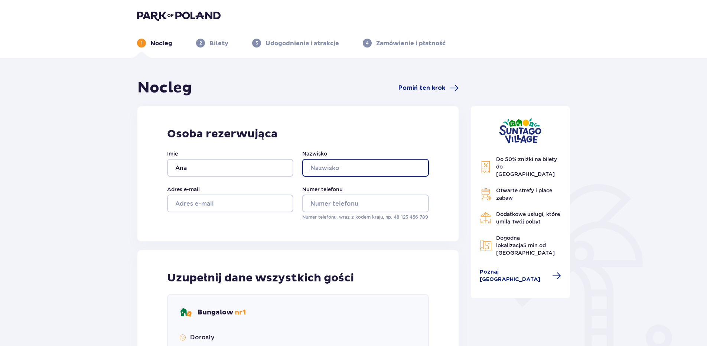
type input "Fedorowicz"
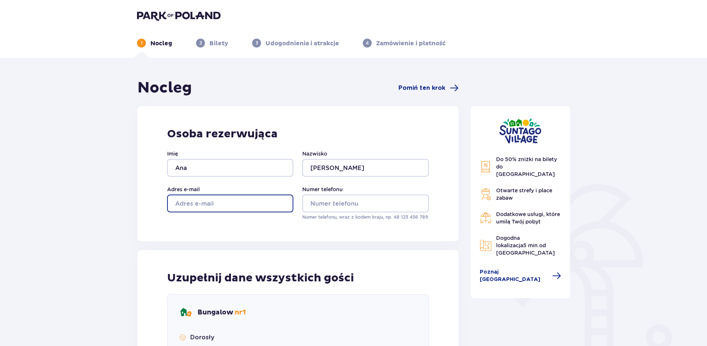
type input "fedorowic.ana@gmail.com"
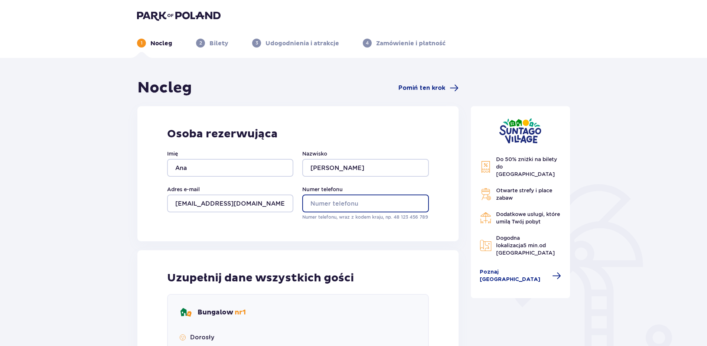
type input "+37061226118"
type input "Dewid"
type input "Fedorowicz"
type input "Pavel"
type input "Fedorowicz"
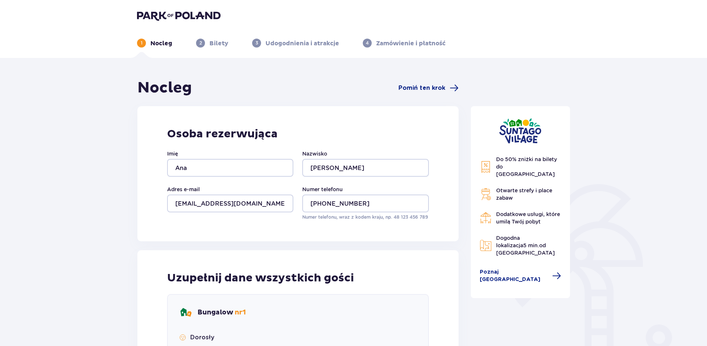
type input "Ana"
type input "Fedorowicz"
type input "Gabriel"
type input "Bartosewicziuc"
type input "Andrzej"
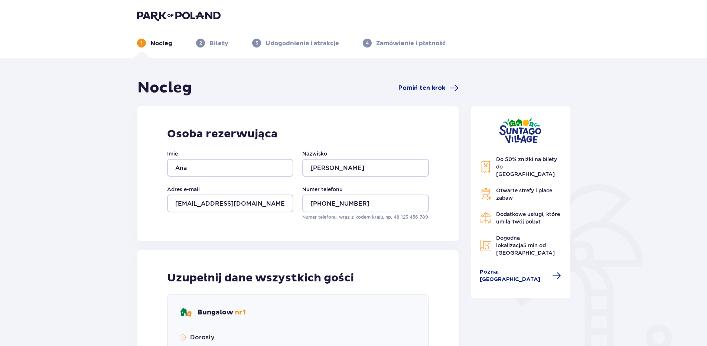
type input "Bartosewicziuc"
type input "Aliona"
type input "Bartosewicziuc"
type input "Sebastian"
type input "Bartosewicziuc"
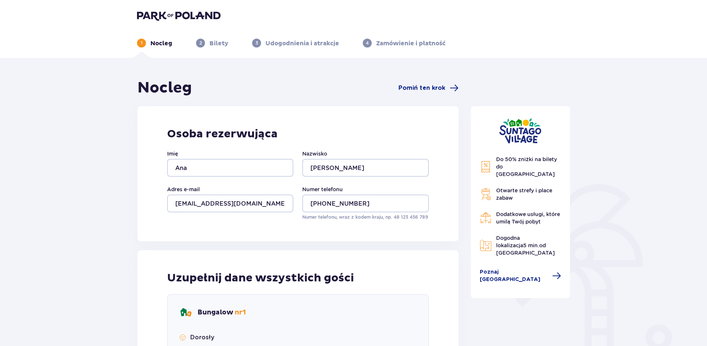
click at [434, 130] on div "Osoba rezerwująca Imię Ana Nazwisko Fedorowicz Adres e-mail fedorowic.ana@gmail…" at bounding box center [297, 173] width 321 height 135
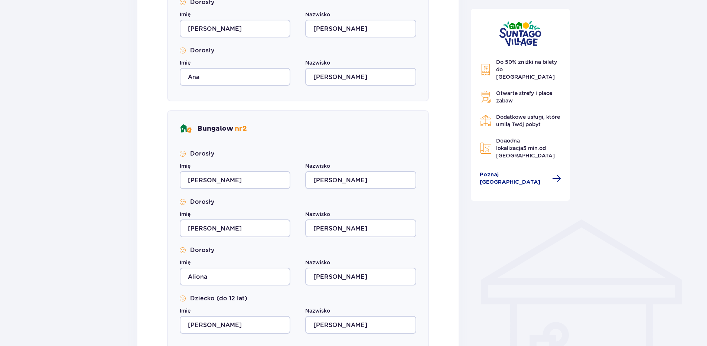
scroll to position [526, 0]
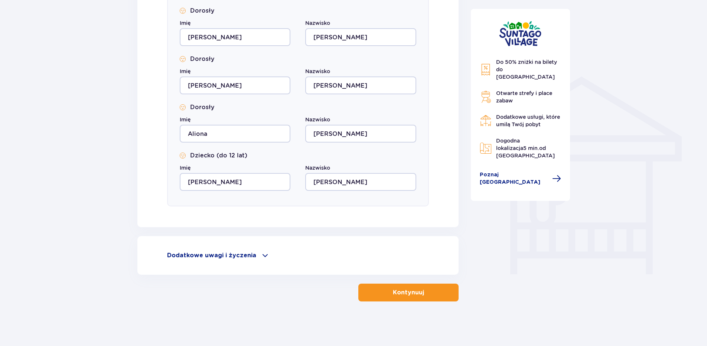
click at [421, 291] on span "button" at bounding box center [425, 292] width 9 height 9
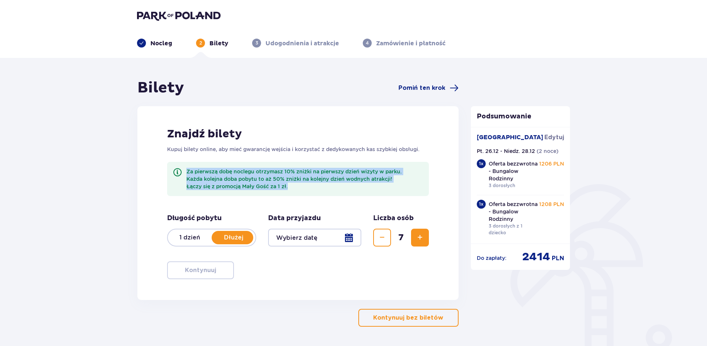
drag, startPoint x: 183, startPoint y: 171, endPoint x: 303, endPoint y: 191, distance: 121.9
click at [303, 191] on div "Za pierwszą dobę noclegu otrzymasz 10% zniżki na pierwszy dzień wizyty w parku.…" at bounding box center [298, 179] width 262 height 34
click at [304, 193] on div "Za pierwszą dobę noclegu otrzymasz 10% zniżki na pierwszy dzień wizyty w parku.…" at bounding box center [298, 179] width 262 height 34
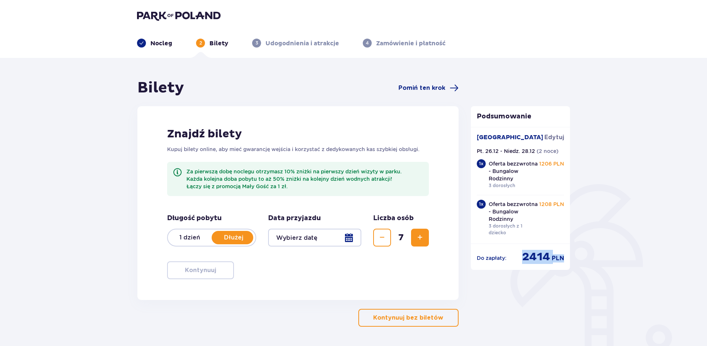
drag, startPoint x: 510, startPoint y: 260, endPoint x: 566, endPoint y: 259, distance: 55.7
click at [566, 259] on div "Do zapłaty : 2414 PLN" at bounding box center [520, 254] width 99 height 20
drag, startPoint x: 566, startPoint y: 259, endPoint x: 559, endPoint y: 266, distance: 10.0
click at [559, 266] on div "Podsumowanie Suntago Village Edytuj Pt. 26.12 - Niedz. 28.12 ( 2 noce ) 1 x Ofe…" at bounding box center [520, 188] width 99 height 164
drag, startPoint x: 521, startPoint y: 259, endPoint x: 562, endPoint y: 260, distance: 40.8
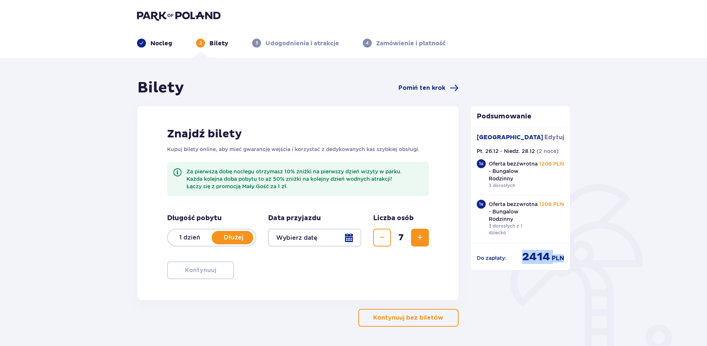
click at [562, 260] on div "Do zapłaty : 2414 PLN" at bounding box center [521, 257] width 88 height 14
drag, startPoint x: 562, startPoint y: 260, endPoint x: 574, endPoint y: 259, distance: 11.9
click at [568, 259] on div "Do zapłaty : 2414 PLN" at bounding box center [520, 254] width 99 height 20
click at [321, 237] on div at bounding box center [314, 238] width 93 height 18
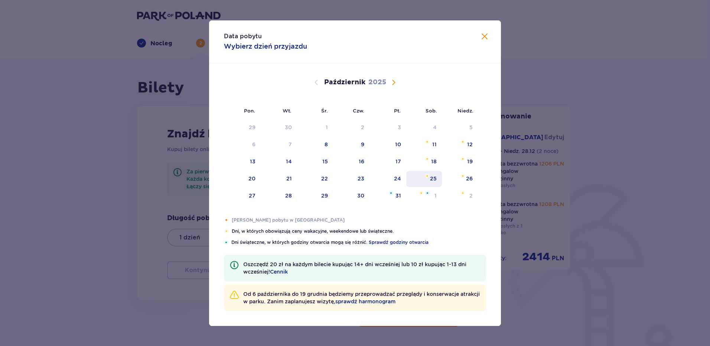
click at [397, 177] on div "24" at bounding box center [397, 178] width 7 height 7
click at [429, 177] on div "25" at bounding box center [424, 179] width 36 height 16
click at [463, 177] on img at bounding box center [462, 176] width 5 height 4
type input "24.10.25 - 25.10.25"
click at [464, 182] on div "26" at bounding box center [460, 179] width 36 height 16
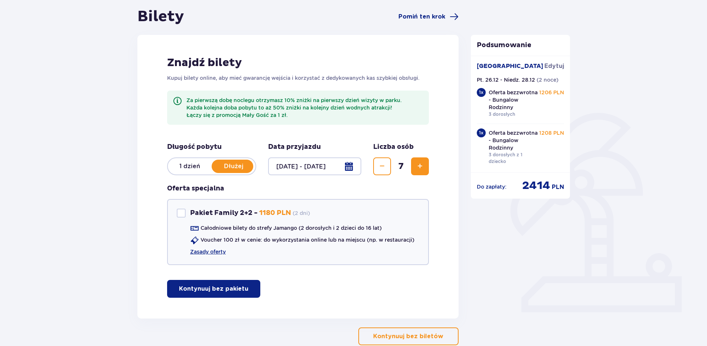
scroll to position [53, 0]
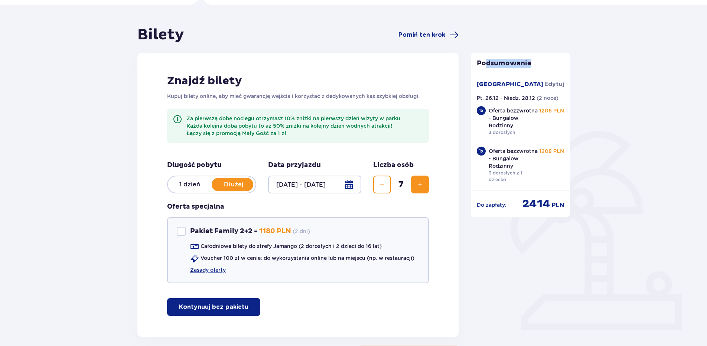
drag, startPoint x: 510, startPoint y: 65, endPoint x: 556, endPoint y: 66, distance: 46.0
click at [556, 66] on p "Podsumowanie" at bounding box center [520, 63] width 99 height 9
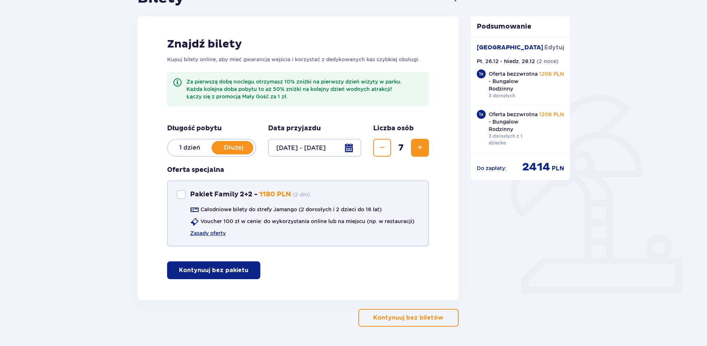
scroll to position [115, 0]
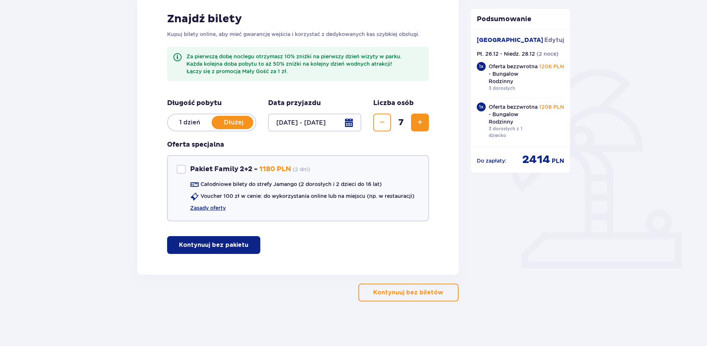
click at [190, 124] on p "1 dzień" at bounding box center [190, 122] width 44 height 8
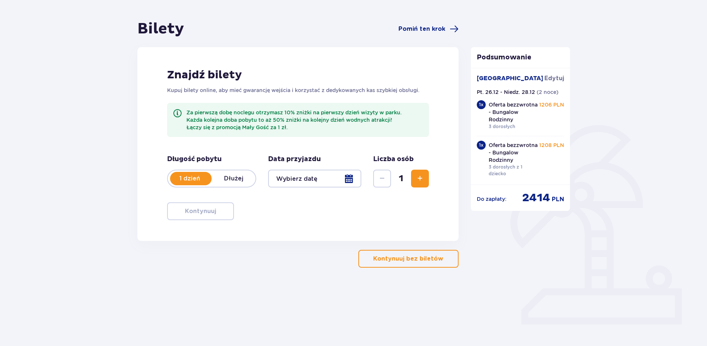
click at [434, 261] on p "Kontynuuj bez biletów" at bounding box center [408, 259] width 70 height 8
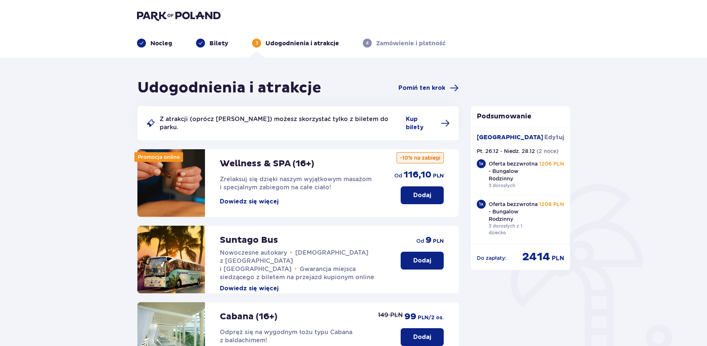
click at [496, 138] on p "Suntago Village" at bounding box center [510, 137] width 66 height 8
click at [523, 155] on p "Pt. 26.12 - Niedz. 28.12" at bounding box center [506, 150] width 58 height 7
click at [584, 193] on div "Udogodnienia i atrakcje Pomiń ten krok Z atrakcji (oprócz Suntago Busa) możesz …" at bounding box center [353, 302] width 707 height 488
drag, startPoint x: 529, startPoint y: 265, endPoint x: 577, endPoint y: 264, distance: 48.3
click at [577, 264] on div "Udogodnienia i atrakcje Pomiń ten krok Z atrakcji (oprócz Suntago Busa) możesz …" at bounding box center [353, 302] width 707 height 488
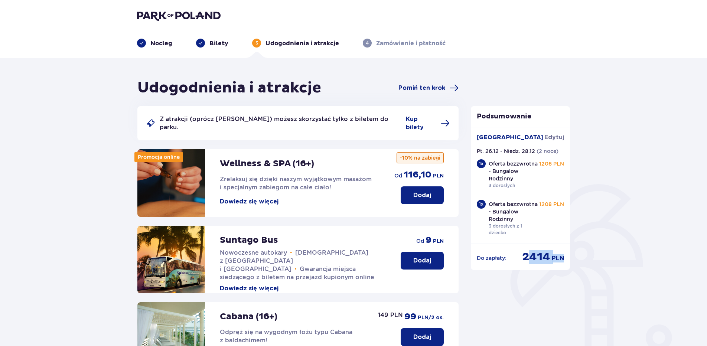
drag, startPoint x: 577, startPoint y: 264, endPoint x: 582, endPoint y: 290, distance: 27.2
click at [582, 290] on div "Udogodnienia i atrakcje Pomiń ten krok Z atrakcji (oprócz Suntago Busa) możesz …" at bounding box center [353, 302] width 707 height 488
click at [418, 43] on p "Zamówienie i płatność" at bounding box center [410, 43] width 69 height 8
click at [312, 36] on div "Nocleg Bilety 3 Udogodnienia i atrakcje 4 Zamówienie i płatność" at bounding box center [353, 34] width 445 height 27
click at [412, 89] on span "Pomiń ten krok" at bounding box center [421, 88] width 47 height 8
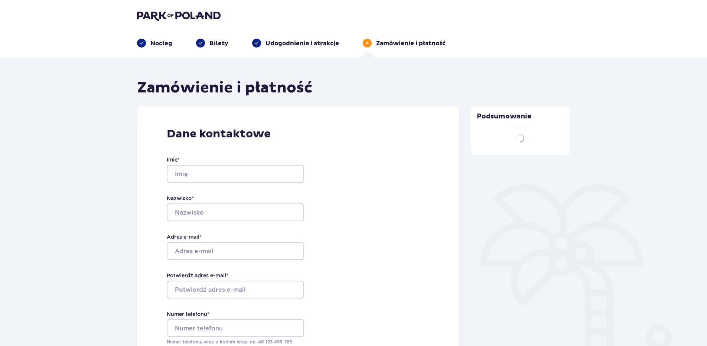
type input "Ana"
type input "Fedorowicz"
type input "fedorowic.ana@gmail.com"
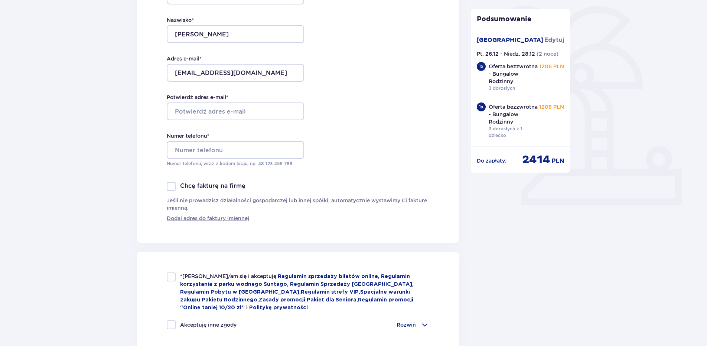
scroll to position [186, 0]
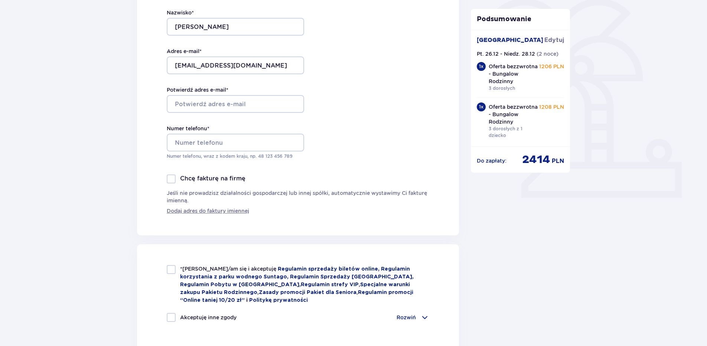
click at [171, 181] on div at bounding box center [171, 178] width 9 height 9
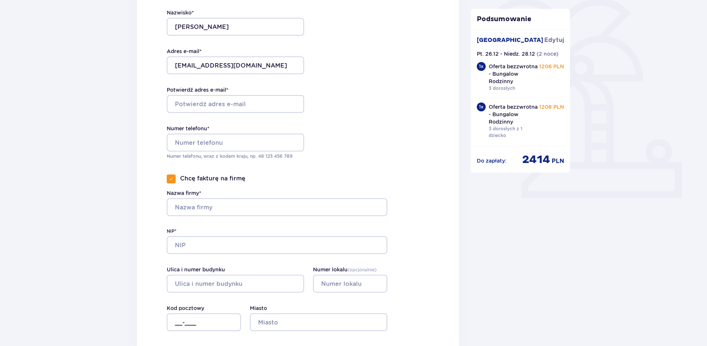
click at [168, 177] on div at bounding box center [171, 178] width 9 height 9
checkbox input "false"
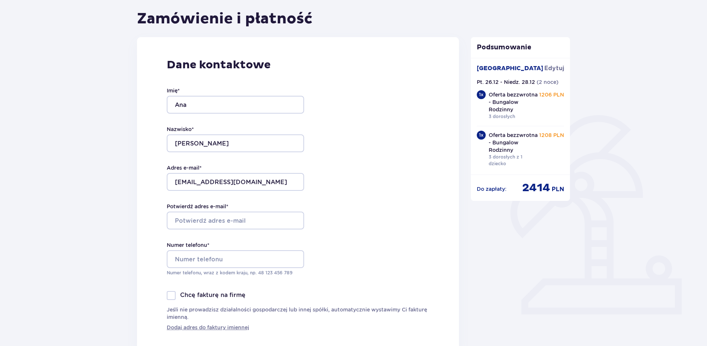
scroll to position [0, 0]
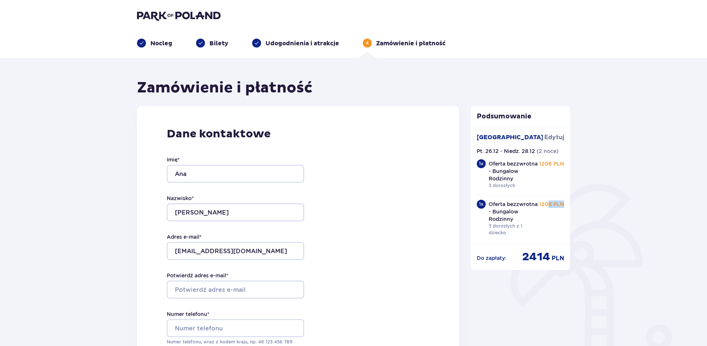
drag, startPoint x: 579, startPoint y: 207, endPoint x: 591, endPoint y: 209, distance: 12.0
drag, startPoint x: 591, startPoint y: 209, endPoint x: 591, endPoint y: 222, distance: 13.0
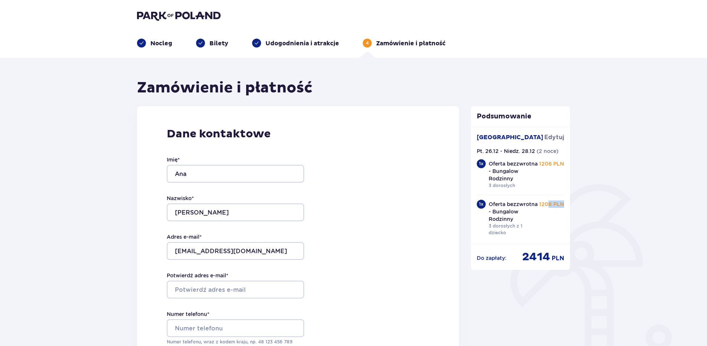
drag, startPoint x: 591, startPoint y: 222, endPoint x: 559, endPoint y: 196, distance: 40.9
click at [559, 196] on div "1 x Oferta bezzwrotna - Bungalow Rodzinny 3 dorosłych z 1 dziecko 1208 PLN" at bounding box center [521, 216] width 88 height 43
click at [553, 202] on p "1208 PLN" at bounding box center [551, 203] width 25 height 7
drag, startPoint x: 508, startPoint y: 139, endPoint x: 477, endPoint y: 137, distance: 31.2
click at [477, 137] on div "Suntago Village Edytuj" at bounding box center [521, 140] width 88 height 14
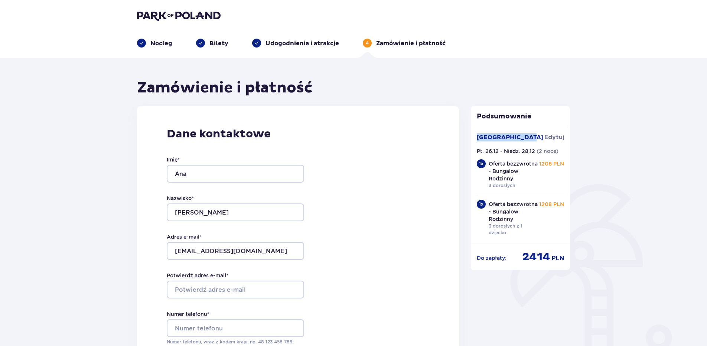
drag, startPoint x: 477, startPoint y: 137, endPoint x: 433, endPoint y: 156, distance: 47.9
click at [433, 156] on div "Dane kontaktowe Imię * Ana Nazwisko * Fedorowicz Adres e-mail * fedorowic.ana@g…" at bounding box center [298, 263] width 322 height 315
click at [399, 43] on p "Zamówienie i płatność" at bounding box center [410, 43] width 69 height 8
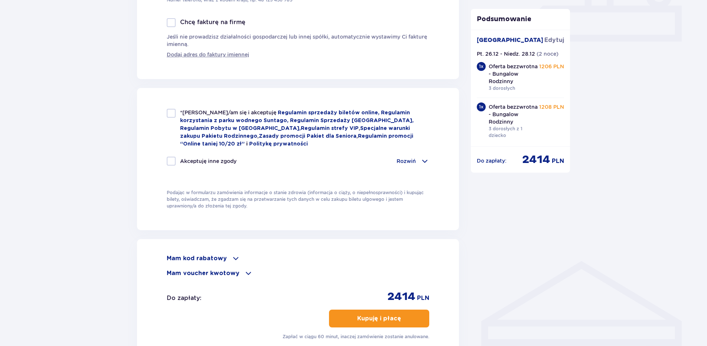
scroll to position [431, 0]
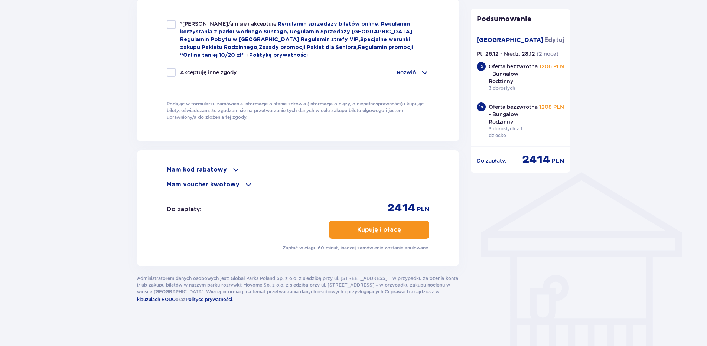
click at [233, 169] on span at bounding box center [235, 169] width 9 height 9
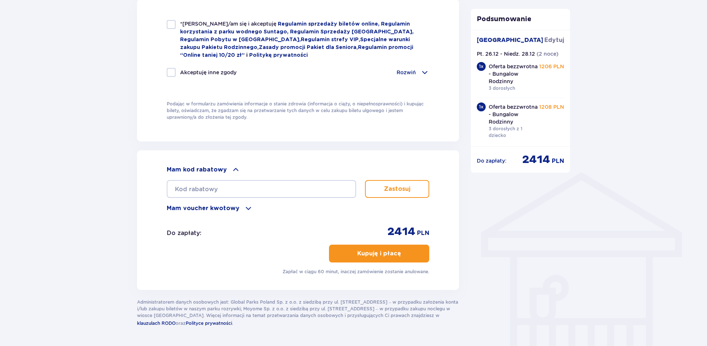
click at [231, 167] on span at bounding box center [235, 169] width 9 height 9
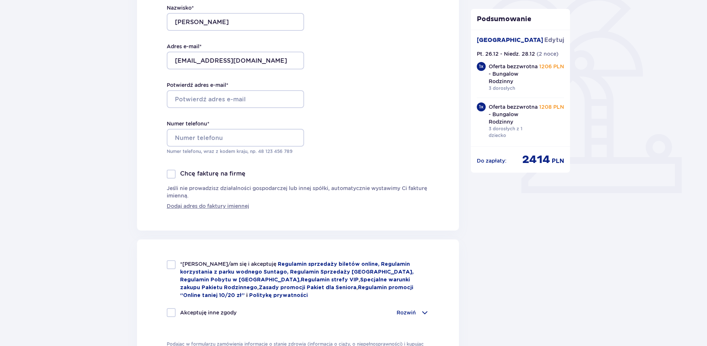
scroll to position [121, 0]
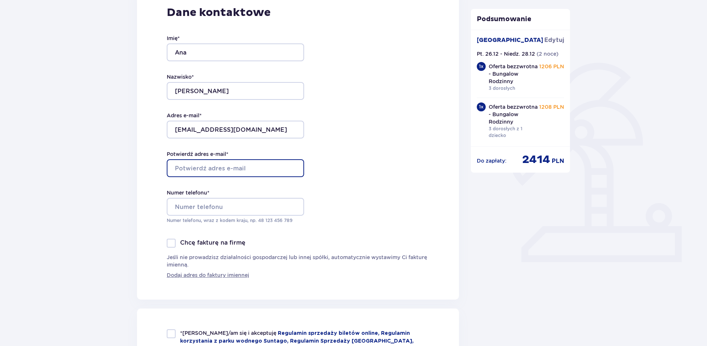
drag, startPoint x: 202, startPoint y: 176, endPoint x: 206, endPoint y: 168, distance: 8.8
click at [202, 176] on input "Potwierdź adres e-mail *" at bounding box center [235, 168] width 137 height 18
type input "fedorowic.ana@gmail.com"
click at [354, 183] on div "Dane kontaktowe Imię * Ana Nazwisko * Fedorowicz Adres e-mail * fedorowic.ana@g…" at bounding box center [298, 142] width 322 height 315
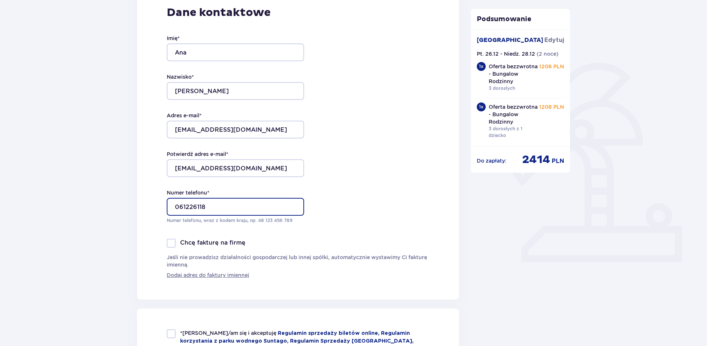
drag, startPoint x: 177, startPoint y: 205, endPoint x: 170, endPoint y: 207, distance: 7.7
click at [170, 207] on input "061226118" at bounding box center [235, 207] width 137 height 18
type input "+37061226118"
click at [347, 210] on div "Dane kontaktowe Imię * Ana Nazwisko * Fedorowicz Adres e-mail * fedorowic.ana@g…" at bounding box center [298, 142] width 322 height 315
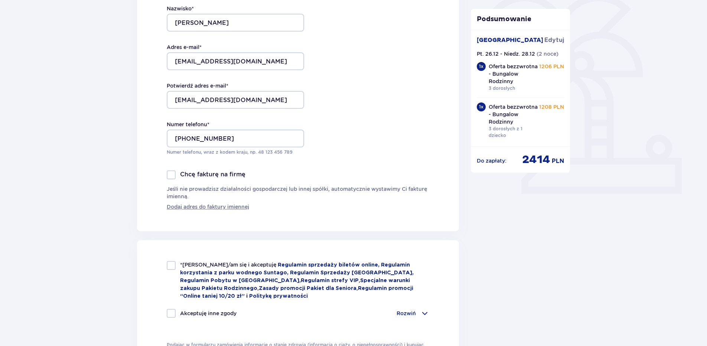
scroll to position [245, 0]
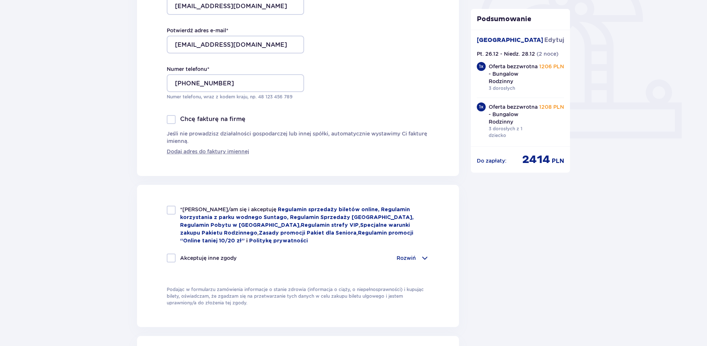
click at [183, 256] on p "Akceptuję inne zgody" at bounding box center [208, 257] width 56 height 7
checkbox input "true"
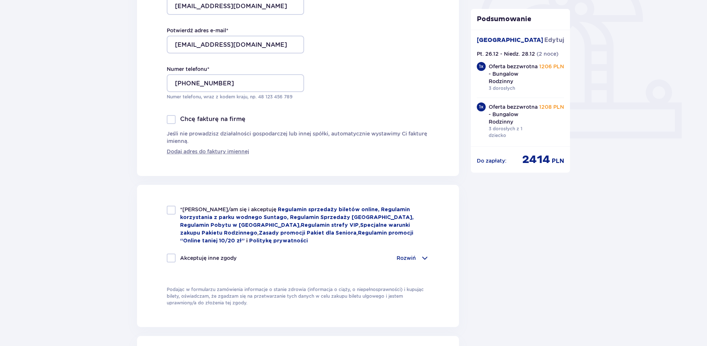
checkbox input "true"
drag, startPoint x: 165, startPoint y: 206, endPoint x: 183, endPoint y: 213, distance: 18.9
click at [165, 206] on div "*Zapoznałem/am się i akceptuję Regulamin sprzedaży biletów online, Regulamin ko…" at bounding box center [298, 256] width 322 height 142
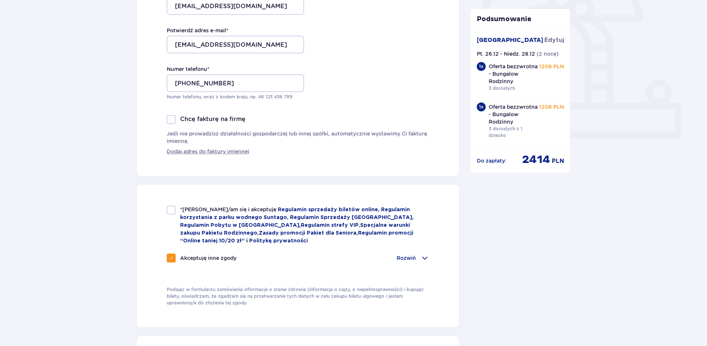
click at [171, 212] on div at bounding box center [171, 210] width 9 height 9
checkbox input "true"
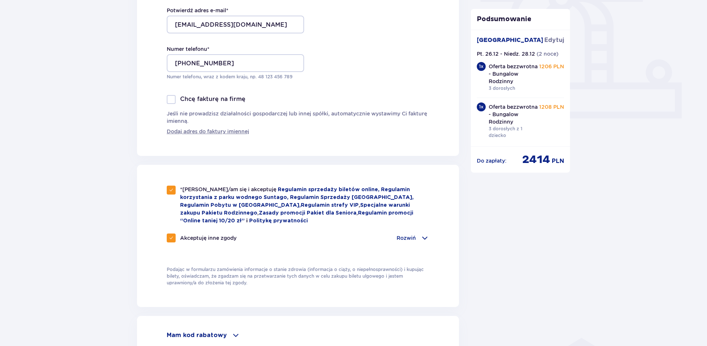
scroll to position [369, 0]
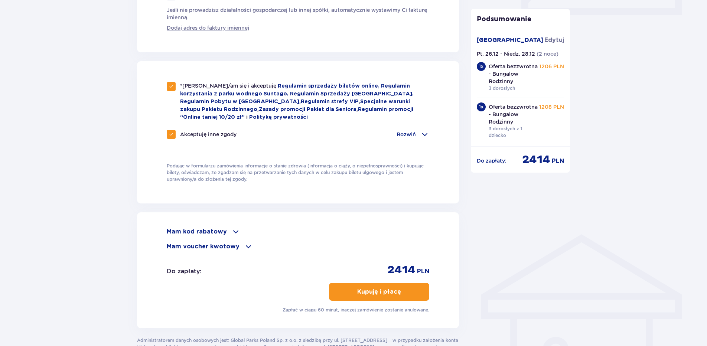
click at [372, 288] on p "Kupuję i płacę" at bounding box center [379, 292] width 44 height 8
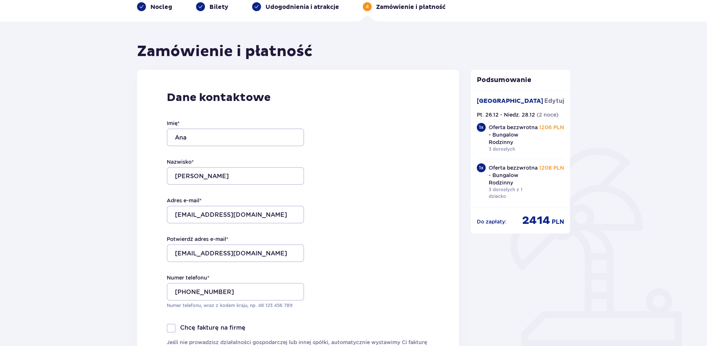
scroll to position [0, 0]
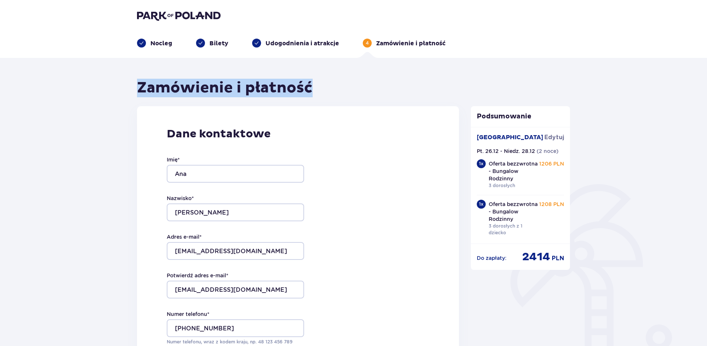
drag, startPoint x: 321, startPoint y: 87, endPoint x: 124, endPoint y: 78, distance: 197.7
drag, startPoint x: 124, startPoint y: 78, endPoint x: 104, endPoint y: 101, distance: 30.5
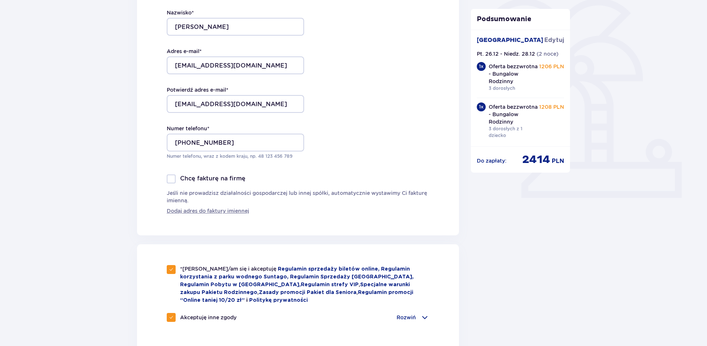
scroll to position [431, 0]
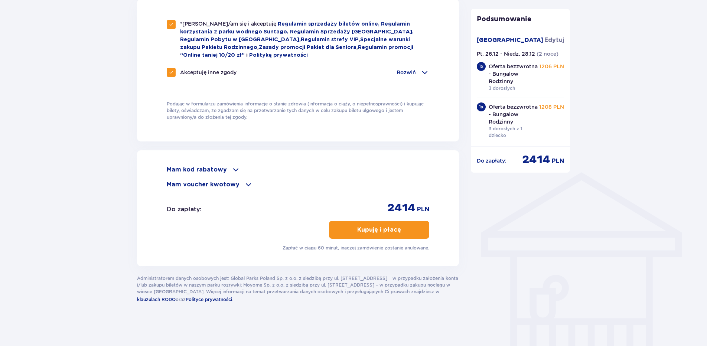
click at [244, 182] on span at bounding box center [248, 184] width 9 height 9
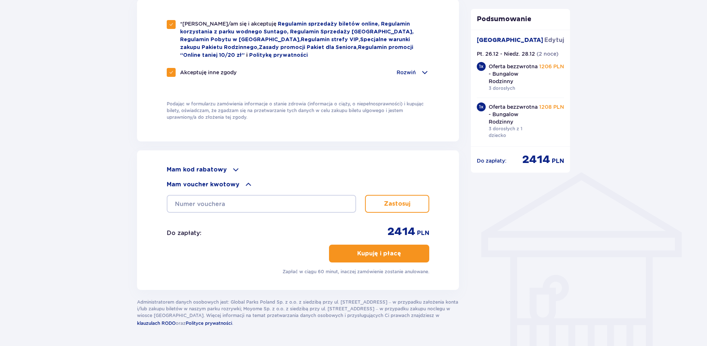
click at [244, 182] on span at bounding box center [248, 184] width 9 height 9
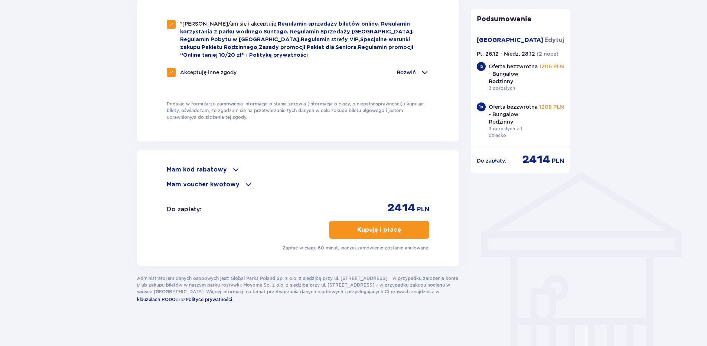
click at [220, 170] on p "Mam kod rabatowy" at bounding box center [197, 170] width 60 height 8
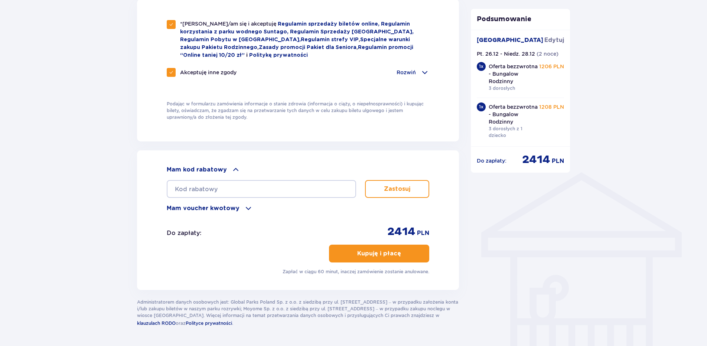
click at [220, 170] on p "Mam kod rabatowy" at bounding box center [197, 170] width 60 height 8
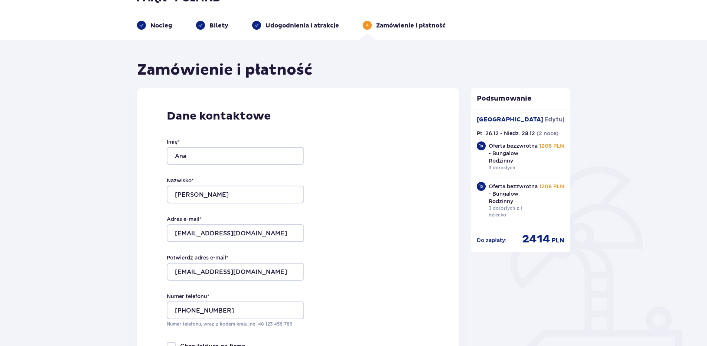
scroll to position [0, 0]
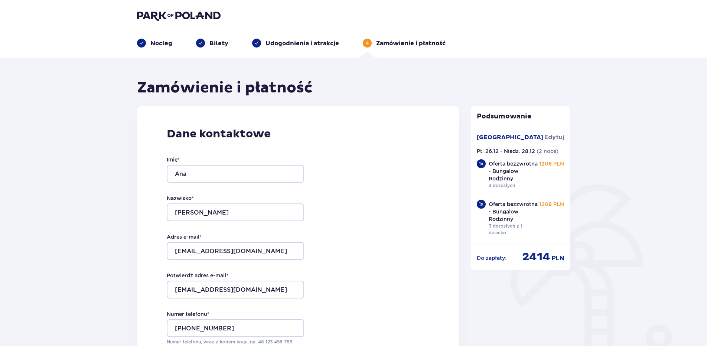
click at [281, 39] on p "Udogodnienia i atrakcje" at bounding box center [301, 43] width 73 height 8
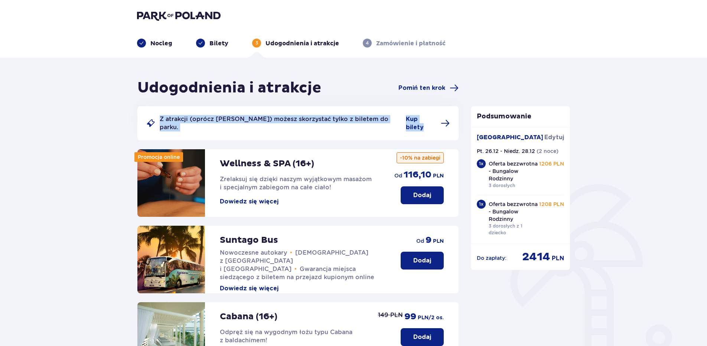
drag, startPoint x: 186, startPoint y: 115, endPoint x: 459, endPoint y: 112, distance: 272.8
click at [459, 112] on div "Udogodnienia i atrakcje Pomiń ten krok Z atrakcji (oprócz Suntago Busa) możesz …" at bounding box center [297, 290] width 333 height 423
drag, startPoint x: 458, startPoint y: 112, endPoint x: 353, endPoint y: 99, distance: 105.8
click at [354, 99] on div "Udogodnienia i atrakcje Pomiń ten krok Z atrakcji (oprócz Suntago Busa) możesz …" at bounding box center [297, 290] width 321 height 423
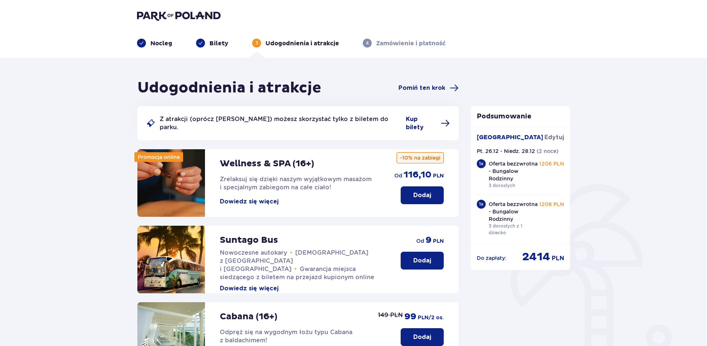
click at [425, 115] on span "Kup bilety" at bounding box center [421, 123] width 30 height 16
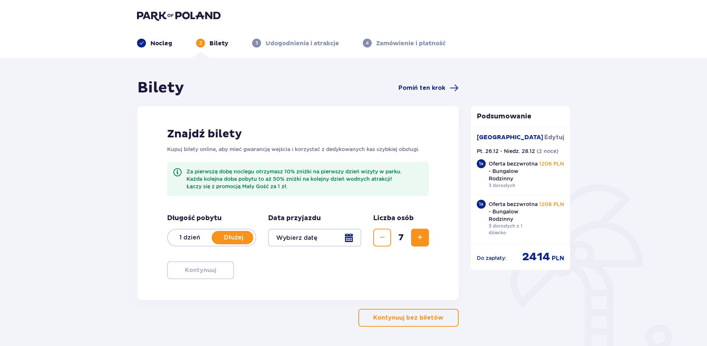
click at [285, 232] on div at bounding box center [314, 238] width 93 height 18
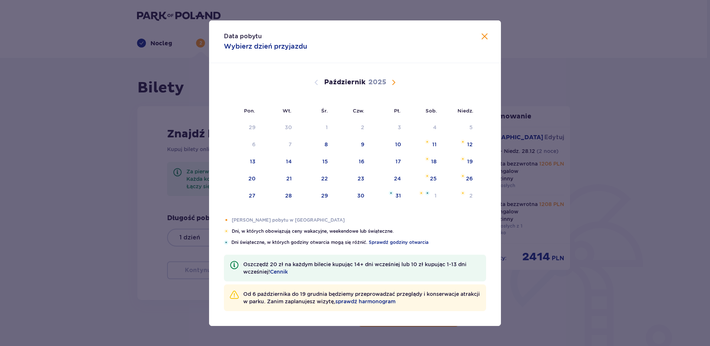
click at [401, 83] on div "Październik 2025" at bounding box center [355, 82] width 246 height 9
click at [395, 83] on span "Następny miesiąc" at bounding box center [393, 82] width 9 height 9
click at [433, 182] on div "27" at bounding box center [423, 179] width 37 height 16
drag, startPoint x: 462, startPoint y: 182, endPoint x: 457, endPoint y: 225, distance: 43.0
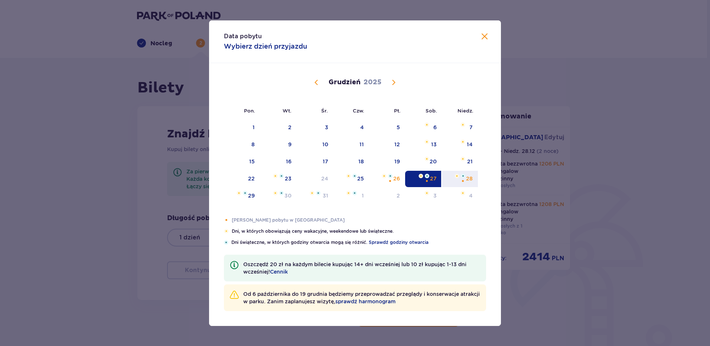
click at [463, 182] on div "Pomarańczowa kropka" at bounding box center [462, 181] width 5 height 5
type input "27.12.25 - 28.12.25"
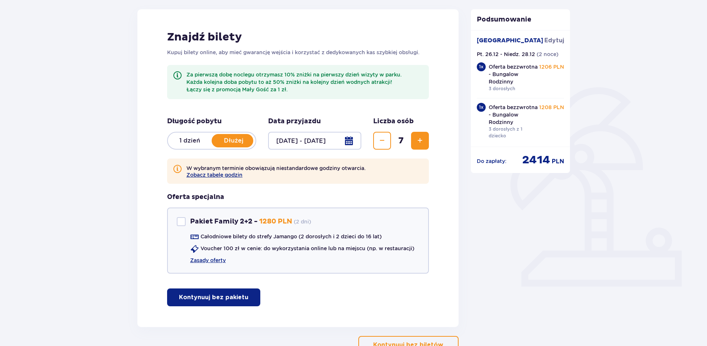
scroll to position [124, 0]
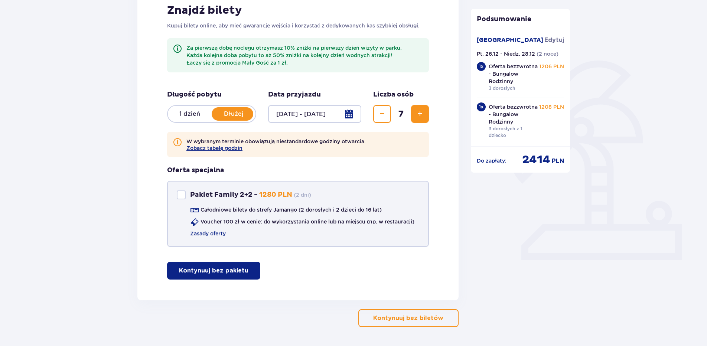
click at [185, 192] on div "Pakiet Family 2+2" at bounding box center [181, 194] width 9 height 9
click at [184, 193] on div "Pakiet Family 2+2" at bounding box center [181, 194] width 9 height 9
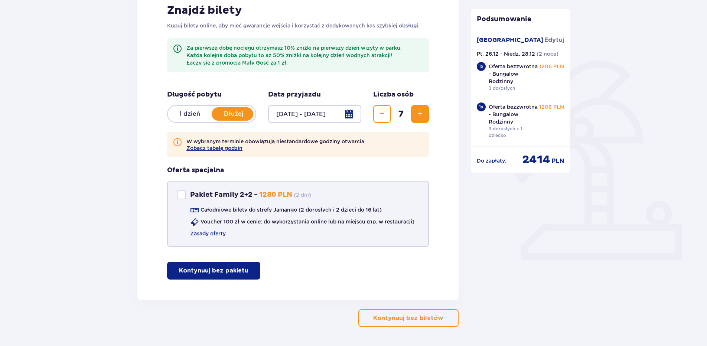
checkbox input "true"
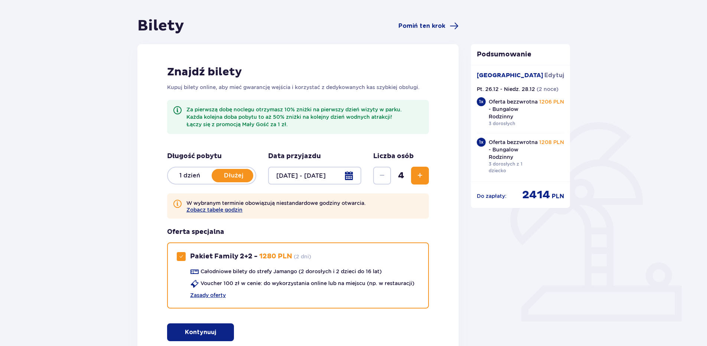
click at [322, 144] on div "Znajdź bilety Kupuj bilety online, aby mieć gwarancję wejścia i korzystać z ded…" at bounding box center [297, 203] width 321 height 318
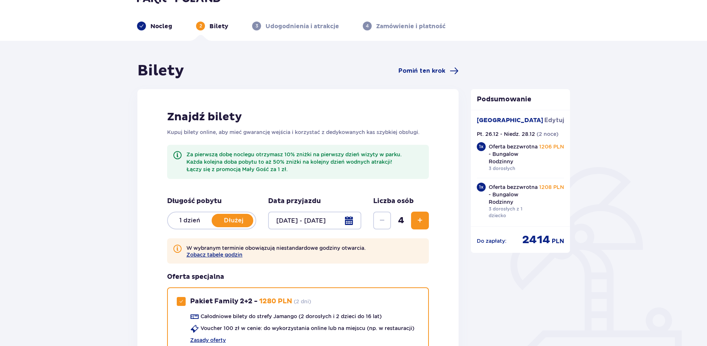
scroll to position [0, 0]
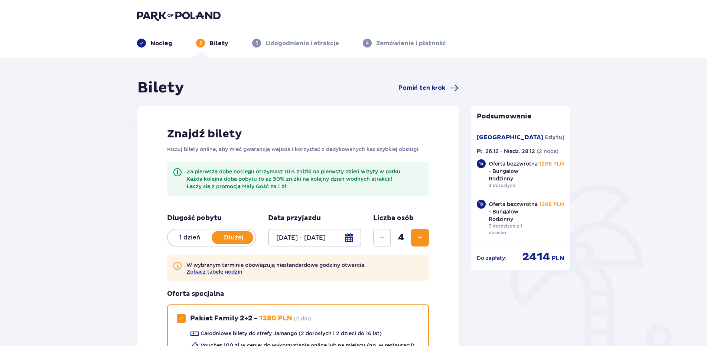
click at [280, 45] on p "Udogodnienia i atrakcje" at bounding box center [301, 43] width 73 height 8
click at [207, 43] on div "2 Bilety" at bounding box center [212, 43] width 32 height 9
click at [395, 54] on header "Nocleg 2 Bilety 3 Udogodnienia i atrakcje 4 Zamówienie i płatność" at bounding box center [353, 29] width 707 height 58
click at [398, 45] on p "Zamówienie i płatność" at bounding box center [410, 43] width 69 height 8
click at [458, 95] on div "Bilety Pomiń ten krok" at bounding box center [297, 88] width 321 height 19
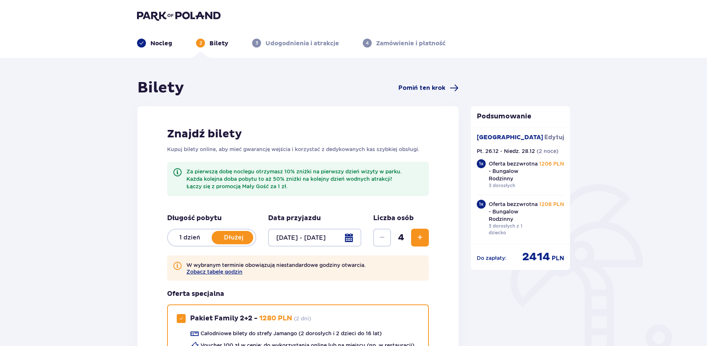
click at [450, 87] on span at bounding box center [454, 88] width 9 height 9
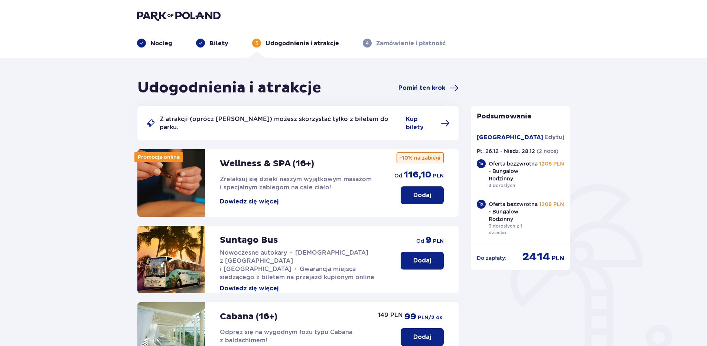
click at [164, 44] on p "Nocleg" at bounding box center [161, 43] width 22 height 8
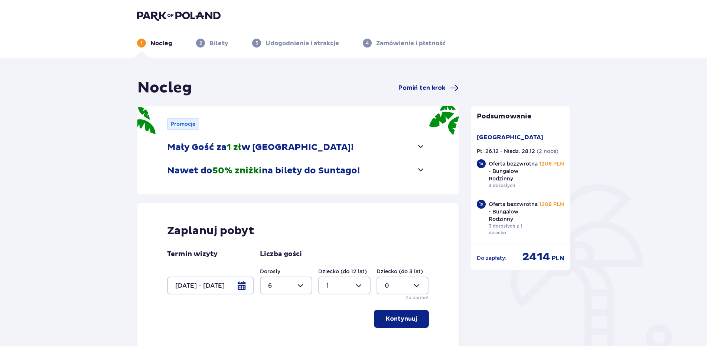
click at [440, 94] on div "Nocleg Pomiń ten krok" at bounding box center [297, 88] width 321 height 19
click at [439, 86] on span "Pomiń ten krok" at bounding box center [421, 88] width 47 height 8
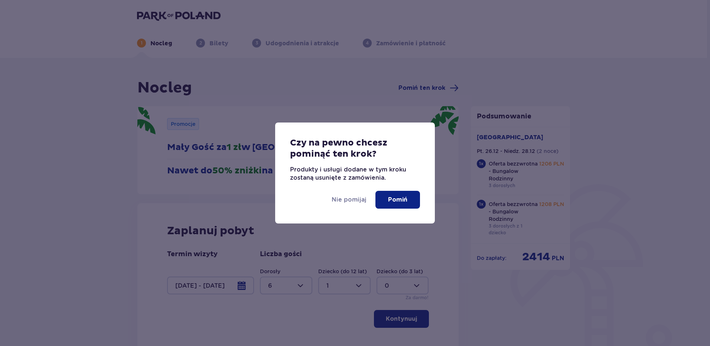
click at [393, 197] on p "Pomiń" at bounding box center [397, 200] width 19 height 8
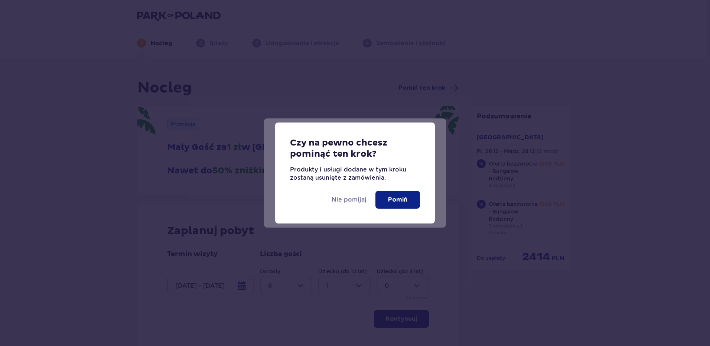
click at [353, 193] on div "Nie pomijaj Pomiń" at bounding box center [355, 203] width 160 height 42
click at [352, 196] on p "Nie pomijaj" at bounding box center [348, 200] width 35 height 8
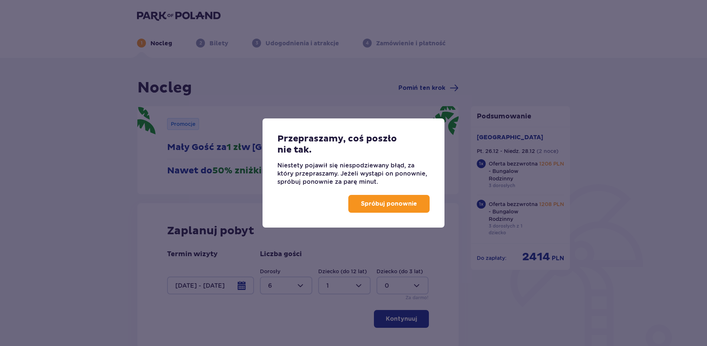
click at [372, 208] on button "Spróbuj ponownie" at bounding box center [388, 204] width 81 height 18
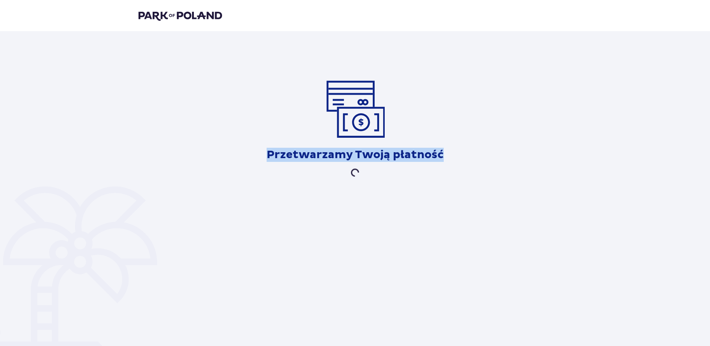
drag, startPoint x: 265, startPoint y: 156, endPoint x: 488, endPoint y: 154, distance: 222.7
click at [488, 154] on div "Przetwarzamy Twoją płatność" at bounding box center [354, 128] width 433 height 98
drag, startPoint x: 488, startPoint y: 154, endPoint x: 487, endPoint y: 171, distance: 16.3
click at [488, 171] on div "Przetwarzamy Twoją płatność" at bounding box center [354, 128] width 433 height 98
drag, startPoint x: 464, startPoint y: 157, endPoint x: 243, endPoint y: 154, distance: 221.6
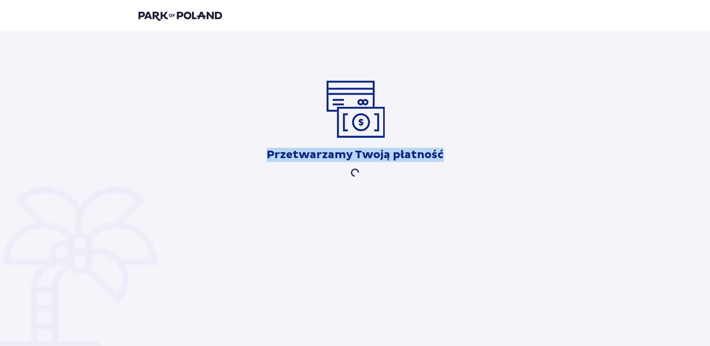
click at [243, 154] on div "Przetwarzamy Twoją płatność" at bounding box center [354, 128] width 433 height 98
drag, startPoint x: 243, startPoint y: 154, endPoint x: 244, endPoint y: 169, distance: 15.2
click at [244, 170] on div "Przetwarzamy Twoją płatność" at bounding box center [354, 128] width 433 height 98
click at [244, 168] on div "Przetwarzamy Twoją płatność" at bounding box center [354, 128] width 433 height 98
drag, startPoint x: 261, startPoint y: 162, endPoint x: 503, endPoint y: 167, distance: 242.4
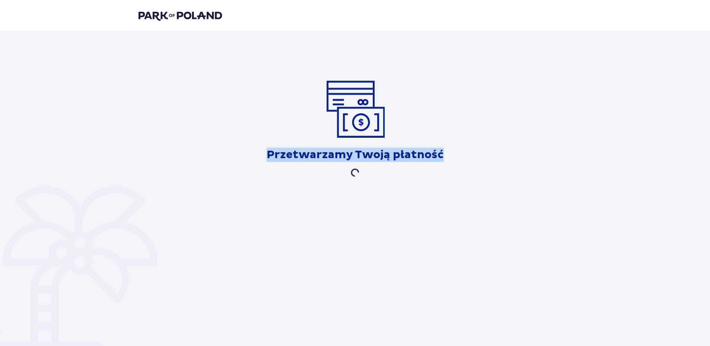
click at [503, 167] on div "Przetwarzamy Twoją płatność" at bounding box center [354, 128] width 433 height 98
drag, startPoint x: 503, startPoint y: 167, endPoint x: 499, endPoint y: 175, distance: 9.3
click at [500, 175] on div "Przetwarzamy Twoją płatność" at bounding box center [354, 128] width 433 height 98
drag, startPoint x: 461, startPoint y: 161, endPoint x: 242, endPoint y: 157, distance: 218.7
click at [242, 157] on div "Przetwarzamy Twoją płatność" at bounding box center [354, 128] width 433 height 98
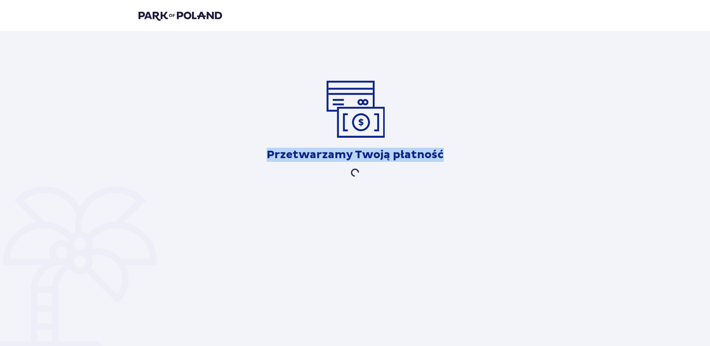
drag, startPoint x: 242, startPoint y: 157, endPoint x: 233, endPoint y: 175, distance: 20.6
click at [233, 175] on div "Przetwarzamy Twoją płatność" at bounding box center [354, 128] width 433 height 98
drag, startPoint x: 302, startPoint y: 148, endPoint x: 476, endPoint y: 145, distance: 173.7
click at [476, 145] on div "Przetwarzamy Twoją płatność" at bounding box center [354, 128] width 433 height 98
drag, startPoint x: 476, startPoint y: 145, endPoint x: 493, endPoint y: 186, distance: 44.1
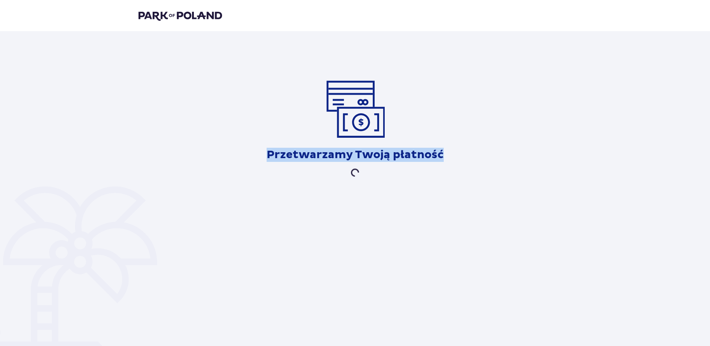
click at [493, 186] on div "Przetwarzamy Twoją płatność" at bounding box center [355, 126] width 710 height 191
click at [445, 157] on div "Przetwarzamy Twoją płatność" at bounding box center [354, 128] width 433 height 98
drag, startPoint x: 444, startPoint y: 157, endPoint x: 437, endPoint y: 156, distance: 7.8
click at [438, 156] on div "Przetwarzamy Twoją płatność" at bounding box center [354, 128] width 433 height 98
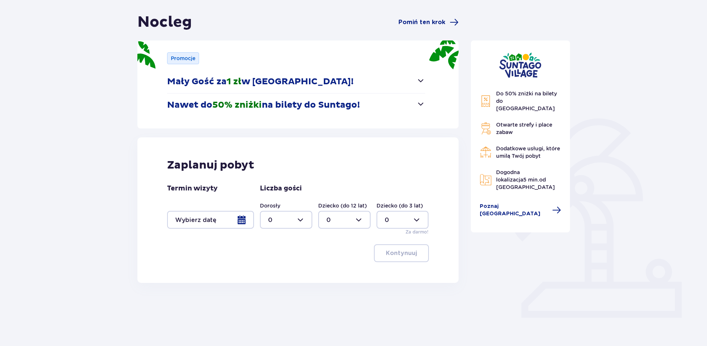
scroll to position [66, 0]
